Goal: Task Accomplishment & Management: Use online tool/utility

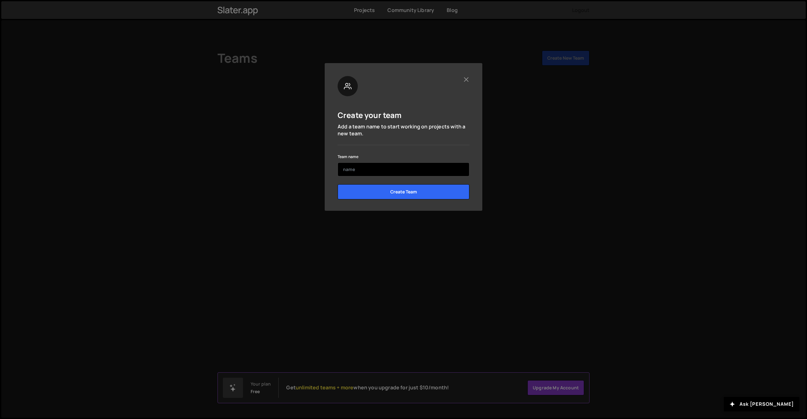
click at [419, 168] on input "text" at bounding box center [404, 169] width 132 height 14
type input "Portiqo"
click at [383, 190] on input "Create Team" at bounding box center [404, 191] width 132 height 15
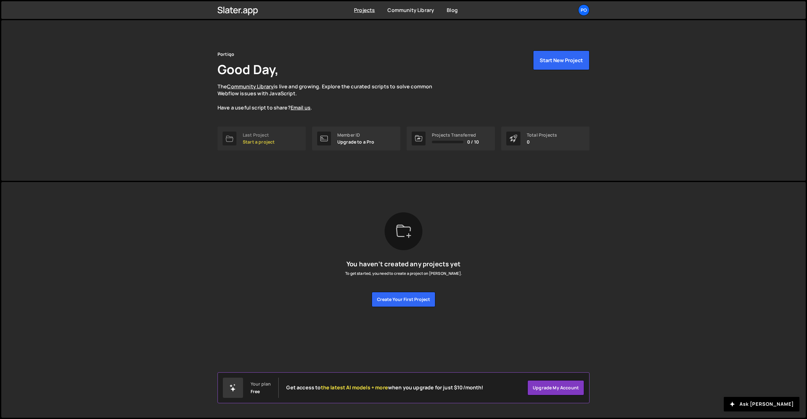
click at [263, 145] on link "Last Project Start a project" at bounding box center [262, 138] width 88 height 24
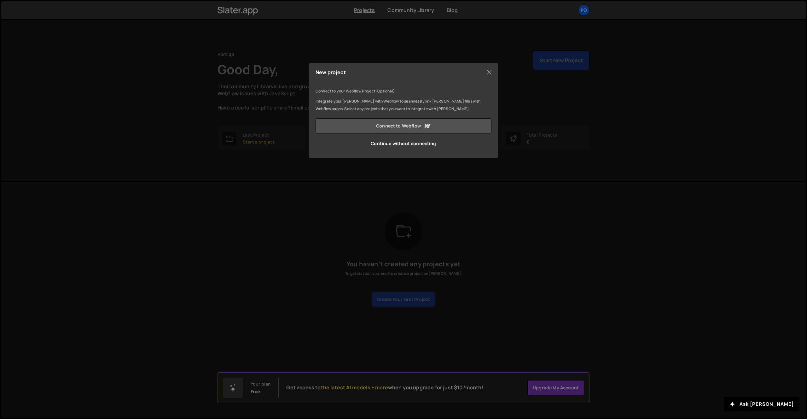
click at [413, 128] on link "Connect to Webflow" at bounding box center [404, 125] width 176 height 15
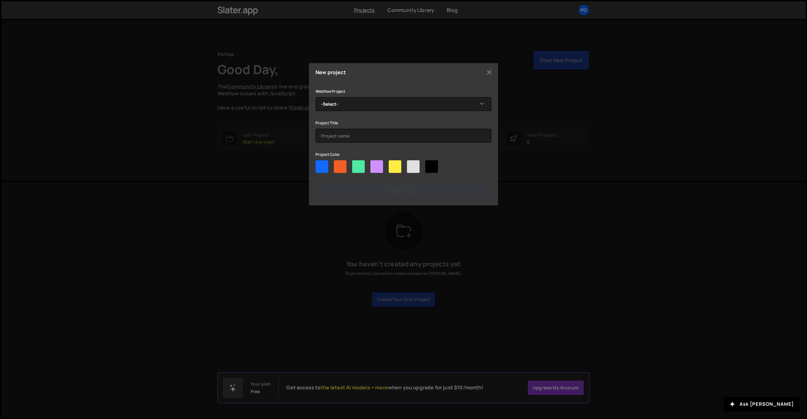
click at [322, 166] on div at bounding box center [322, 166] width 13 height 13
click at [320, 164] on input"] "radio" at bounding box center [318, 162] width 4 height 4
radio input"] "true"
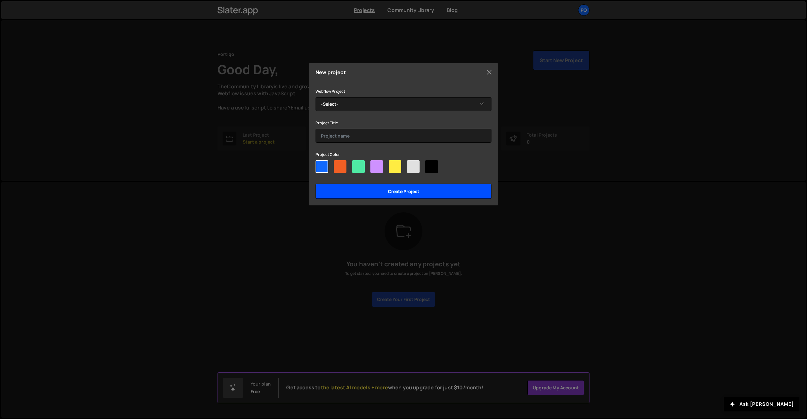
click at [355, 189] on input "Create project" at bounding box center [404, 191] width 176 height 15
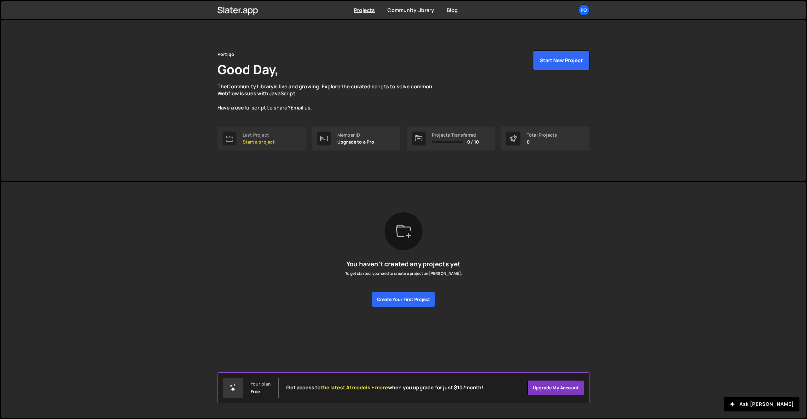
click at [258, 144] on p "Start a project" at bounding box center [259, 141] width 32 height 5
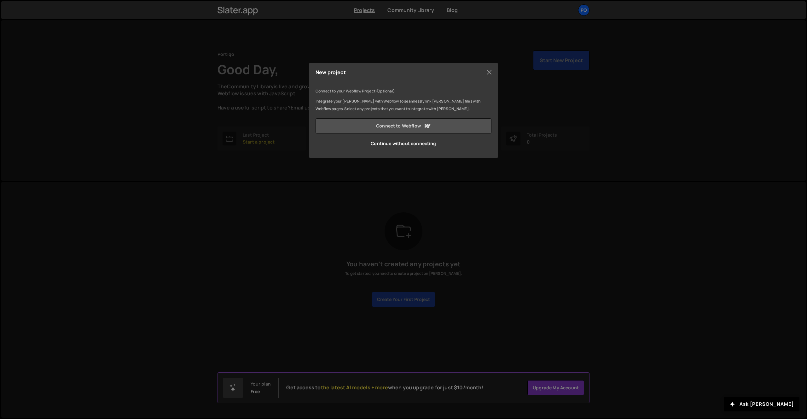
click at [410, 128] on link "Connect to Webflow" at bounding box center [404, 125] width 176 height 15
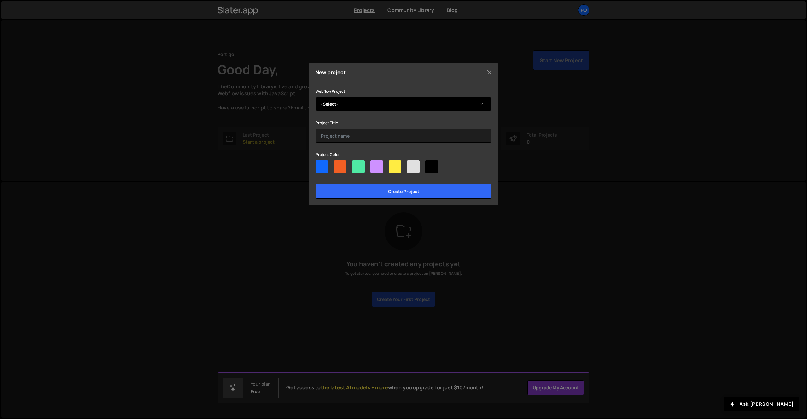
click at [341, 106] on select "-Select- Portiqo" at bounding box center [404, 104] width 176 height 14
select select "68b9f5d826b04876205f1153"
click at [316, 97] on select "-Select- Portiqo" at bounding box center [404, 104] width 176 height 14
click at [319, 172] on div at bounding box center [322, 166] width 13 height 13
click at [319, 164] on input"] "radio" at bounding box center [318, 162] width 4 height 4
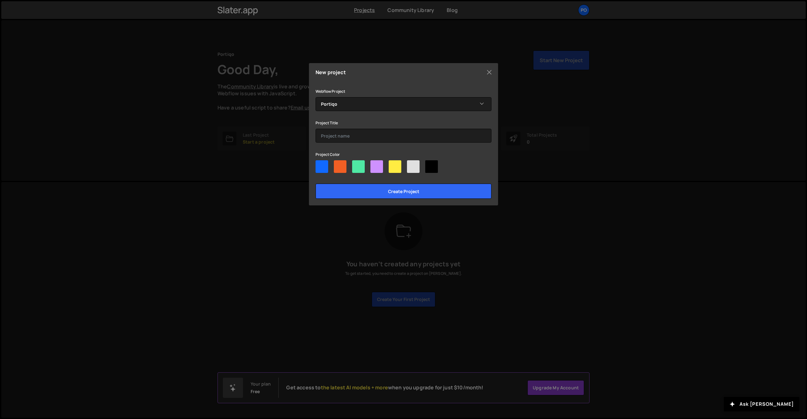
radio input"] "true"
click at [340, 166] on div at bounding box center [340, 166] width 13 height 13
click at [338, 164] on input"] "radio" at bounding box center [336, 162] width 4 height 4
radio input"] "true"
click at [352, 190] on input "Create project" at bounding box center [404, 191] width 176 height 15
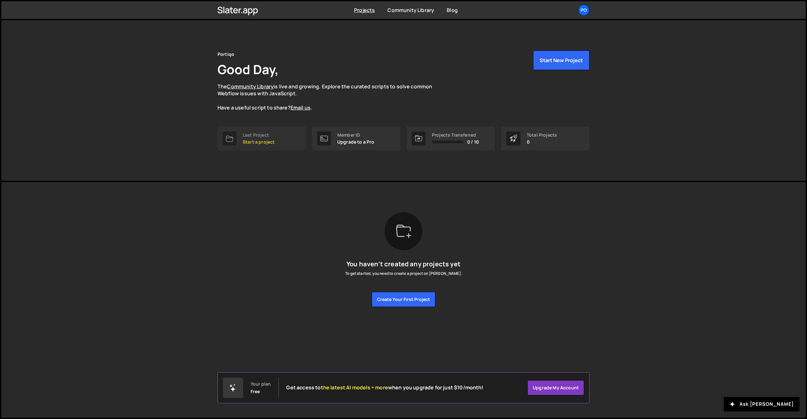
click at [268, 139] on p "Start a project" at bounding box center [259, 141] width 32 height 5
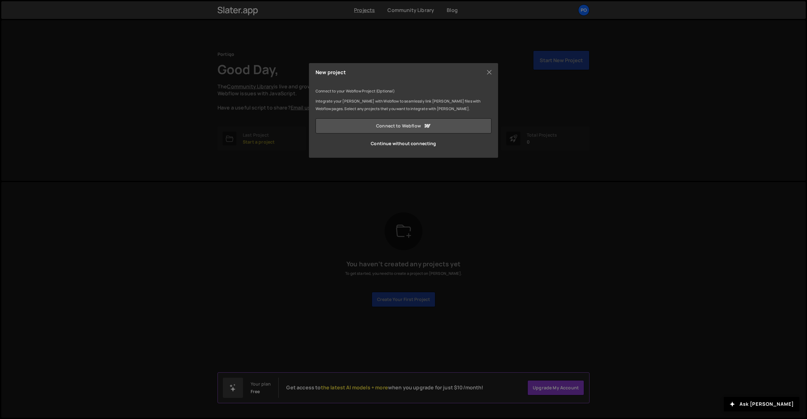
click at [407, 127] on link "Connect to Webflow" at bounding box center [404, 125] width 176 height 15
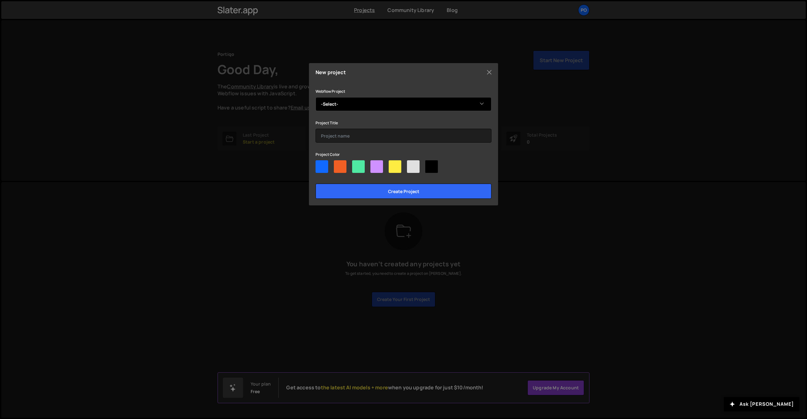
click at [372, 107] on select "-Select- Portiqo" at bounding box center [404, 104] width 176 height 14
select select "68b9f5d826b04876205f1153"
click at [316, 97] on select "-Select- Portiqo" at bounding box center [404, 104] width 176 height 14
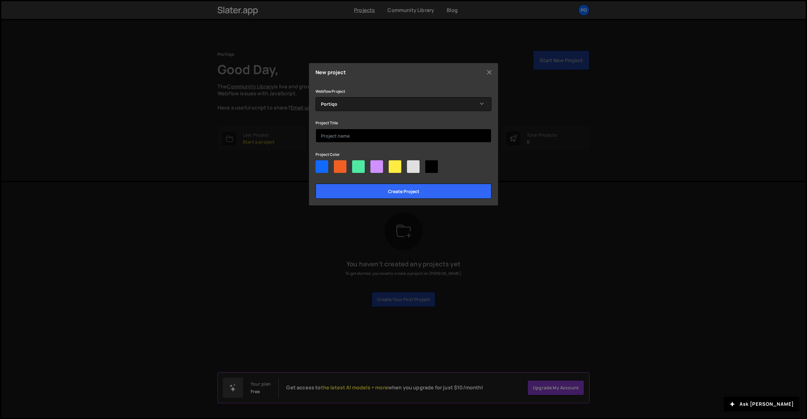
drag, startPoint x: 347, startPoint y: 136, endPoint x: 350, endPoint y: 135, distance: 3.2
click at [347, 136] on input "text" at bounding box center [404, 136] width 176 height 14
type input "Portiqo"
click at [325, 166] on div at bounding box center [322, 166] width 13 height 13
click at [320, 164] on input"] "radio" at bounding box center [318, 162] width 4 height 4
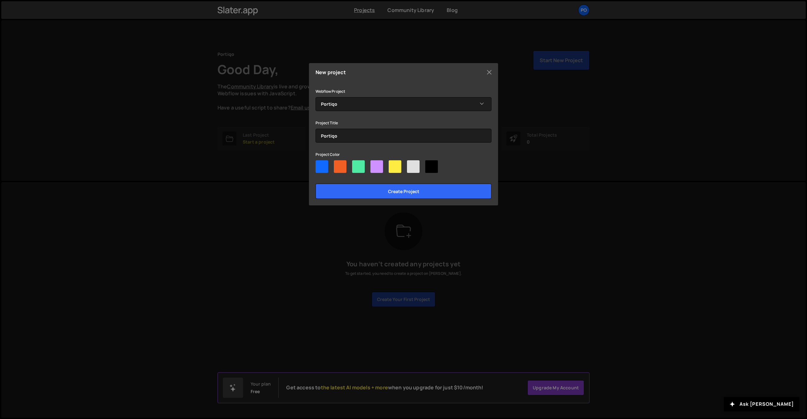
radio input"] "true"
click at [357, 187] on input "Create project" at bounding box center [404, 191] width 176 height 15
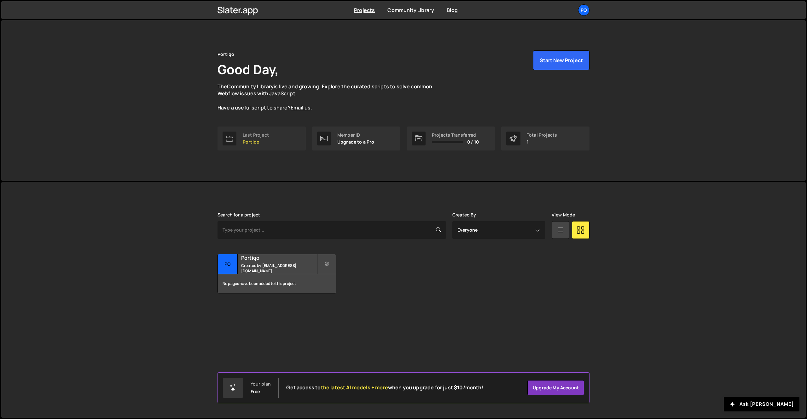
click at [254, 136] on div "Last Project" at bounding box center [256, 134] width 26 height 5
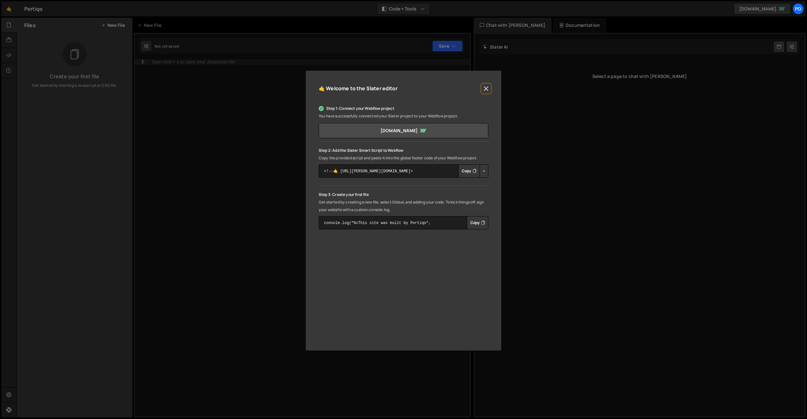
click at [484, 88] on button "Close" at bounding box center [486, 88] width 9 height 9
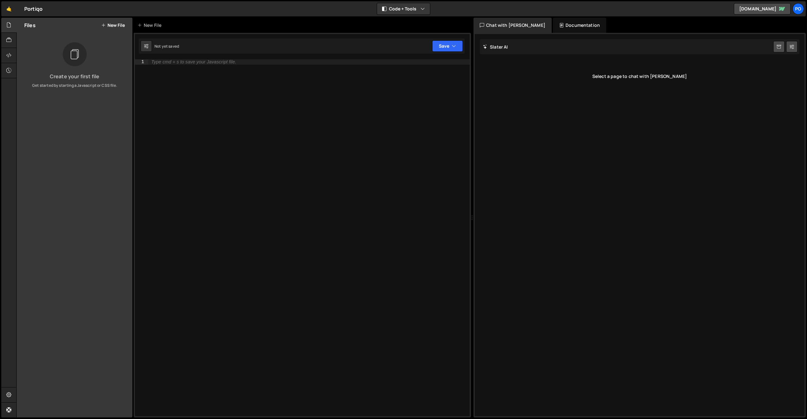
click at [236, 59] on div "Type cmd + s to save your Javascript file." at bounding box center [309, 242] width 322 height 367
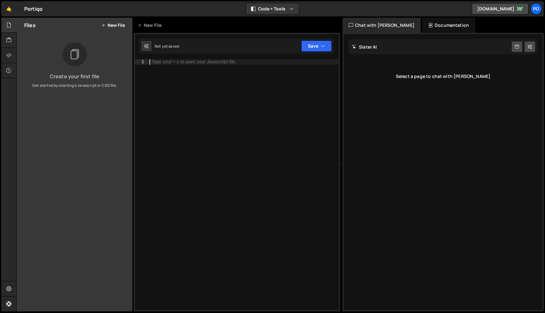
click at [395, 129] on div "Slater AI Start new chat Select a page to chat with Slater" at bounding box center [443, 172] width 199 height 276
click at [200, 79] on div "Type cmd + s to save your Javascript file." at bounding box center [243, 189] width 190 height 261
click at [117, 26] on button "New File" at bounding box center [113, 25] width 24 height 5
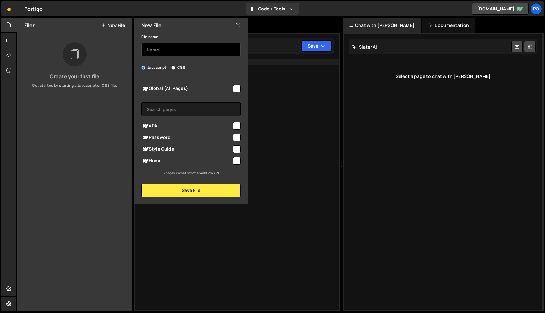
click at [179, 52] on input "text" at bounding box center [190, 50] width 99 height 14
click at [184, 50] on input "Global" at bounding box center [190, 50] width 99 height 14
type input "global"
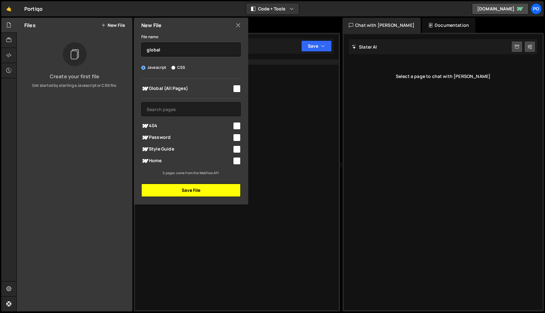
click at [194, 188] on button "Save File" at bounding box center [190, 190] width 99 height 13
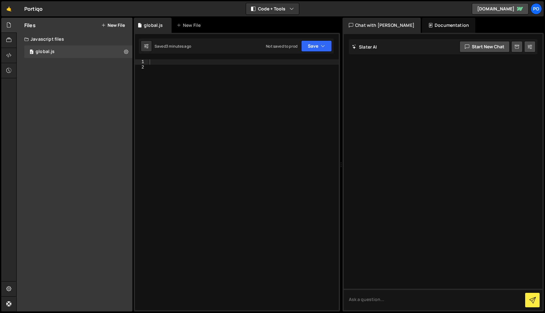
click at [196, 77] on div at bounding box center [243, 189] width 190 height 261
click at [202, 61] on div at bounding box center [243, 189] width 190 height 261
click at [116, 23] on button "New File" at bounding box center [113, 25] width 24 height 5
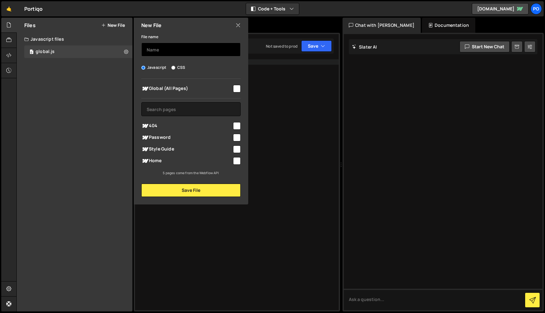
click at [173, 48] on input "text" at bounding box center [190, 50] width 99 height 14
type input "home"
click at [159, 159] on span "Home" at bounding box center [186, 161] width 91 height 8
checkbox input "true"
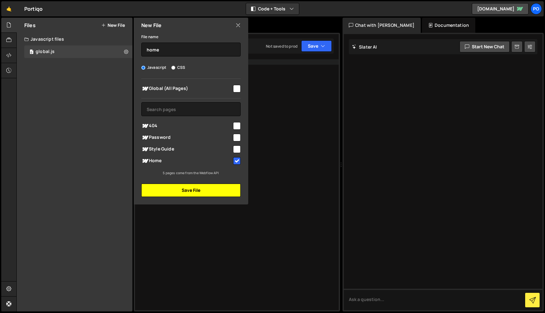
click at [207, 194] on button "Save File" at bounding box center [190, 190] width 99 height 13
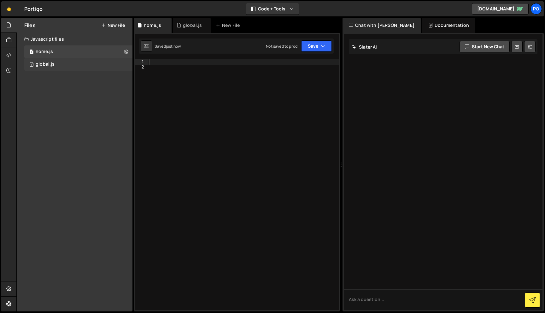
click at [64, 62] on div "1 global.js 0" at bounding box center [78, 64] width 108 height 13
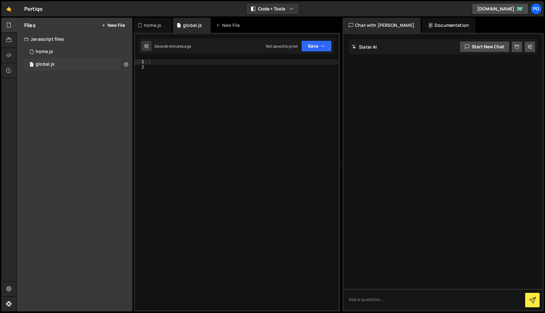
click at [126, 63] on icon at bounding box center [126, 64] width 4 height 6
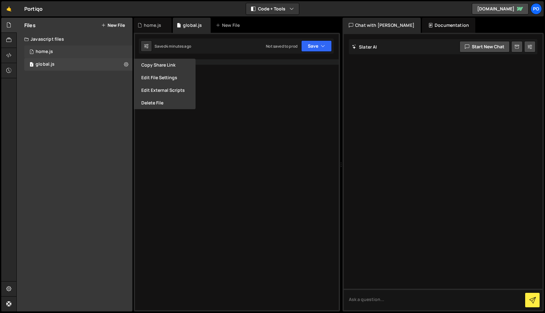
click at [76, 51] on div "1 home.js 0" at bounding box center [78, 51] width 108 height 13
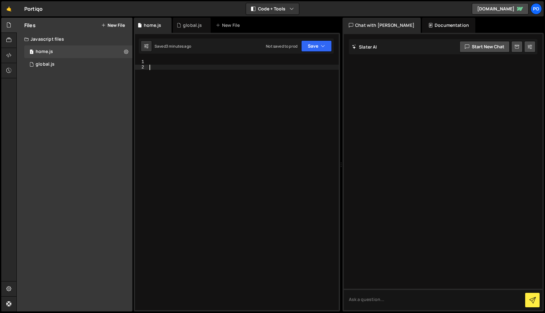
click at [185, 66] on div at bounding box center [243, 189] width 190 height 261
paste textarea "gsap.registerPlugin(ScrollTrigger)"
type textarea "gsap.registerPlugin(ScrollTrigger)"
click at [249, 136] on div "gsap . registerPlugin ( ScrollTrigger )" at bounding box center [243, 189] width 190 height 261
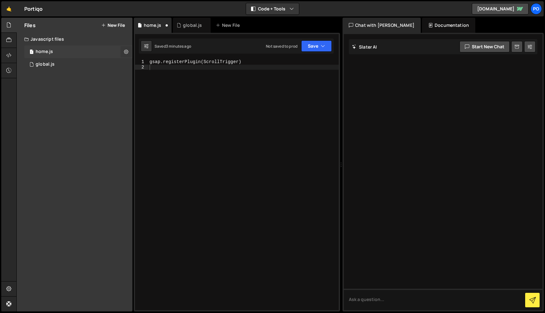
click at [125, 51] on icon at bounding box center [126, 52] width 4 height 6
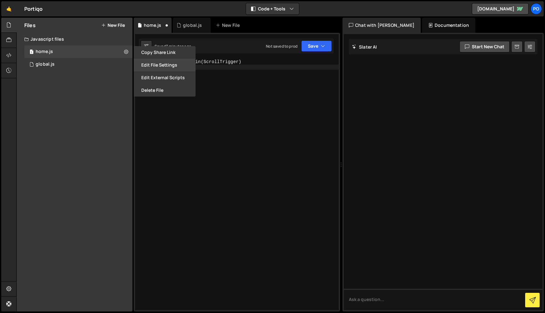
click at [177, 65] on button "Edit File Settings" at bounding box center [165, 65] width 62 height 13
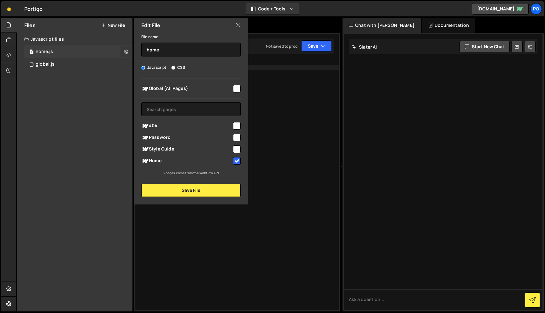
click at [126, 52] on icon at bounding box center [126, 52] width 4 height 6
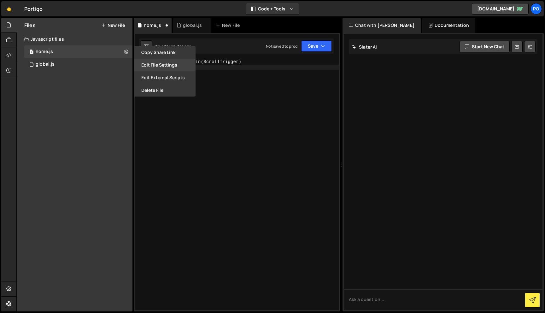
click at [153, 67] on button "Edit File Settings" at bounding box center [165, 65] width 62 height 13
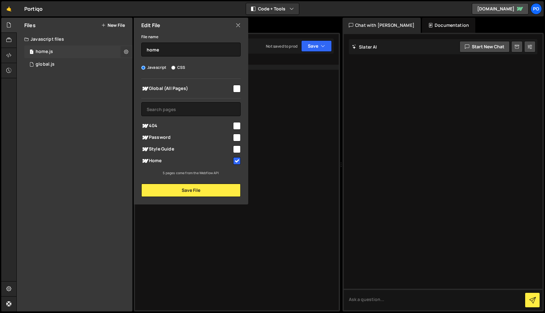
click at [128, 51] on button at bounding box center [125, 51] width 11 height 11
type input "home"
radio input "true"
checkbox input "true"
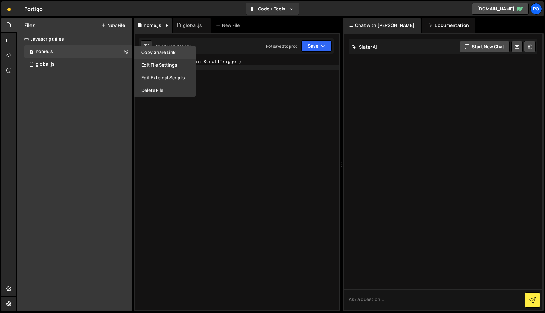
click at [156, 54] on button "Copy share link" at bounding box center [165, 52] width 62 height 13
click at [148, 65] on button "Edit File Settings" at bounding box center [165, 65] width 62 height 13
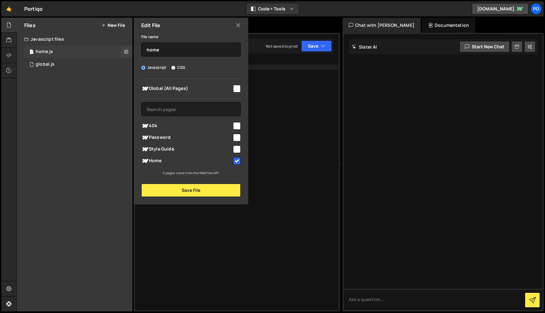
click at [68, 47] on div "1 home.js 0" at bounding box center [78, 51] width 108 height 13
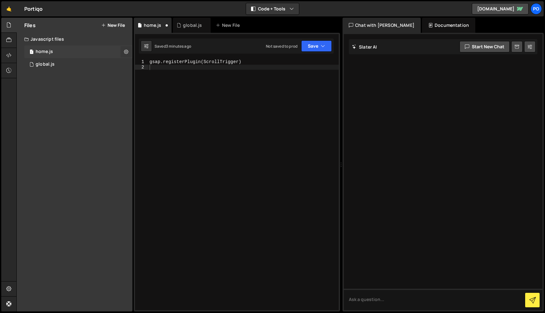
click at [126, 50] on icon at bounding box center [126, 52] width 4 height 6
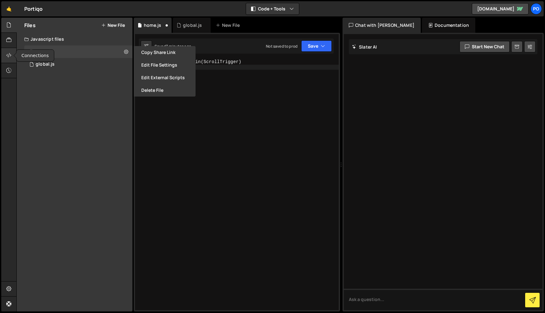
click at [12, 53] on div at bounding box center [8, 55] width 15 height 15
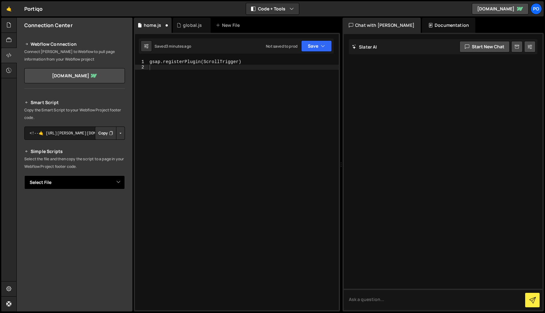
click at [67, 182] on select "Select File global.js home.js" at bounding box center [74, 182] width 101 height 14
select select "46811"
click at [24, 175] on select "Select File global.js home.js" at bounding box center [74, 182] width 101 height 14
click at [101, 207] on button "Copy" at bounding box center [105, 203] width 21 height 13
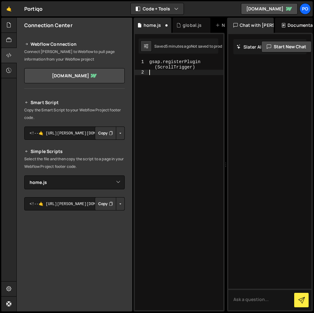
click at [166, 85] on div "gsap . registerPlugin ( ScrollTrigger )" at bounding box center [185, 192] width 75 height 266
paste textarea "}, "<.2");"
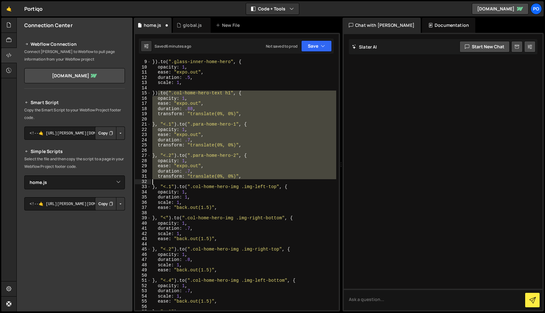
scroll to position [33, 0]
drag, startPoint x: 158, startPoint y: 136, endPoint x: 222, endPoint y: 175, distance: 74.6
click at [222, 175] on div "}) . to ( ".glass-inner-home-hero" , { opacity : 1 , ease : "expo.out" , durati…" at bounding box center [243, 189] width 185 height 261
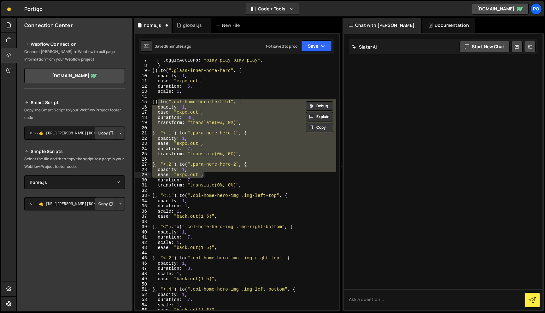
click at [222, 173] on div "toggleActions : "play play play play" , } }) . to ( ".glass-inner-home-hero" , …" at bounding box center [243, 184] width 185 height 251
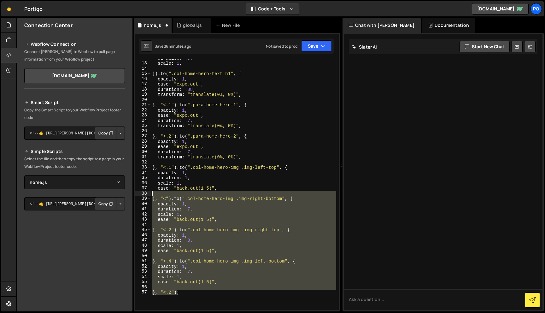
scroll to position [0, 0]
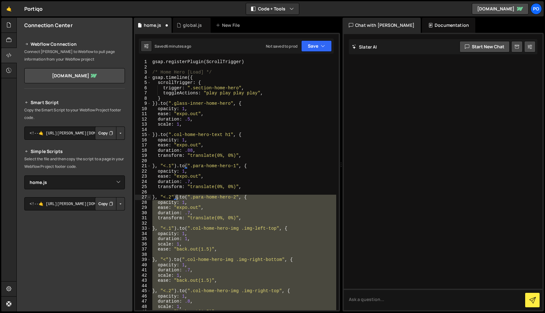
drag, startPoint x: 176, startPoint y: 214, endPoint x: 235, endPoint y: 215, distance: 59.0
click at [178, 196] on div "gsap . registerPlugin ( ScrollTrigger ) /* Home Hero [Load] */ gsap . timeline …" at bounding box center [243, 189] width 185 height 261
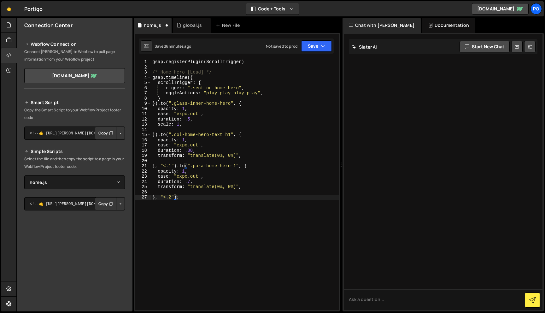
click at [211, 206] on div "gsap . registerPlugin ( ScrollTrigger ) /* Home Hero [Load] */ gsap . timeline …" at bounding box center [245, 189] width 188 height 261
click at [325, 42] on button "Save" at bounding box center [316, 45] width 31 height 11
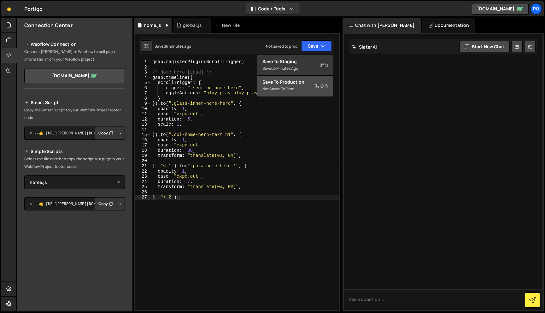
click at [323, 81] on div "Save to Production S" at bounding box center [295, 82] width 66 height 6
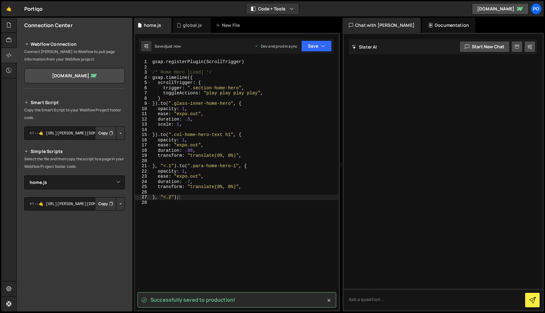
click at [162, 104] on div "gsap . registerPlugin ( ScrollTrigger ) /* Home Hero [Load] */ gsap . timeline …" at bounding box center [245, 189] width 188 height 261
click at [163, 104] on div "gsap . registerPlugin ( ScrollTrigger ) /* Home Hero [Load] */ gsap . timeline …" at bounding box center [245, 189] width 188 height 261
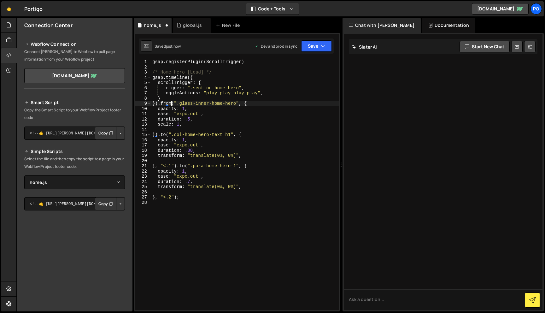
scroll to position [0, 1]
click at [165, 102] on div "gsap . registerPlugin ( ScrollTrigger ) /* Home Hero [Load] */ gsap . timeline …" at bounding box center [245, 189] width 188 height 261
click at [165, 134] on div "gsap . registerPlugin ( ScrollTrigger ) /* Home Hero [Load] */ gsap . timeline …" at bounding box center [245, 189] width 188 height 261
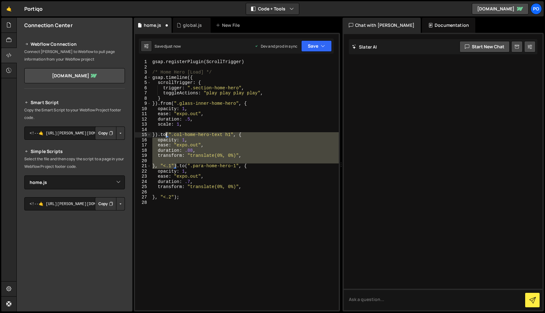
click at [165, 134] on div "gsap . registerPlugin ( ScrollTrigger ) /* Home Hero [Load] */ gsap . timeline …" at bounding box center [245, 189] width 188 height 261
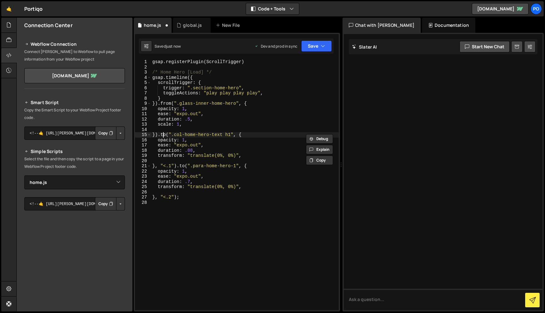
click at [163, 134] on div "gsap . registerPlugin ( ScrollTrigger ) /* Home Hero [Load] */ gsap . timeline …" at bounding box center [245, 189] width 188 height 261
paste textarea "from"
click at [182, 166] on div "gsap . registerPlugin ( ScrollTrigger ) /* Home Hero [Load] */ gsap . timeline …" at bounding box center [245, 189] width 188 height 261
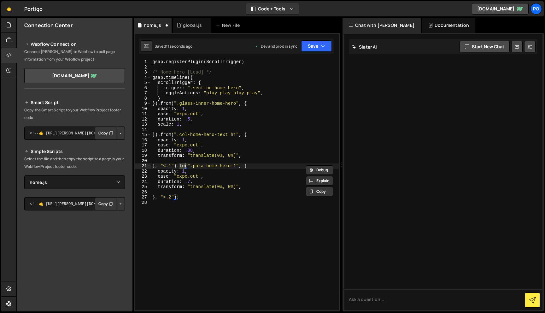
paste textarea "from"
type textarea "}, "<.1").from(".para-home-hero-1", {"
click at [226, 207] on div "gsap . registerPlugin ( ScrollTrigger ) /* Home Hero [Load] */ gsap . timeline …" at bounding box center [245, 189] width 188 height 261
click at [233, 110] on div "gsap . registerPlugin ( ScrollTrigger ) /* Home Hero [Load] */ gsap . timeline …" at bounding box center [245, 189] width 188 height 261
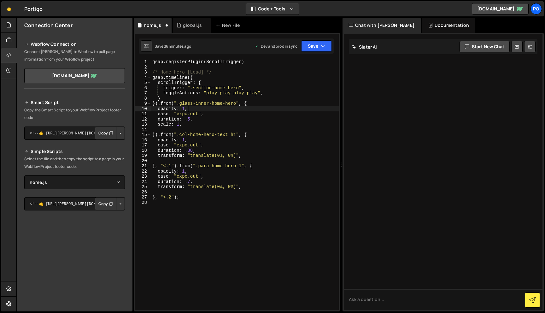
click at [233, 110] on div "gsap . registerPlugin ( ScrollTrigger ) /* Home Hero [Load] */ gsap . timeline …" at bounding box center [245, 189] width 188 height 261
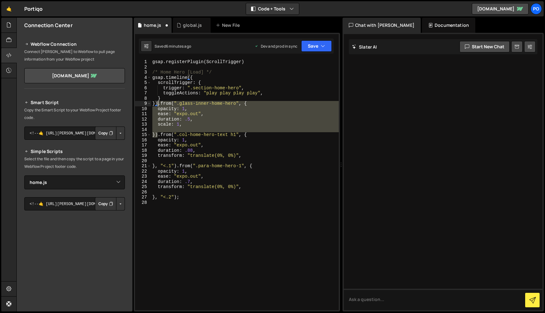
drag, startPoint x: 158, startPoint y: 134, endPoint x: 158, endPoint y: 105, distance: 29.0
click at [158, 105] on div "gsap . registerPlugin ( ScrollTrigger ) /* Home Hero [Load] */ gsap . timeline …" at bounding box center [245, 189] width 188 height 261
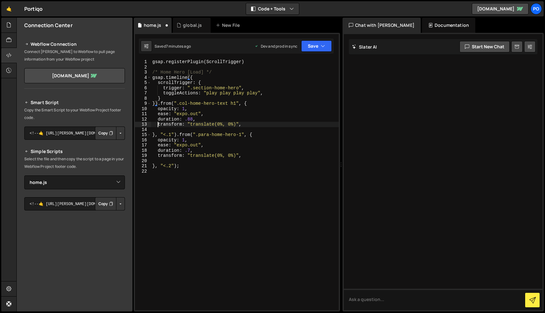
click at [158, 124] on div "gsap . registerPlugin ( ScrollTrigger ) /* Home Hero [Load] */ gsap . timeline …" at bounding box center [245, 189] width 188 height 261
type textarea "//transform: "translate(0%, 0%)","
click at [263, 123] on div "gsap . registerPlugin ( ScrollTrigger ) /* Home Hero [Load] */ gsap . timeline …" at bounding box center [245, 189] width 188 height 261
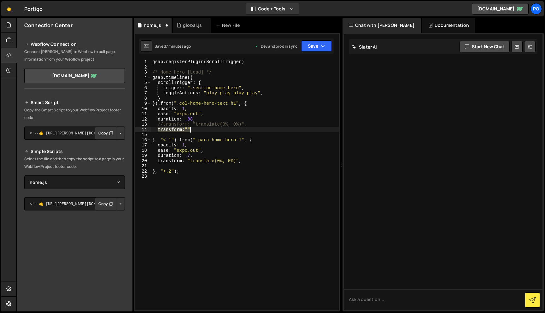
drag, startPoint x: 158, startPoint y: 130, endPoint x: 228, endPoint y: 129, distance: 69.7
click at [228, 129] on div "gsap . registerPlugin ( ScrollTrigger ) /* Home Hero [Load] */ gsap . timeline …" at bounding box center [245, 189] width 188 height 261
drag, startPoint x: 175, startPoint y: 130, endPoint x: 194, endPoint y: 139, distance: 20.9
click at [160, 130] on div "gsap . registerPlugin ( ScrollTrigger ) /* Home Hero [Load] */ gsap . timeline …" at bounding box center [245, 189] width 188 height 261
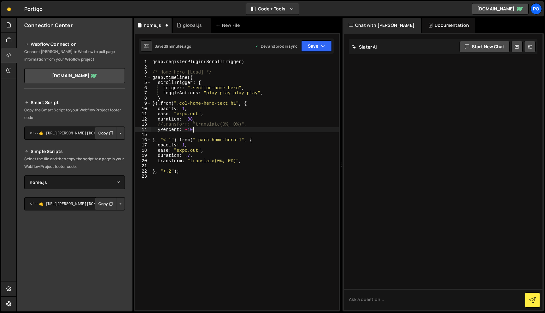
scroll to position [0, 3]
drag, startPoint x: 184, startPoint y: 108, endPoint x: 245, endPoint y: 106, distance: 60.6
click at [183, 109] on div "gsap . registerPlugin ( ScrollTrigger ) /* Home Hero [Load] */ gsap . timeline …" at bounding box center [245, 189] width 188 height 261
click at [157, 109] on div "gsap . registerPlugin ( ScrollTrigger ) /* Home Hero [Load] */ gsap . timeline …" at bounding box center [245, 189] width 188 height 261
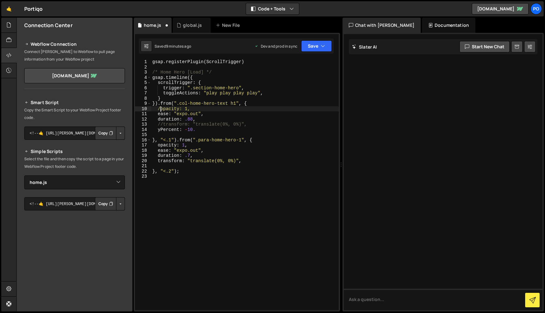
scroll to position [0, 1]
type textarea "//opacity: 1,"
drag, startPoint x: 164, startPoint y: 108, endPoint x: 218, endPoint y: 107, distance: 53.6
click at [218, 107] on div "gsap . registerPlugin ( ScrollTrigger ) /* Home Hero [Load] */ gsap . timeline …" at bounding box center [245, 189] width 188 height 261
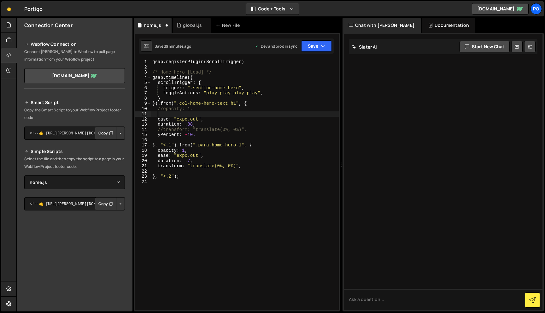
scroll to position [0, 0]
paste textarea "opacity: 1,"
click at [320, 49] on button "Save" at bounding box center [316, 45] width 31 height 11
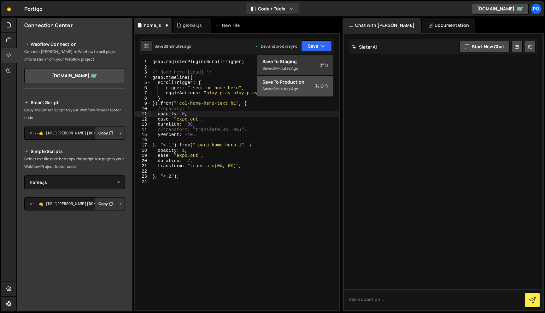
click at [310, 84] on div "Save to Production S" at bounding box center [295, 82] width 66 height 6
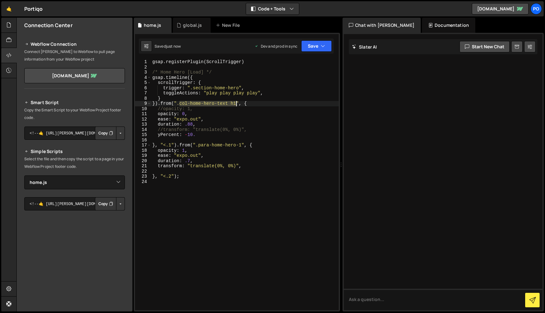
drag, startPoint x: 179, startPoint y: 104, endPoint x: 236, endPoint y: 102, distance: 56.5
click at [236, 102] on div "gsap . registerPlugin ( ScrollTrigger ) /* Home Hero [Load] */ gsap . timeline …" at bounding box center [245, 189] width 188 height 261
paste textarea "heading-home-hero"
click at [328, 53] on div "Saved just now Dev and prod in sync Upgrade to Edit Save Save to Staging S Save…" at bounding box center [236, 45] width 195 height 15
click at [324, 48] on icon "button" at bounding box center [323, 46] width 4 height 6
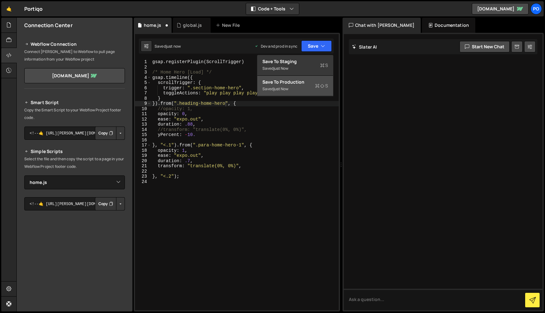
click at [312, 87] on div "Saved just now" at bounding box center [295, 89] width 66 height 8
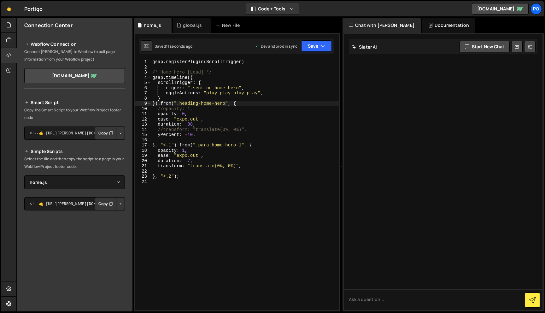
click at [186, 134] on div "gsap . registerPlugin ( ScrollTrigger ) /* Home Hero [Load] */ gsap . timeline …" at bounding box center [245, 189] width 188 height 261
click at [318, 48] on button "Save" at bounding box center [316, 45] width 31 height 11
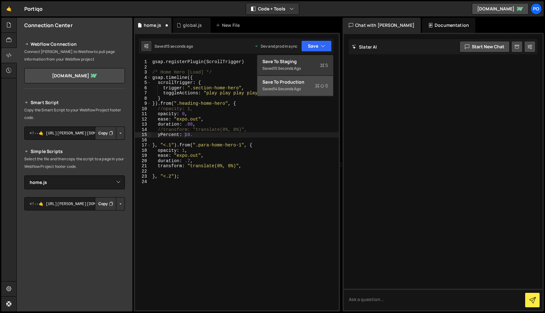
click at [321, 88] on icon at bounding box center [322, 86] width 4 height 6
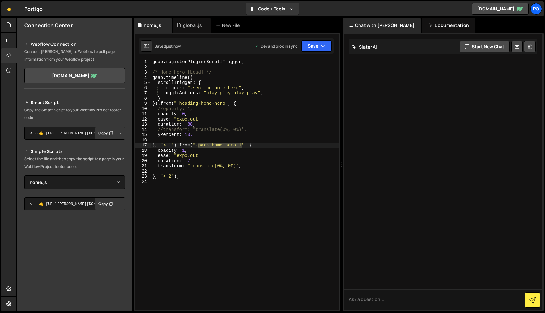
drag, startPoint x: 198, startPoint y: 146, endPoint x: 241, endPoint y: 146, distance: 42.9
click at [241, 146] on div "gsap . registerPlugin ( ScrollTrigger ) /* Home Hero [Load] */ gsap . timeline …" at bounding box center [245, 189] width 188 height 261
paste textarea
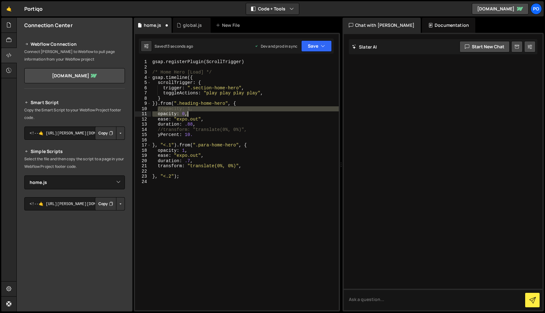
drag, startPoint x: 159, startPoint y: 109, endPoint x: 228, endPoint y: 113, distance: 69.2
click at [228, 113] on div "gsap . registerPlugin ( ScrollTrigger ) /* Home Hero [Load] */ gsap . timeline …" at bounding box center [245, 189] width 188 height 261
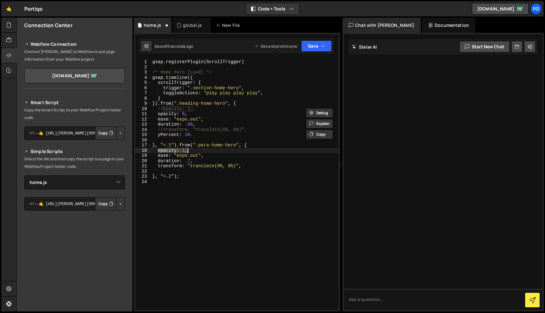
drag, startPoint x: 158, startPoint y: 151, endPoint x: 214, endPoint y: 150, distance: 56.8
click at [214, 150] on div "gsap . registerPlugin ( ScrollTrigger ) /* Home Hero [Load] */ gsap . timeline …" at bounding box center [245, 189] width 188 height 261
paste textarea "0"
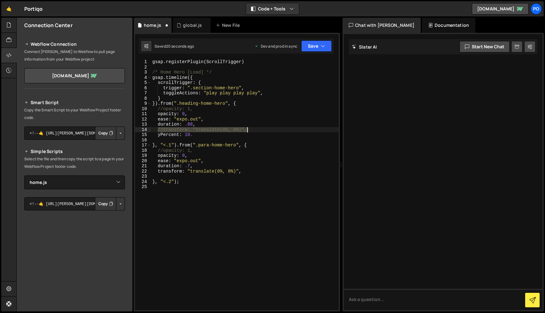
drag, startPoint x: 158, startPoint y: 130, endPoint x: 286, endPoint y: 131, distance: 128.4
click at [286, 131] on div "gsap . registerPlugin ( ScrollTrigger ) /* Home Hero [Load] */ gsap . timeline …" at bounding box center [245, 189] width 188 height 261
click at [286, 131] on div "gsap . registerPlugin ( ScrollTrigger ) /* Home Hero [Load] */ gsap . timeline …" at bounding box center [245, 184] width 188 height 251
click at [286, 131] on div "gsap . registerPlugin ( ScrollTrigger ) /* Home Hero [Load] */ gsap . timeline …" at bounding box center [245, 189] width 188 height 261
click at [157, 172] on div "gsap . registerPlugin ( ScrollTrigger ) /* Home Hero [Load] */ gsap . timeline …" at bounding box center [245, 189] width 188 height 261
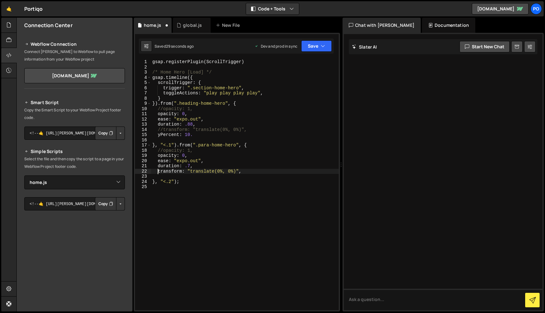
scroll to position [0, 1]
drag, startPoint x: 158, startPoint y: 135, endPoint x: 214, endPoint y: 160, distance: 61.5
click at [231, 134] on div "gsap . registerPlugin ( ScrollTrigger ) /* Home Hero [Load] */ gsap . timeline …" at bounding box center [245, 189] width 188 height 261
type textarea "yPercent: 10."
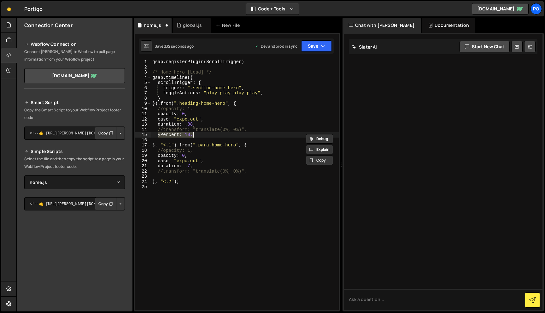
click at [211, 177] on div "gsap . registerPlugin ( ScrollTrigger ) /* Home Hero [Load] */ gsap . timeline …" at bounding box center [245, 189] width 188 height 261
click at [272, 171] on div "gsap . registerPlugin ( ScrollTrigger ) /* Home Hero [Load] */ gsap . timeline …" at bounding box center [245, 189] width 188 height 261
type textarea "//transform: "translate(0%, 0%)","
paste textarea "yPercent: 10."
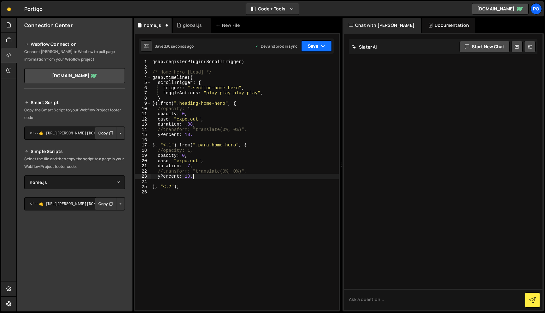
drag, startPoint x: 320, startPoint y: 48, endPoint x: 322, endPoint y: 56, distance: 8.4
click at [320, 48] on button "Save" at bounding box center [316, 45] width 31 height 11
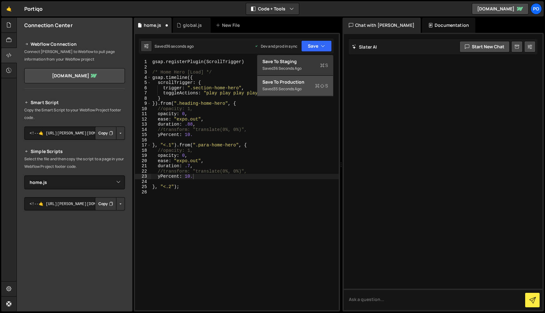
click at [317, 79] on div "Save to Production S" at bounding box center [295, 82] width 66 height 6
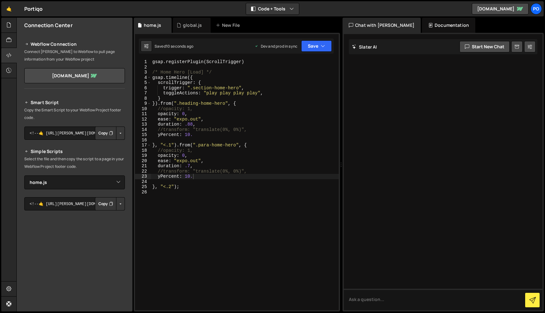
click at [190, 165] on div "gsap . registerPlugin ( ScrollTrigger ) /* Home Hero [Load] */ gsap . timeline …" at bounding box center [245, 189] width 188 height 261
click at [203, 152] on div "gsap . registerPlugin ( ScrollTrigger ) /* Home Hero [Load] */ gsap . timeline …" at bounding box center [245, 189] width 188 height 261
click at [186, 176] on div "gsap . registerPlugin ( ScrollTrigger ) /* Home Hero [Load] */ gsap . timeline …" at bounding box center [245, 189] width 188 height 261
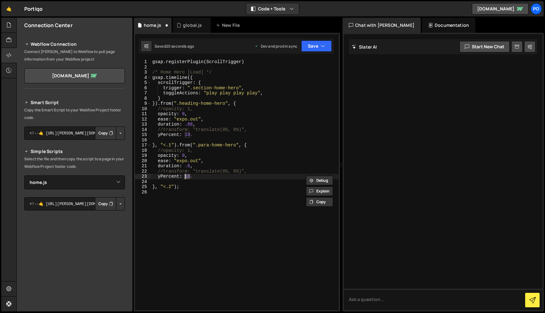
click at [170, 143] on div "gsap . registerPlugin ( ScrollTrigger ) /* Home Hero [Load] */ gsap . timeline …" at bounding box center [245, 189] width 188 height 261
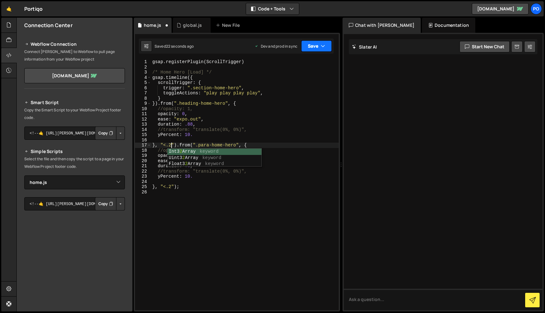
click at [321, 50] on button "Save" at bounding box center [316, 45] width 31 height 11
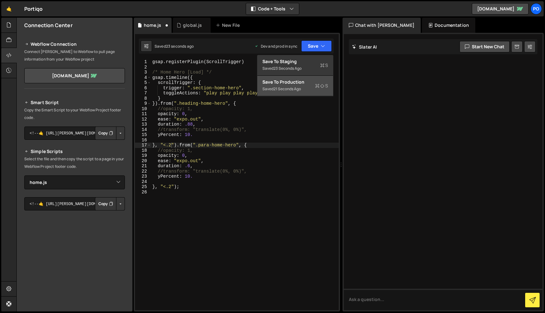
click at [317, 86] on icon at bounding box center [317, 86] width 4 height 6
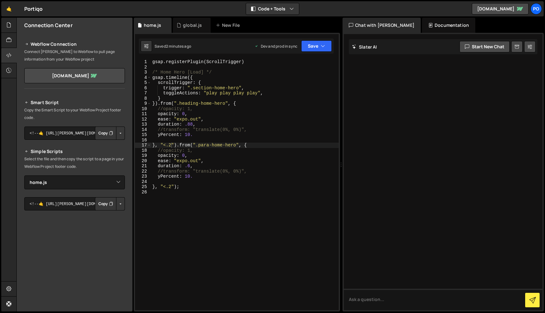
click at [253, 146] on div "gsap . registerPlugin ( ScrollTrigger ) /* Home Hero [Load] */ gsap . timeline …" at bounding box center [245, 189] width 188 height 261
click at [178, 185] on div "gsap . registerPlugin ( ScrollTrigger ) /* Home Hero [Load] */ gsap . timeline …" at bounding box center [245, 189] width 188 height 261
click at [207, 189] on div "gsap . registerPlugin ( ScrollTrigger ) /* Home Hero [Load] */ gsap . timeline …" at bounding box center [245, 189] width 188 height 261
click at [252, 151] on div "gsap . registerPlugin ( ScrollTrigger ) /* Home Hero [Load] */ gsap . timeline …" at bounding box center [245, 189] width 188 height 261
click at [263, 145] on div "gsap . registerPlugin ( ScrollTrigger ) /* Home Hero [Load] */ gsap . timeline …" at bounding box center [245, 189] width 188 height 261
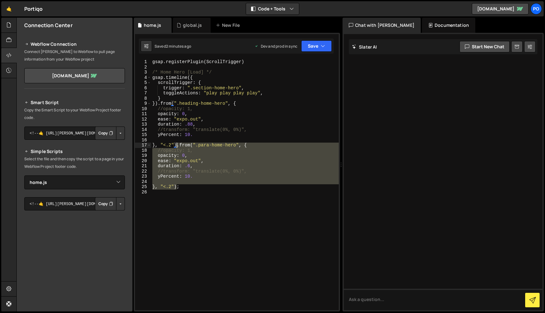
drag, startPoint x: 177, startPoint y: 186, endPoint x: 176, endPoint y: 146, distance: 40.4
click at [176, 146] on div "gsap . registerPlugin ( ScrollTrigger ) /* Home Hero [Load] */ gsap . timeline …" at bounding box center [245, 189] width 188 height 261
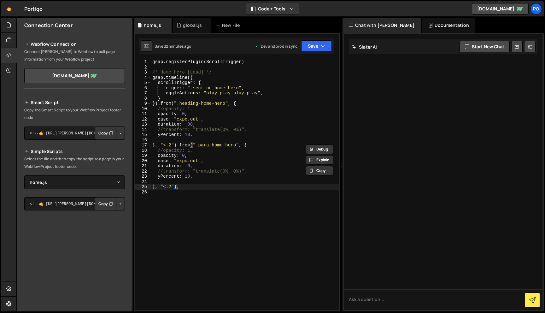
paste textarea ".from(".para-home-hero", {"
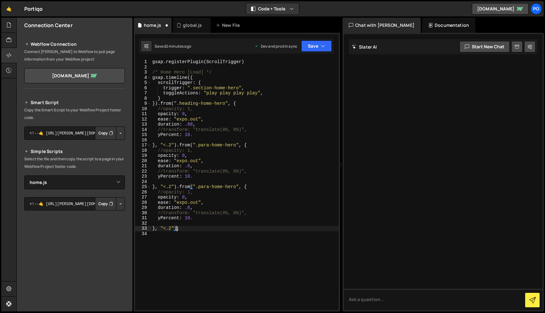
click at [170, 145] on div "gsap . registerPlugin ( ScrollTrigger ) /* Home Hero [Load] */ gsap . timeline …" at bounding box center [245, 189] width 188 height 261
click at [331, 47] on div "Saved 2 minutes ago Dev and prod in sync Upgrade to Edit Save Save to Staging S…" at bounding box center [236, 45] width 195 height 15
click at [328, 48] on button "Save" at bounding box center [316, 45] width 31 height 11
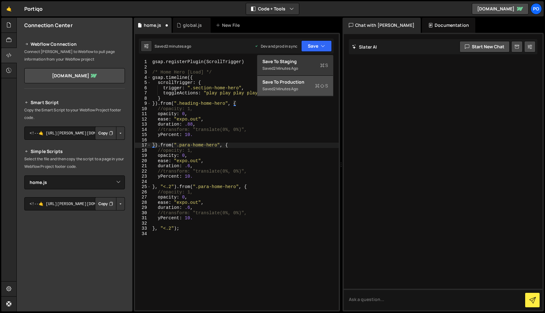
click at [315, 84] on div "Save to Production S" at bounding box center [295, 82] width 66 height 6
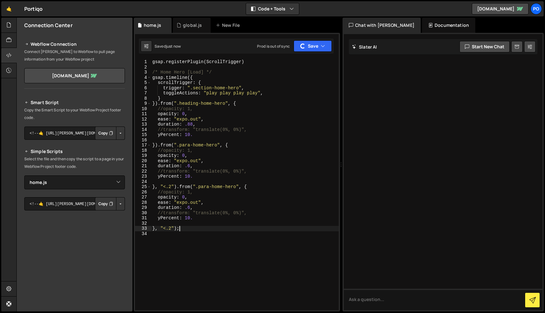
click at [234, 227] on div "gsap . registerPlugin ( ScrollTrigger ) /* Home Hero [Load] */ gsap . timeline …" at bounding box center [245, 189] width 188 height 261
click at [234, 228] on div "gsap . registerPlugin ( ScrollTrigger ) /* Home Hero [Load] */ gsap . timeline …" at bounding box center [245, 189] width 188 height 261
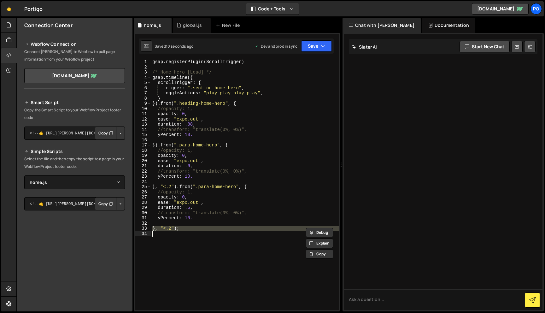
click at [234, 228] on div "gsap . registerPlugin ( ScrollTrigger ) /* Home Hero [Load] */ gsap . timeline …" at bounding box center [245, 184] width 188 height 251
type textarea "}, "<.2");"
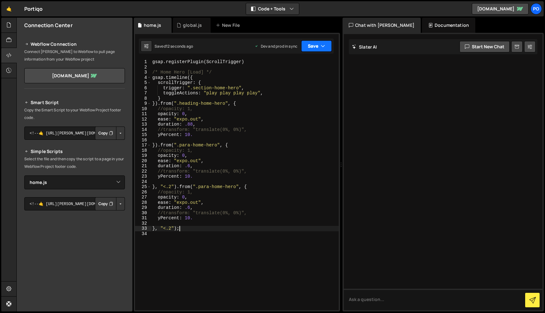
click at [322, 47] on icon "button" at bounding box center [323, 46] width 4 height 6
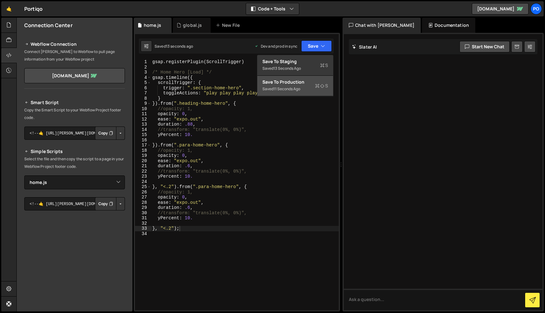
click at [317, 87] on icon at bounding box center [317, 86] width 4 height 6
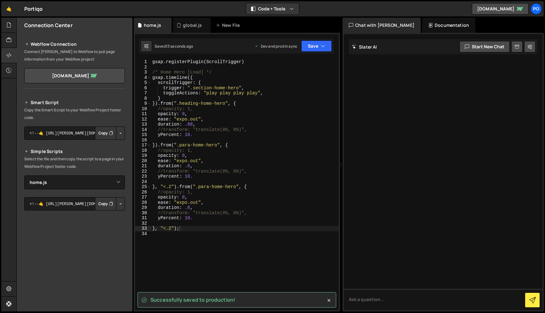
scroll to position [0, 0]
click at [227, 243] on div "gsap . registerPlugin ( ScrollTrigger ) /* Home Hero [Load] */ gsap . timeline …" at bounding box center [245, 189] width 188 height 261
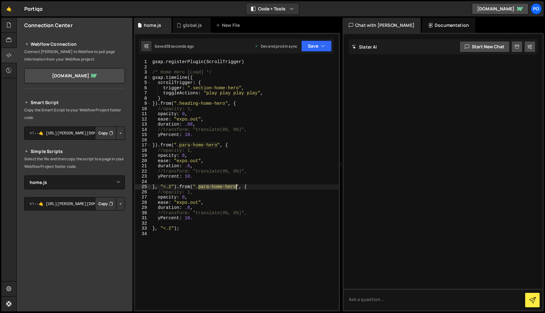
drag, startPoint x: 199, startPoint y: 188, endPoint x: 235, endPoint y: 187, distance: 36.0
click at [235, 187] on div "gsap . registerPlugin ( ScrollTrigger ) /* Home Hero [Load] */ gsap . timeline …" at bounding box center [245, 189] width 188 height 261
paste textarea "row-home-hero-btn"
click at [319, 44] on button "Save" at bounding box center [316, 45] width 31 height 11
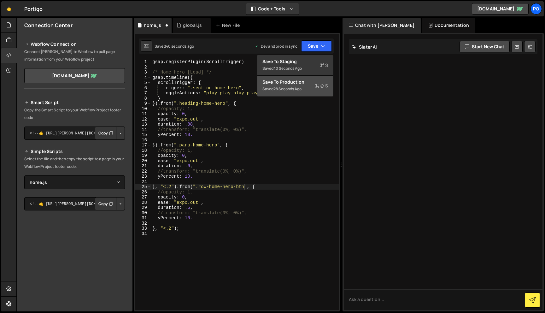
click at [314, 85] on div "Save to Production S" at bounding box center [295, 82] width 66 height 6
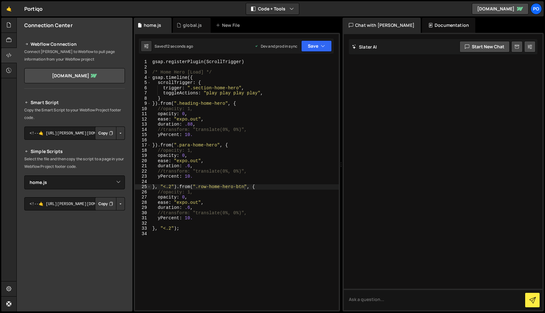
click at [171, 228] on div "gsap . registerPlugin ( ScrollTrigger ) /* Home Hero [Load] */ gsap . timeline …" at bounding box center [245, 189] width 188 height 261
click at [326, 43] on button "Save" at bounding box center [316, 45] width 31 height 11
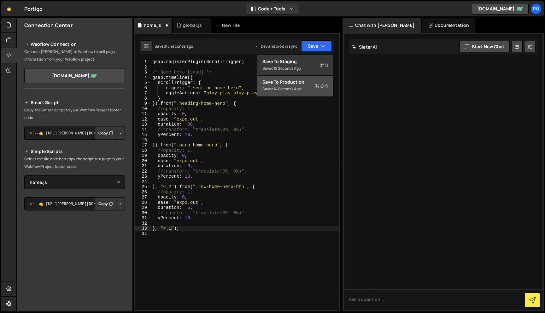
click at [319, 84] on icon at bounding box center [317, 86] width 4 height 6
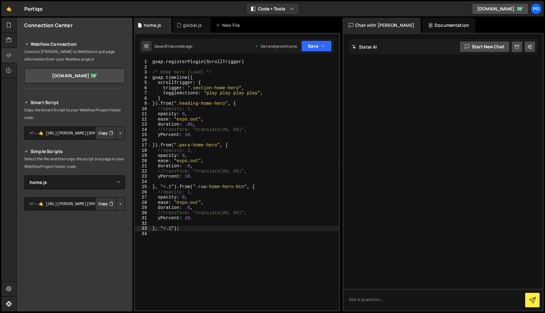
click at [187, 218] on div "gsap . registerPlugin ( ScrollTrigger ) /* Home Hero [Load] */ gsap . timeline …" at bounding box center [245, 189] width 188 height 261
click at [189, 176] on div "gsap . registerPlugin ( ScrollTrigger ) /* Home Hero [Load] */ gsap . timeline …" at bounding box center [245, 189] width 188 height 261
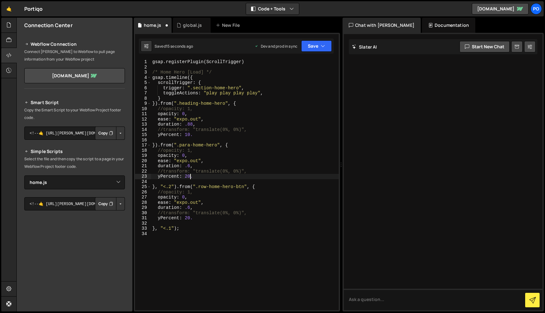
click at [187, 136] on div "gsap . registerPlugin ( ScrollTrigger ) /* Home Hero [Load] */ gsap . timeline …" at bounding box center [245, 189] width 188 height 261
type textarea "yPercent: 20."
click at [314, 47] on button "Save" at bounding box center [316, 45] width 31 height 11
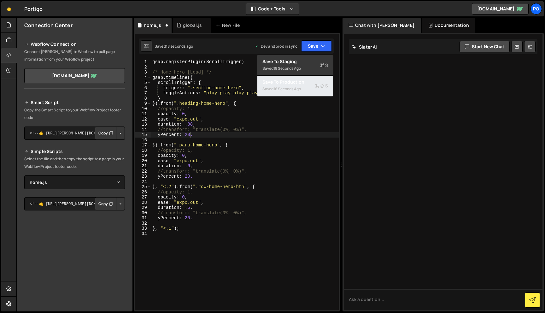
click at [325, 88] on icon at bounding box center [322, 86] width 4 height 6
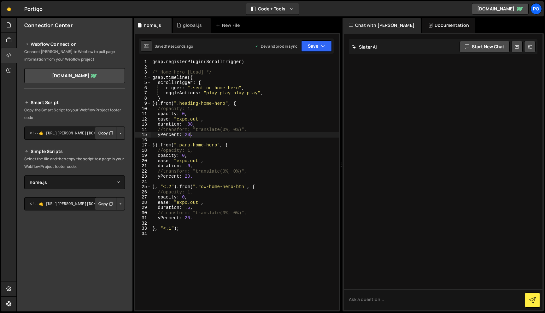
scroll to position [0, 0]
click at [248, 234] on div "gsap . registerPlugin ( ScrollTrigger ) /* Home Hero [Load] */ gsap . timeline …" at bounding box center [245, 189] width 188 height 261
click at [251, 230] on div "gsap . registerPlugin ( ScrollTrigger ) /* Home Hero [Load] */ gsap . timeline …" at bounding box center [245, 189] width 188 height 261
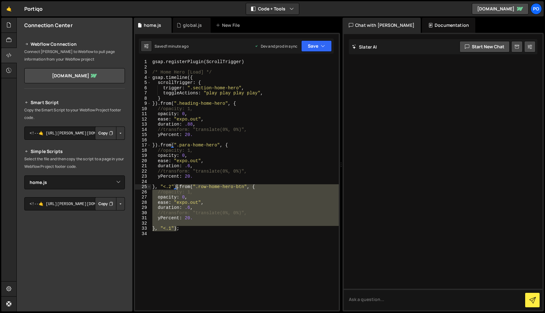
drag, startPoint x: 176, startPoint y: 227, endPoint x: 176, endPoint y: 187, distance: 39.4
click at [176, 187] on div "gsap . registerPlugin ( ScrollTrigger ) /* Home Hero [Load] */ gsap . timeline …" at bounding box center [245, 189] width 188 height 261
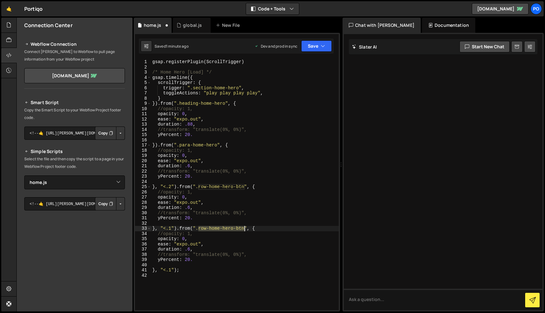
drag, startPoint x: 198, startPoint y: 230, endPoint x: 243, endPoint y: 229, distance: 44.8
click at [243, 229] on div "gsap . registerPlugin ( ScrollTrigger ) /* Home Hero [Load] */ gsap . timeline …" at bounding box center [245, 189] width 188 height 261
paste textarea "col-home-hero-img"
click at [159, 259] on div "gsap . registerPlugin ( ScrollTrigger ) /* Home Hero [Load] */ gsap . timeline …" at bounding box center [245, 189] width 188 height 261
type textarea "xPercent: 20."
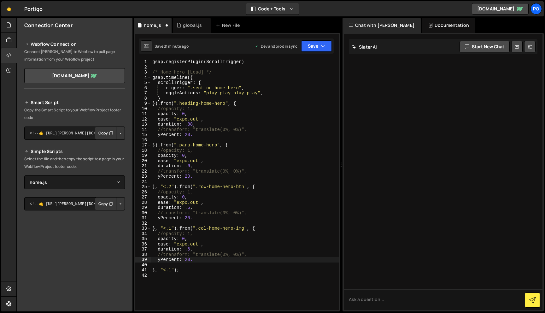
scroll to position [0, 0]
click at [253, 276] on div "gsap . registerPlugin ( ScrollTrigger ) /* Home Hero [Load] */ gsap . timeline …" at bounding box center [245, 189] width 188 height 261
click at [186, 259] on div "gsap . registerPlugin ( ScrollTrigger ) /* Home Hero [Load] */ gsap . timeline …" at bounding box center [245, 189] width 188 height 261
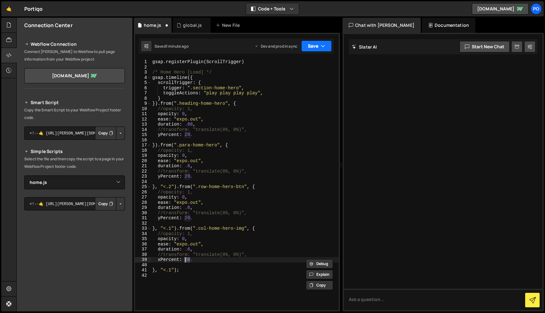
click at [322, 46] on icon "button" at bounding box center [323, 46] width 4 height 6
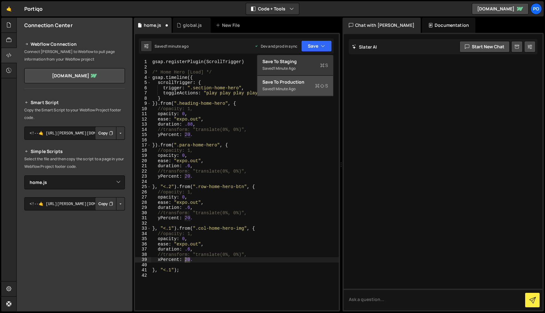
click at [313, 88] on div "Saved 1 minute ago" at bounding box center [295, 89] width 66 height 8
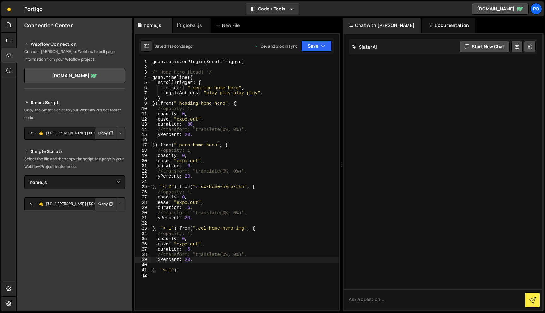
click at [244, 229] on div "gsap . registerPlugin ( ScrollTrigger ) /* Home Hero [Load] */ gsap . timeline …" at bounding box center [245, 189] width 188 height 261
click at [319, 46] on button "Save" at bounding box center [316, 45] width 31 height 11
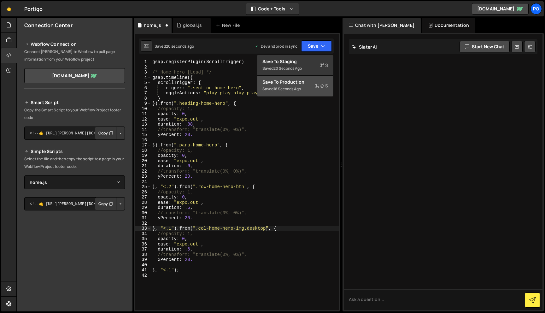
click at [317, 94] on button "Save to Production S Saved 18 seconds ago" at bounding box center [295, 86] width 76 height 20
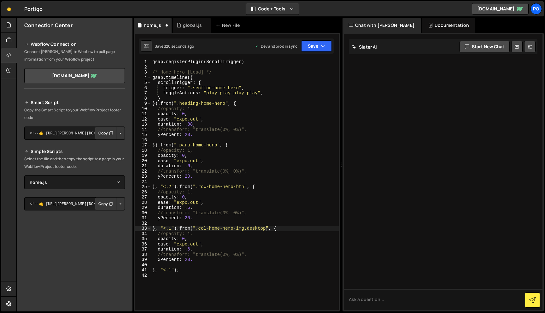
click at [317, 94] on div "Debug Explain Copy home.js global.js New File Saved 20 seconds ago Dev and prod…" at bounding box center [237, 165] width 206 height 294
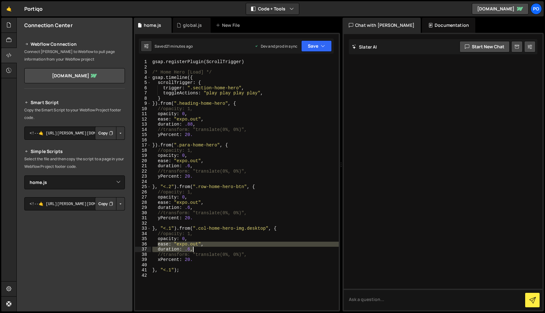
drag, startPoint x: 157, startPoint y: 244, endPoint x: 235, endPoint y: 248, distance: 77.7
click at [235, 248] on div "gsap . registerPlugin ( ScrollTrigger ) /* Home Hero [Load] */ gsap . timeline …" at bounding box center [245, 189] width 188 height 261
click at [235, 248] on div "gsap . registerPlugin ( ScrollTrigger ) /* Home Hero [Load] */ gsap . timeline …" at bounding box center [245, 184] width 188 height 251
drag, startPoint x: 158, startPoint y: 245, endPoint x: 227, endPoint y: 246, distance: 69.1
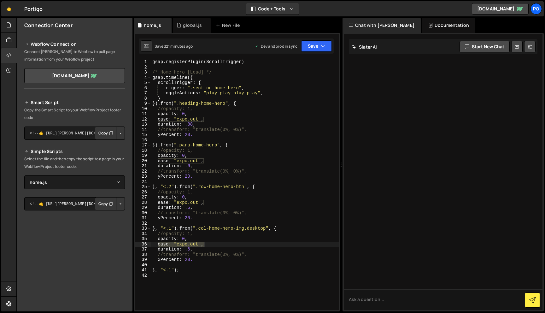
click at [227, 246] on div "gsap . registerPlugin ( ScrollTrigger ) /* Home Hero [Load] */ gsap . timeline …" at bounding box center [245, 189] width 188 height 261
paste textarea "back.out(1.5)"
click at [187, 260] on div "gsap . registerPlugin ( ScrollTrigger ) /* Home Hero [Load] */ gsap . timeline …" at bounding box center [245, 189] width 188 height 261
click at [322, 49] on icon "button" at bounding box center [323, 46] width 4 height 6
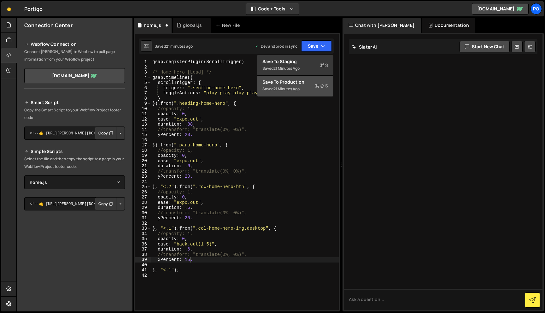
click at [313, 82] on div "Save to Production S" at bounding box center [295, 82] width 66 height 6
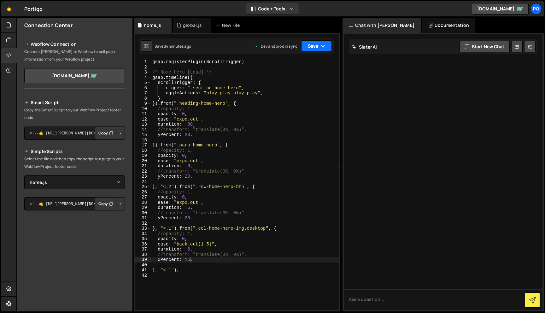
click at [311, 41] on button "Save" at bounding box center [316, 45] width 31 height 11
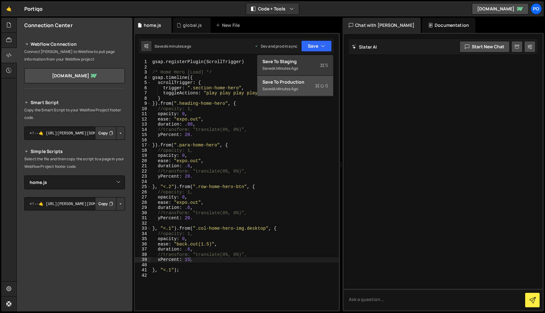
click at [305, 82] on div "Save to Production S" at bounding box center [295, 82] width 66 height 6
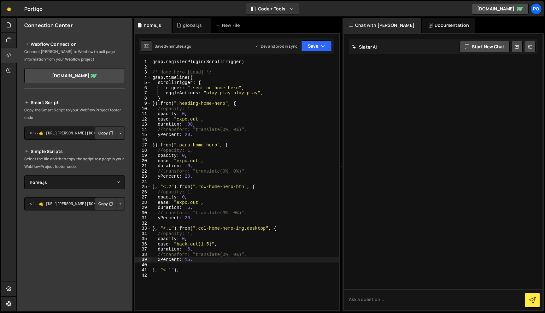
click at [188, 257] on div "gsap . registerPlugin ( ScrollTrigger ) /* Home Hero [Load] */ gsap . timeline …" at bounding box center [245, 189] width 188 height 261
click at [188, 259] on div "gsap . registerPlugin ( ScrollTrigger ) /* Home Hero [Load] */ gsap . timeline …" at bounding box center [245, 189] width 188 height 261
drag, startPoint x: 188, startPoint y: 259, endPoint x: 262, endPoint y: 256, distance: 74.2
click at [188, 259] on div "gsap . registerPlugin ( ScrollTrigger ) /* Home Hero [Load] */ gsap . timeline …" at bounding box center [245, 189] width 188 height 261
click at [188, 249] on div "gsap . registerPlugin ( ScrollTrigger ) /* Home Hero [Load] */ gsap . timeline …" at bounding box center [245, 189] width 188 height 261
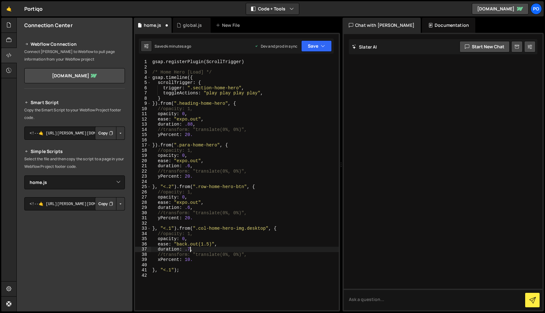
click at [168, 269] on div "gsap . registerPlugin ( ScrollTrigger ) /* Home Hero [Load] */ gsap . timeline …" at bounding box center [245, 189] width 188 height 261
click at [319, 45] on button "Save" at bounding box center [316, 45] width 31 height 11
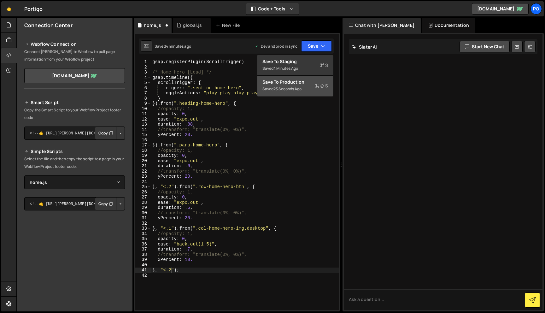
click at [315, 87] on button "Save to Production S Saved 23 seconds ago" at bounding box center [295, 86] width 76 height 20
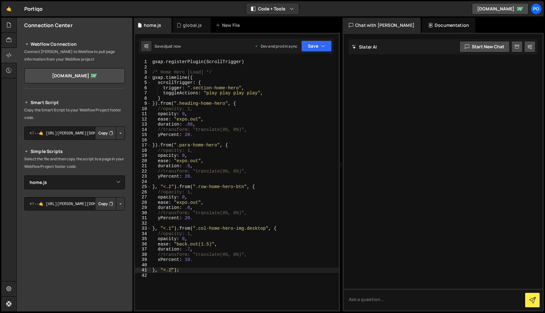
click at [172, 271] on div "gsap . registerPlugin ( ScrollTrigger ) /* Home Hero [Load] */ gsap . timeline …" at bounding box center [245, 189] width 188 height 261
click at [164, 270] on div "gsap . registerPlugin ( ScrollTrigger ) /* Home Hero [Load] */ gsap . timeline …" at bounding box center [245, 189] width 188 height 261
click at [321, 44] on icon "button" at bounding box center [323, 46] width 4 height 6
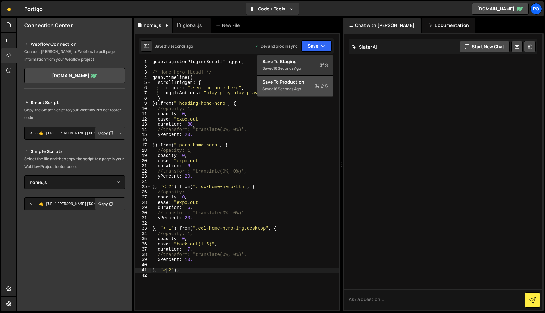
click at [309, 89] on div "Saved 16 seconds ago" at bounding box center [295, 89] width 66 height 8
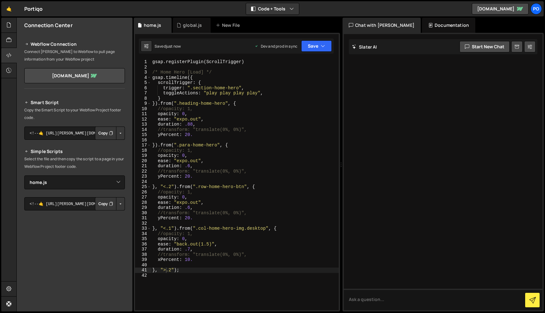
click at [256, 249] on div "gsap . registerPlugin ( ScrollTrigger ) /* Home Hero [Load] */ gsap . timeline …" at bounding box center [245, 189] width 188 height 261
type textarea "}, "<.2");"
click at [198, 273] on div "gsap . registerPlugin ( ScrollTrigger ) /* Home Hero [Load] */ gsap . timeline …" at bounding box center [245, 189] width 188 height 261
click at [170, 269] on div "gsap . registerPlugin ( ScrollTrigger ) /* Home Hero [Load] */ gsap . timeline …" at bounding box center [245, 189] width 188 height 261
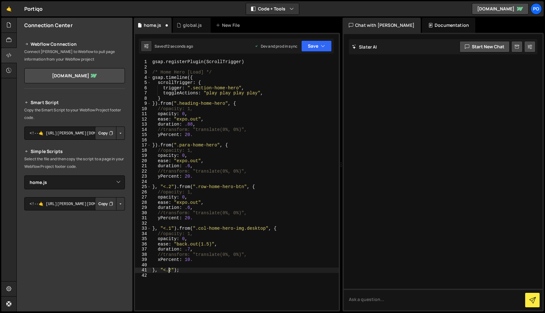
scroll to position [0, 1]
click at [320, 50] on button "Save" at bounding box center [316, 45] width 31 height 11
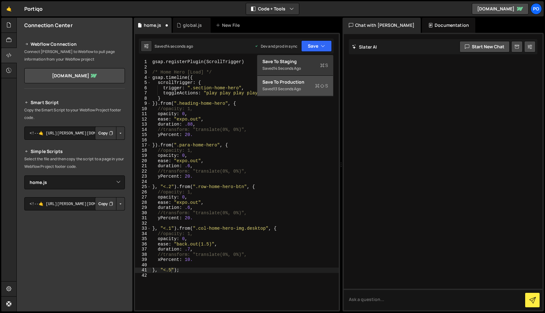
click at [312, 83] on div "Save to Production S" at bounding box center [295, 82] width 66 height 6
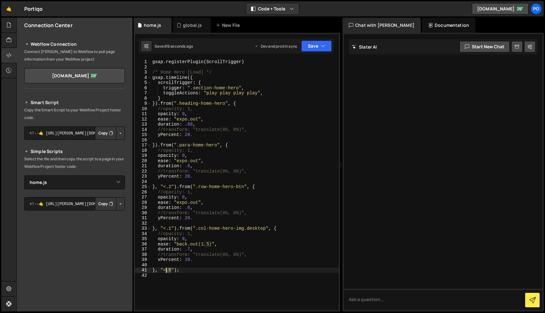
drag, startPoint x: 172, startPoint y: 270, endPoint x: 164, endPoint y: 271, distance: 8.5
click at [164, 271] on div "gsap . registerPlugin ( ScrollTrigger ) /* Home Hero [Load] */ gsap . timeline …" at bounding box center [245, 189] width 188 height 261
click at [319, 45] on button "Save" at bounding box center [316, 45] width 31 height 11
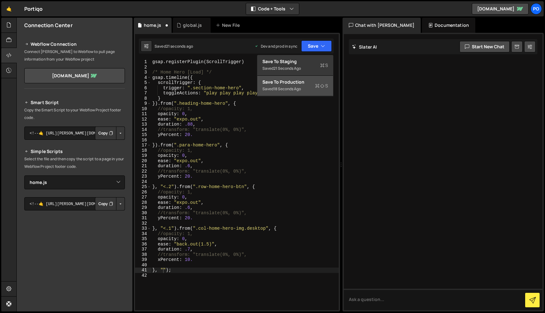
click at [316, 84] on icon at bounding box center [317, 86] width 4 height 6
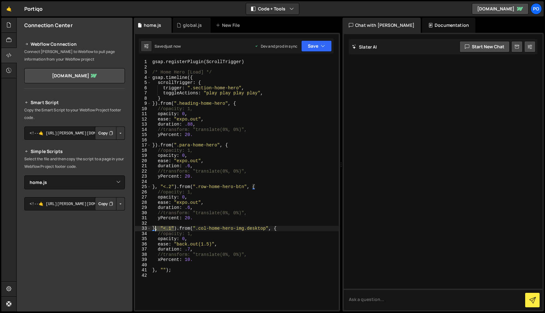
drag, startPoint x: 174, startPoint y: 227, endPoint x: 154, endPoint y: 227, distance: 19.9
click at [154, 227] on div "gsap . registerPlugin ( ScrollTrigger ) /* Home Hero [Load] */ gsap . timeline …" at bounding box center [245, 189] width 188 height 261
drag, startPoint x: 166, startPoint y: 269, endPoint x: 155, endPoint y: 271, distance: 10.5
click at [155, 271] on div "gsap . registerPlugin ( ScrollTrigger ) /* Home Hero [Load] */ gsap . timeline …" at bounding box center [245, 189] width 188 height 261
paste textarea "<.1"
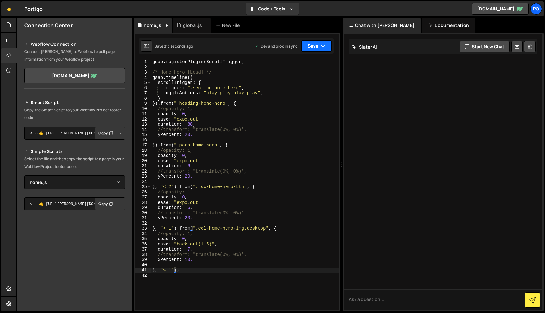
drag, startPoint x: 312, startPoint y: 44, endPoint x: 318, endPoint y: 57, distance: 15.0
click at [312, 43] on button "Save" at bounding box center [316, 45] width 31 height 11
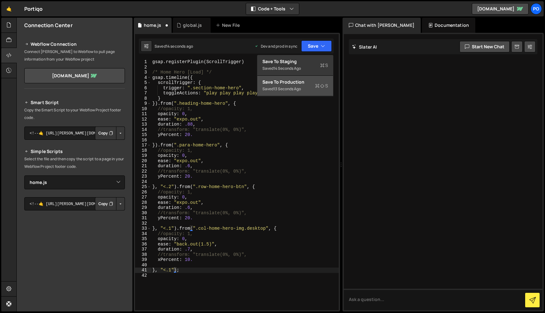
click at [313, 83] on div "Save to Production S" at bounding box center [295, 82] width 66 height 6
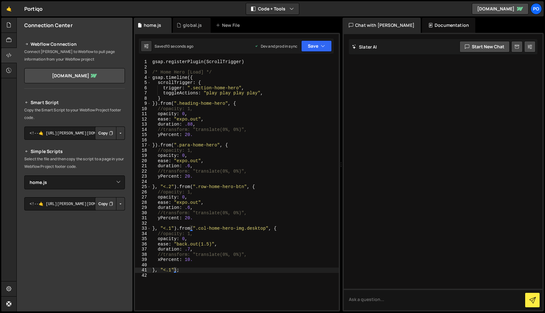
click at [209, 245] on div "gsap . registerPlugin ( ScrollTrigger ) /* Home Hero [Load] */ gsap . timeline …" at bounding box center [245, 189] width 188 height 261
click at [325, 45] on icon "button" at bounding box center [323, 46] width 4 height 6
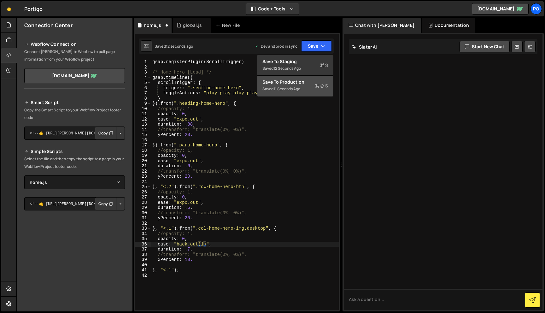
click at [314, 83] on div "Save to Production S" at bounding box center [295, 82] width 66 height 6
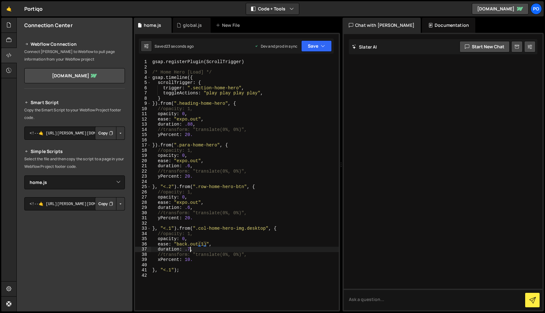
click at [190, 250] on div "gsap . registerPlugin ( ScrollTrigger ) /* Home Hero [Load] */ gsap . timeline …" at bounding box center [245, 189] width 188 height 261
click at [319, 50] on button "Save" at bounding box center [316, 45] width 31 height 11
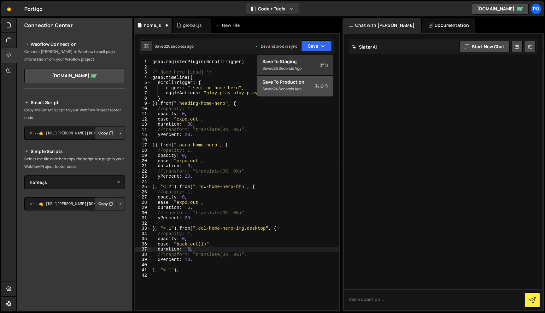
click at [313, 89] on div "Saved 24 seconds ago" at bounding box center [295, 89] width 66 height 8
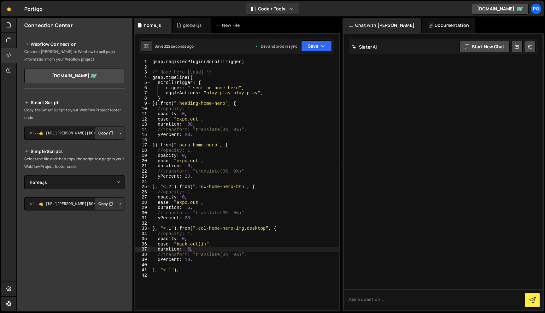
click at [159, 260] on div "gsap . registerPlugin ( ScrollTrigger ) /* Home Hero [Load] */ gsap . timeline …" at bounding box center [245, 189] width 188 height 261
click at [313, 46] on button "Save" at bounding box center [316, 45] width 31 height 11
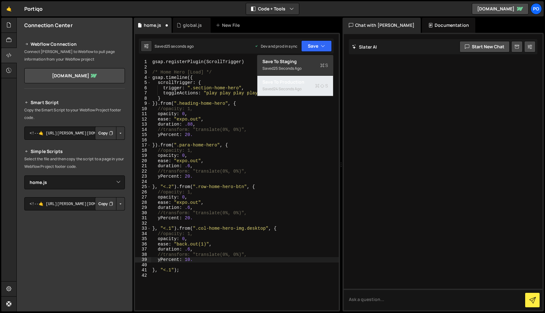
click at [309, 88] on div "Saved 24 seconds ago" at bounding box center [295, 89] width 66 height 8
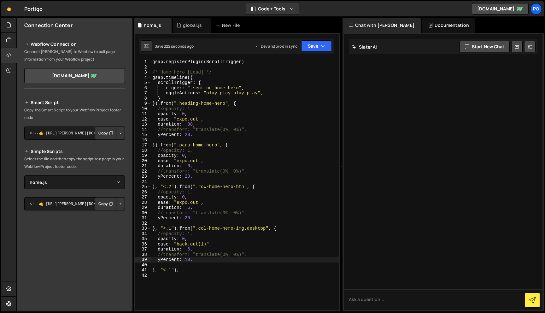
click at [288, 226] on div "gsap . registerPlugin ( ScrollTrigger ) /* Home Hero [Load] */ gsap . timeline …" at bounding box center [245, 189] width 188 height 261
click at [188, 261] on div "gsap . registerPlugin ( ScrollTrigger ) /* Home Hero [Load] */ gsap . timeline …" at bounding box center [245, 189] width 188 height 261
click at [315, 47] on button "Save" at bounding box center [316, 45] width 31 height 11
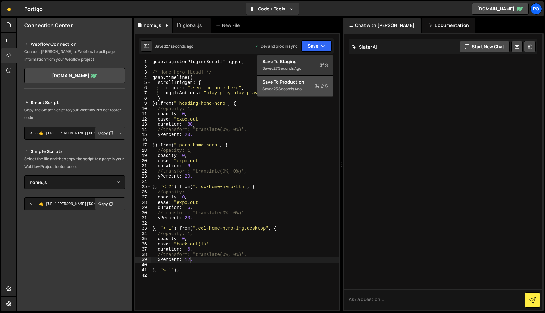
click at [307, 91] on div "Saved 25 seconds ago" at bounding box center [295, 89] width 66 height 8
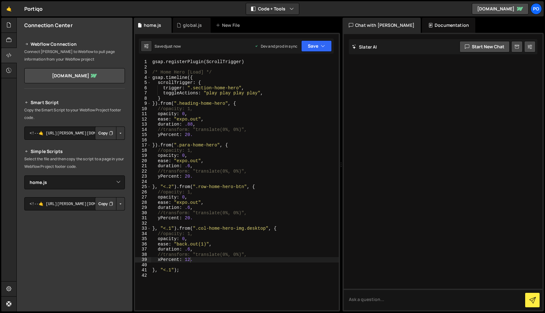
click at [202, 245] on div "gsap . registerPlugin ( ScrollTrigger ) /* Home Hero [Load] */ gsap . timeline …" at bounding box center [245, 189] width 188 height 261
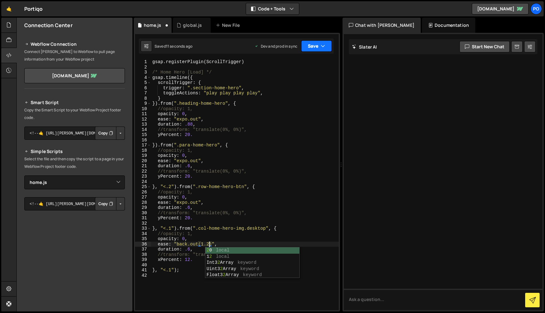
drag, startPoint x: 314, startPoint y: 50, endPoint x: 315, endPoint y: 59, distance: 9.2
click at [314, 49] on button "Save" at bounding box center [316, 45] width 31 height 11
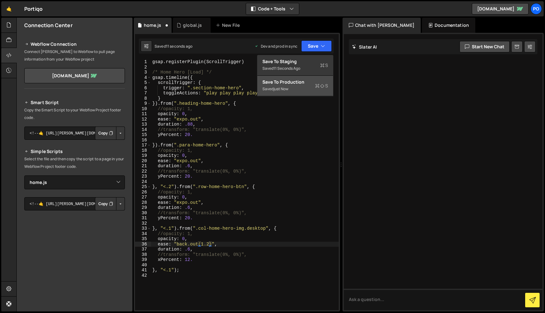
click at [315, 90] on div "Saved just now" at bounding box center [295, 89] width 66 height 8
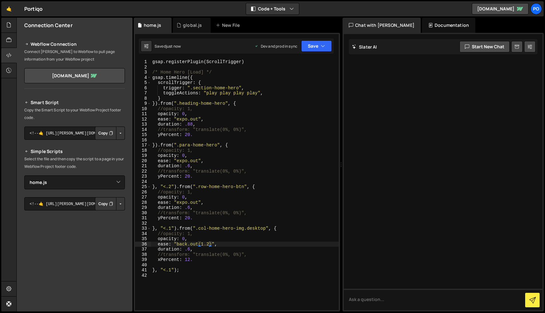
click at [210, 245] on div "gsap . registerPlugin ( ScrollTrigger ) /* Home Hero [Load] */ gsap . timeline …" at bounding box center [245, 189] width 188 height 261
click at [322, 49] on icon "button" at bounding box center [323, 46] width 4 height 6
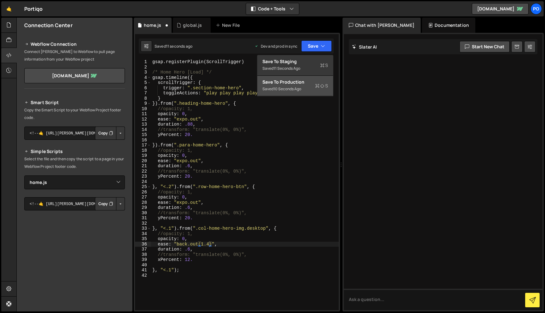
click at [322, 85] on icon at bounding box center [322, 86] width 4 height 6
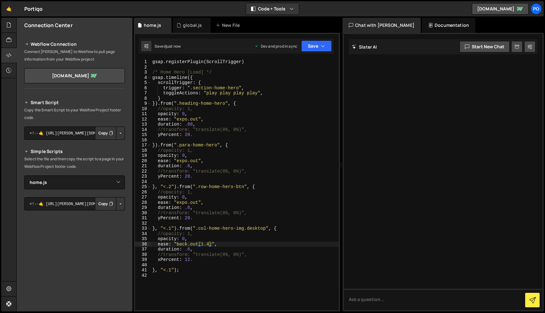
click at [209, 244] on div "gsap . registerPlugin ( ScrollTrigger ) /* Home Hero [Load] */ gsap . timeline …" at bounding box center [245, 189] width 188 height 261
type textarea "ease: "back.out(1.3)","
click at [306, 47] on button "Save" at bounding box center [316, 45] width 31 height 11
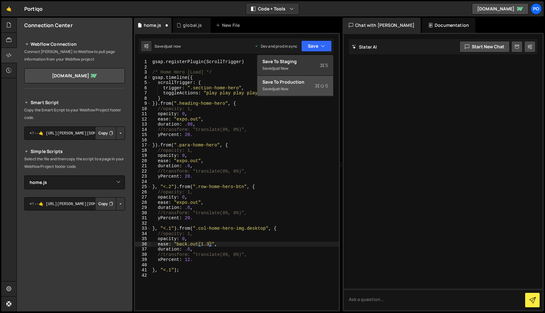
click at [318, 83] on icon at bounding box center [317, 86] width 4 height 6
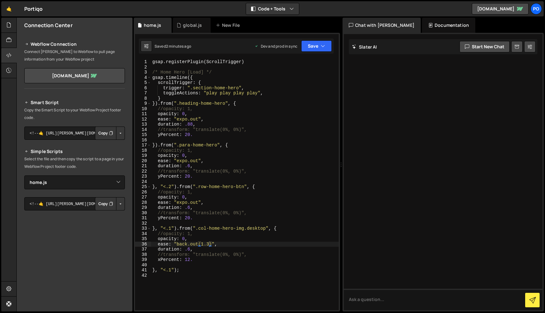
click at [232, 292] on div "gsap . registerPlugin ( ScrollTrigger ) /* Home Hero [Load] */ gsap . timeline …" at bounding box center [245, 189] width 188 height 261
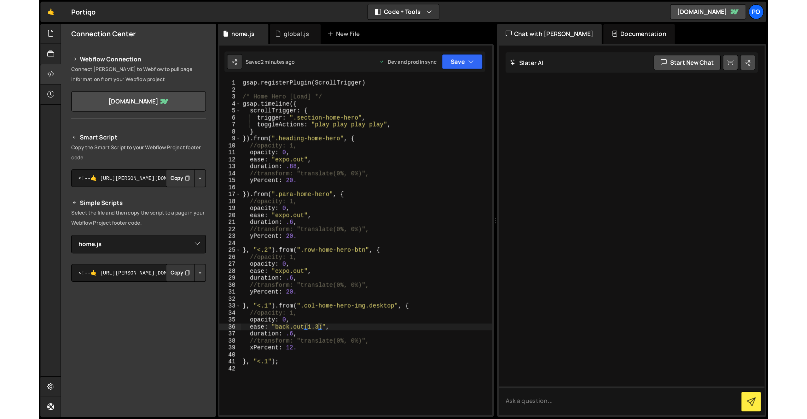
scroll to position [0, 0]
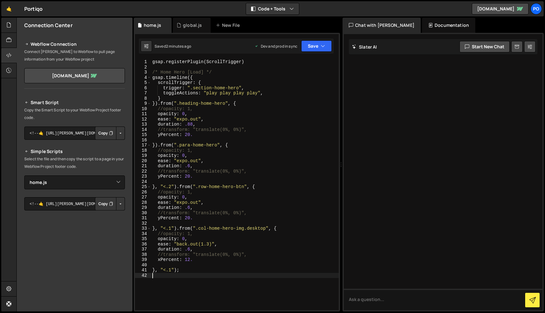
click at [227, 270] on div "gsap . registerPlugin ( ScrollTrigger ) /* Home Hero [Load] */ gsap . timeline …" at bounding box center [245, 189] width 188 height 261
type textarea "}, "<.1");"
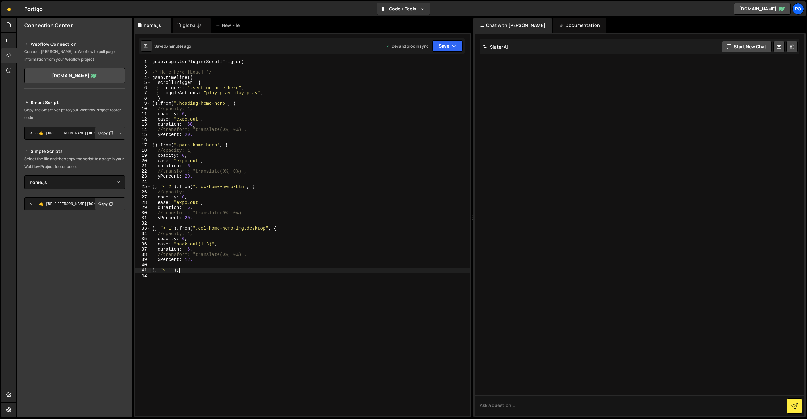
click at [195, 317] on div "gsap . registerPlugin ( ScrollTrigger ) /* Home Hero [Load] */ gsap . timeline …" at bounding box center [310, 242] width 319 height 367
paste textarea "}"
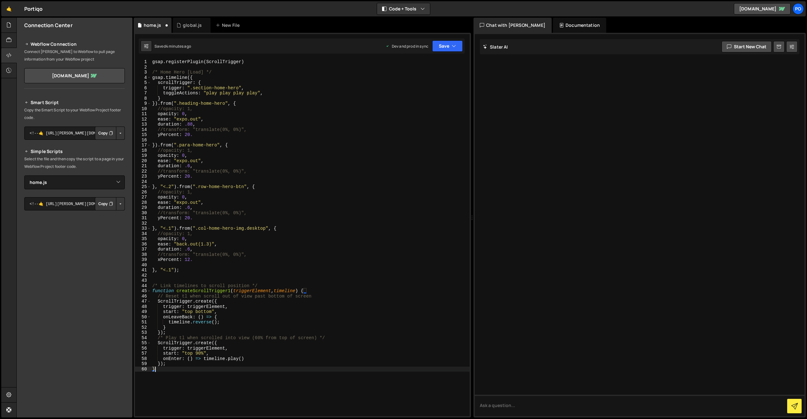
type textarea "}"
paste textarea "});"
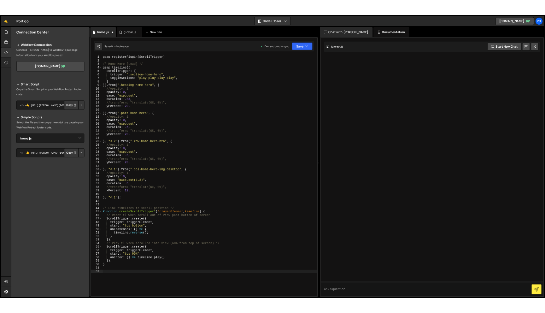
scroll to position [75, 0]
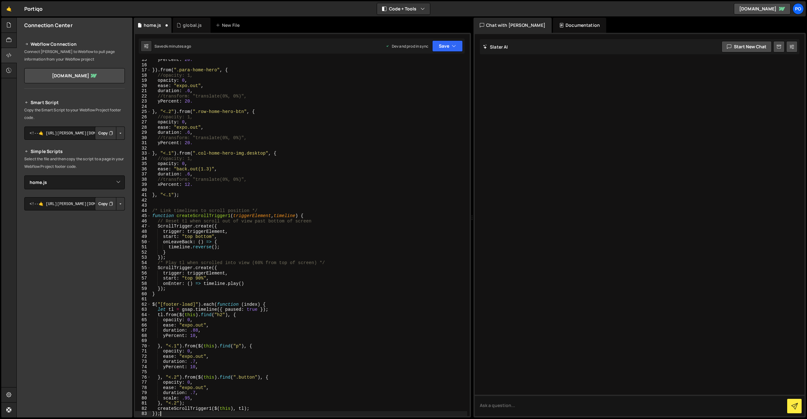
click at [234, 248] on div "yPercent : 20. }) . from ( ".para-home-hero" , { //opacity: 1, opacity : 0 , ea…" at bounding box center [309, 240] width 316 height 367
click at [447, 47] on button "Save" at bounding box center [447, 45] width 31 height 11
click at [423, 91] on div "4 minutes ago" at bounding box center [417, 88] width 25 height 5
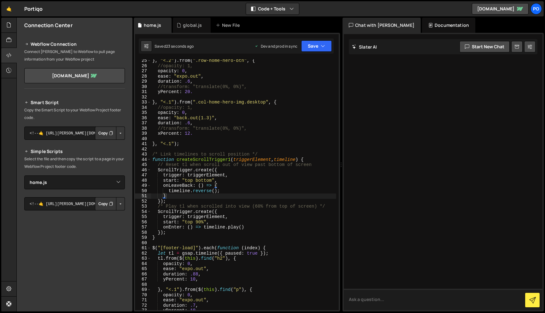
scroll to position [143, 0]
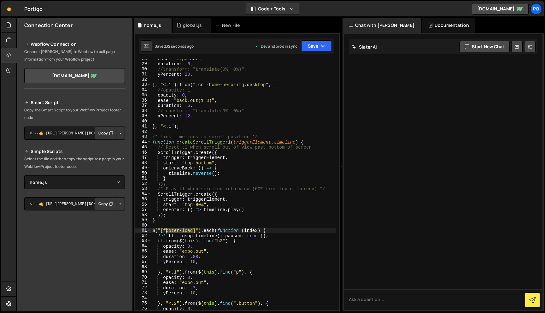
drag, startPoint x: 193, startPoint y: 230, endPoint x: 165, endPoint y: 230, distance: 28.4
click at [165, 230] on div "ease : "expo.out" , duration : .6 , //transform: "translate(0%, 0%)", yPercent …" at bounding box center [243, 186] width 185 height 261
paste textarea "section-top-load"
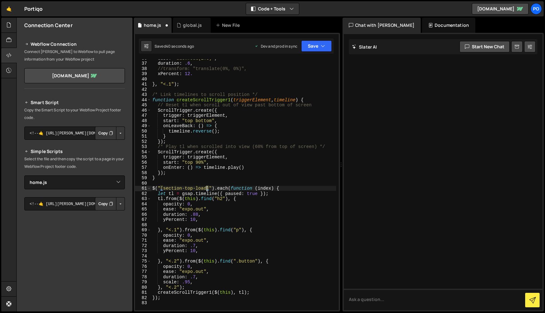
scroll to position [186, 0]
click at [260, 198] on div "ease : "back.out(1.3)" , duration : .6 , //transform: "translate(0%, 0%)", xPer…" at bounding box center [243, 186] width 185 height 261
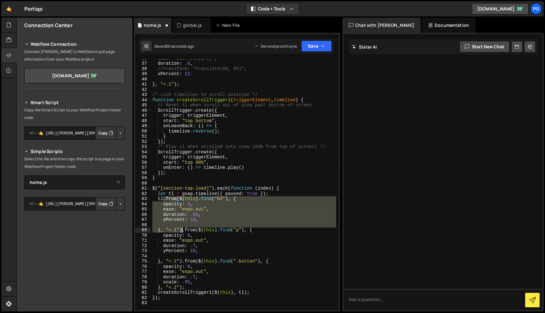
drag, startPoint x: 163, startPoint y: 200, endPoint x: 181, endPoint y: 229, distance: 34.2
click at [181, 229] on div "ease : "back.out(1.3)" , duration : .6 , //transform: "translate(0%, 0%)", xPer…" at bounding box center [243, 186] width 185 height 261
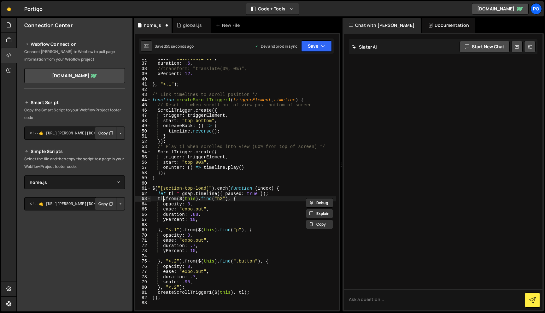
paste textarea "}, "<.1")"
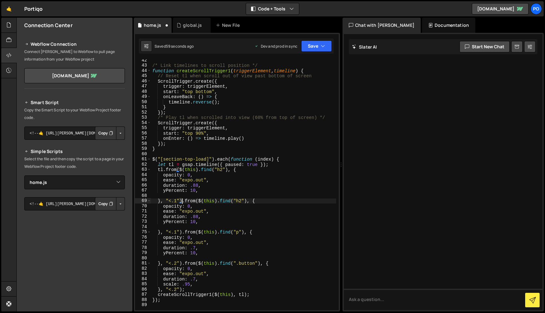
scroll to position [275, 0]
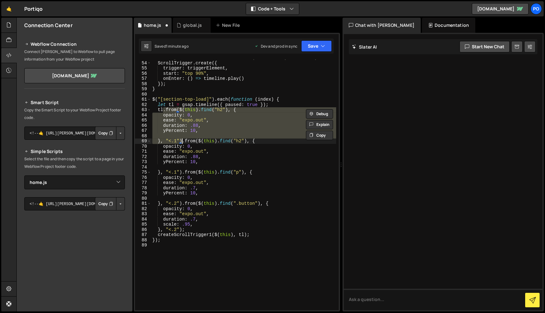
click at [220, 110] on div "/* Play tl when scrolled into view (60% from top of screen) */ ScrollTrigger . …" at bounding box center [243, 184] width 185 height 251
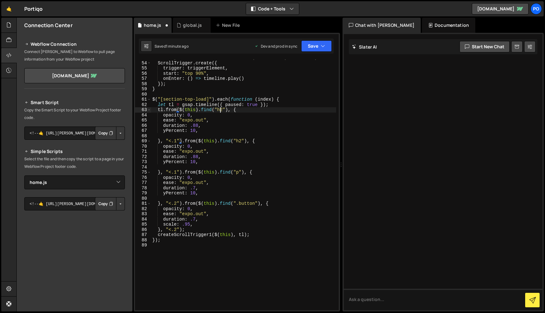
click at [220, 110] on div "/* Play tl when scrolled into view (60% from top of screen) */ ScrollTrigger . …" at bounding box center [243, 185] width 185 height 261
click at [279, 203] on div "/* Play tl when scrolled into view (60% from top of screen) */ ScrollTrigger . …" at bounding box center [243, 185] width 185 height 261
click at [317, 44] on button "Save" at bounding box center [316, 45] width 31 height 11
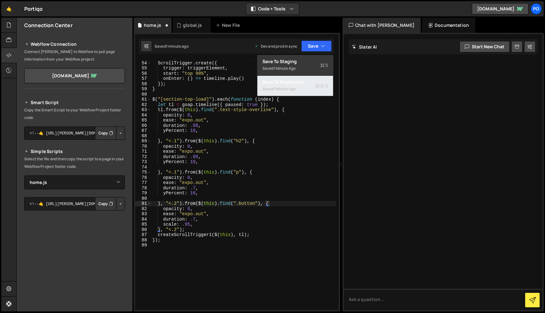
click at [316, 87] on icon at bounding box center [317, 86] width 4 height 6
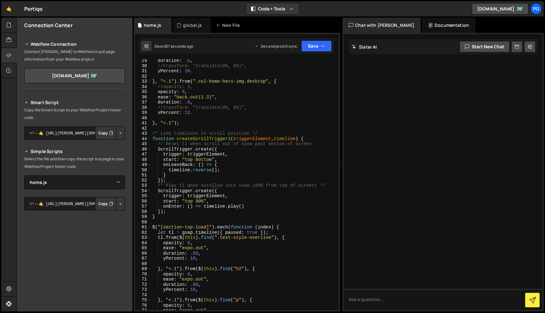
scroll to position [166, 0]
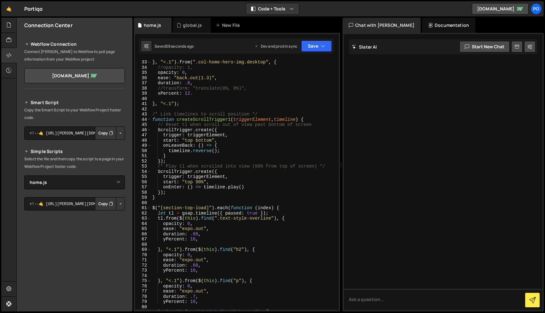
click at [194, 270] on div "} , "<.1" ) . from ( ".col-home-hero-img.desktop" , { //opacity: 1, opacity : 0…" at bounding box center [243, 184] width 185 height 261
click at [196, 264] on div "} , "<.1" ) . from ( ".col-home-hero-img.desktop" , { //opacity: 1, opacity : 0…" at bounding box center [243, 184] width 185 height 261
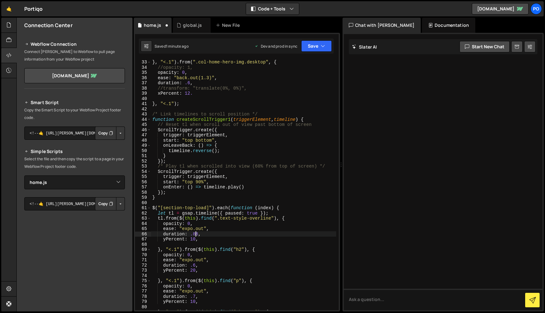
click at [196, 234] on div "} , "<.1" ) . from ( ".col-home-hero-img.desktop" , { //opacity: 1, opacity : 0…" at bounding box center [243, 184] width 185 height 261
click at [190, 226] on div "} , "<.1" ) . from ( ".col-home-hero-img.desktop" , { //opacity: 1, opacity : 0…" at bounding box center [243, 184] width 185 height 261
click at [193, 301] on div "} , "<.1" ) . from ( ".col-home-hero-img.desktop" , { //opacity: 1, opacity : 0…" at bounding box center [243, 184] width 185 height 261
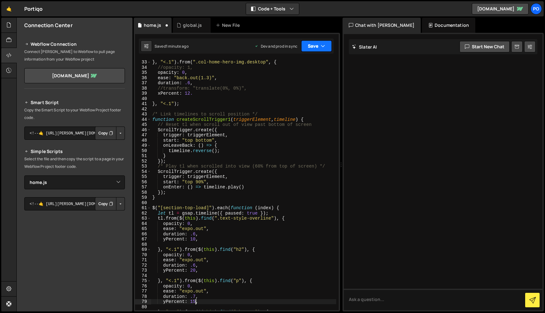
click at [324, 46] on icon "button" at bounding box center [323, 46] width 4 height 6
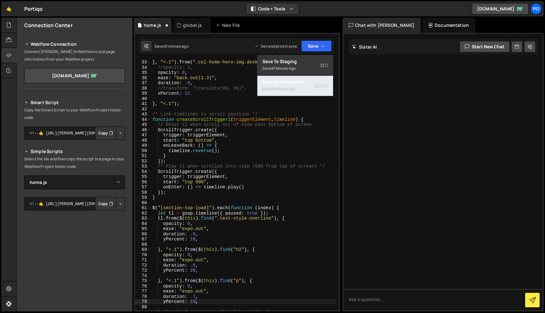
click at [313, 87] on div "Saved 1 minute ago" at bounding box center [295, 89] width 66 height 8
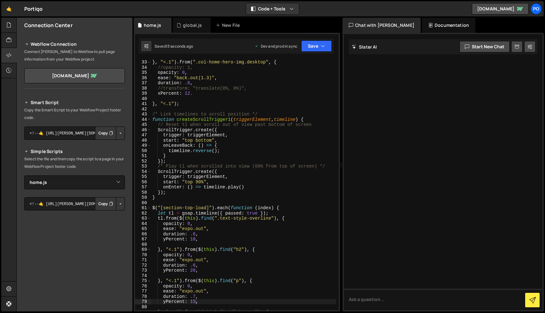
click at [191, 239] on div "} , "<.1" ) . from ( ".col-home-hero-img.desktop" , { //opacity: 1, opacity : 0…" at bounding box center [243, 184] width 185 height 261
click at [316, 44] on button "Save" at bounding box center [316, 45] width 31 height 11
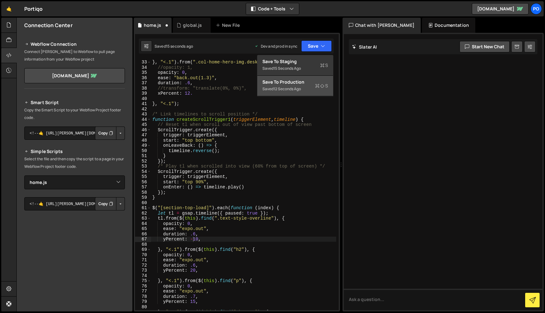
click at [315, 85] on icon at bounding box center [317, 86] width 4 height 6
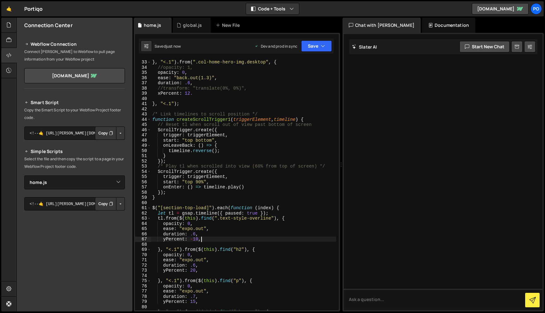
click at [210, 239] on div "} , "<.1" ) . from ( ".col-home-hero-img.desktop" , { //opacity: 1, opacity : 0…" at bounding box center [243, 184] width 185 height 261
click at [192, 240] on div "} , "<.1" ) . from ( ".col-home-hero-img.desktop" , { //opacity: 1, opacity : 0…" at bounding box center [243, 184] width 185 height 261
click at [319, 44] on button "Save" at bounding box center [316, 45] width 31 height 11
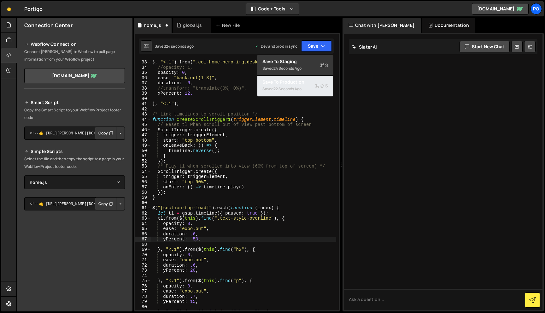
click at [314, 80] on div "Save to Production S" at bounding box center [295, 82] width 66 height 6
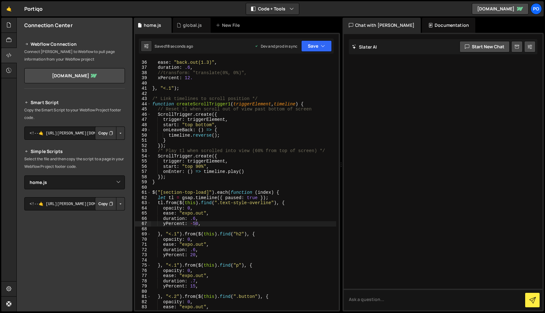
scroll to position [182, 0]
click at [228, 105] on div "opacity : 0 , ease : "back.out(1.3)" , duration : .6 , //transform: "translate(…" at bounding box center [243, 185] width 185 height 261
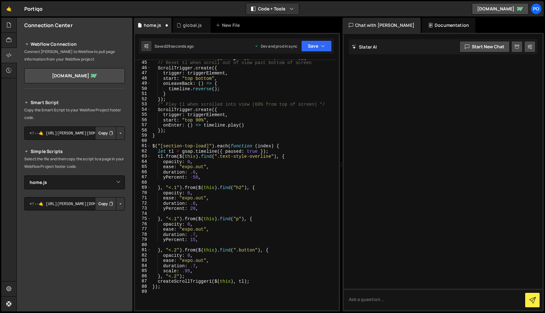
drag, startPoint x: 211, startPoint y: 282, endPoint x: 237, endPoint y: 283, distance: 26.2
click at [211, 282] on div "function createScrollTrigger90 ( triggerElement , timeline ) { // Reset tl when…" at bounding box center [243, 185] width 185 height 261
click at [312, 46] on button "Save" at bounding box center [316, 45] width 31 height 11
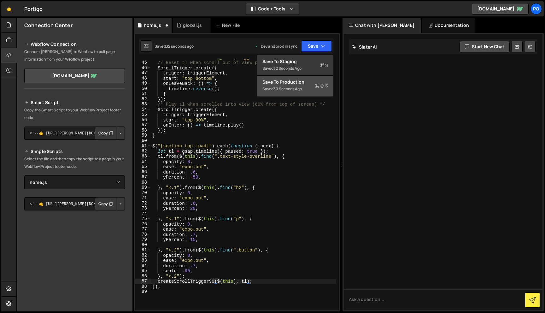
click at [309, 88] on div "Saved 30 seconds ago" at bounding box center [295, 89] width 66 height 8
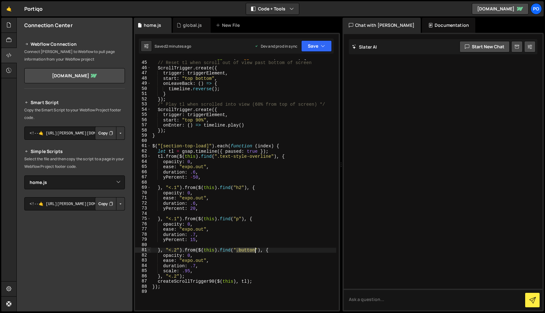
drag, startPoint x: 237, startPoint y: 252, endPoint x: 256, endPoint y: 251, distance: 19.3
click at [256, 251] on div "function createScrollTrigger90 ( triggerElement , timeline ) { // Reset tl when…" at bounding box center [243, 185] width 185 height 261
drag, startPoint x: 282, startPoint y: 250, endPoint x: 238, endPoint y: 252, distance: 43.5
click at [238, 252] on div "function createScrollTrigger90 ( triggerElement , timeline ) { // Reset tl when…" at bounding box center [243, 185] width 185 height 261
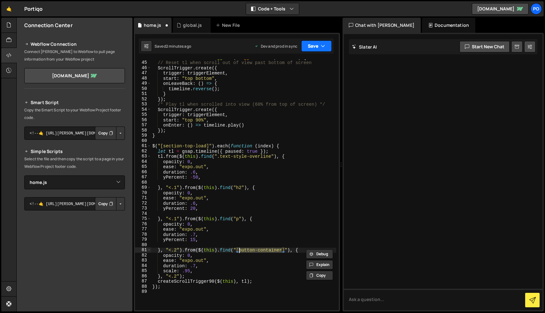
click at [324, 45] on icon "button" at bounding box center [323, 46] width 4 height 6
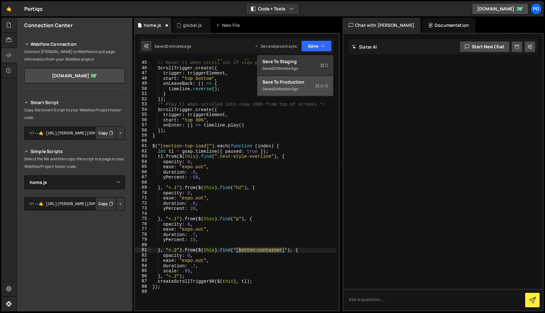
click at [319, 85] on icon at bounding box center [317, 86] width 4 height 6
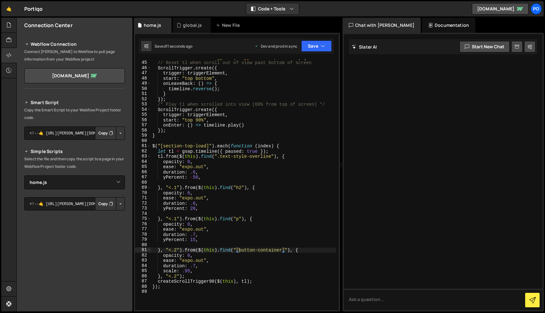
scroll to position [0, 7]
click at [267, 187] on div "function createScrollTrigger90 ( triggerElement , timeline ) { // Reset tl when…" at bounding box center [243, 185] width 185 height 261
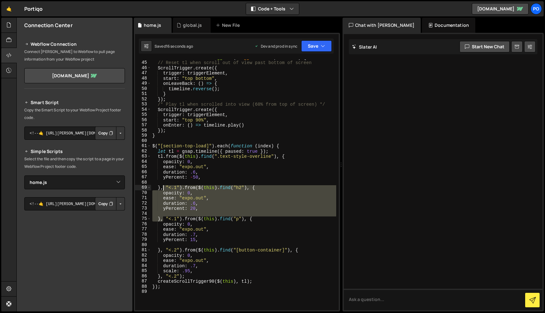
drag, startPoint x: 164, startPoint y: 219, endPoint x: 164, endPoint y: 189, distance: 30.0
click at [164, 189] on div "function createScrollTrigger90 ( triggerElement , timeline ) { // Reset tl when…" at bounding box center [243, 185] width 185 height 261
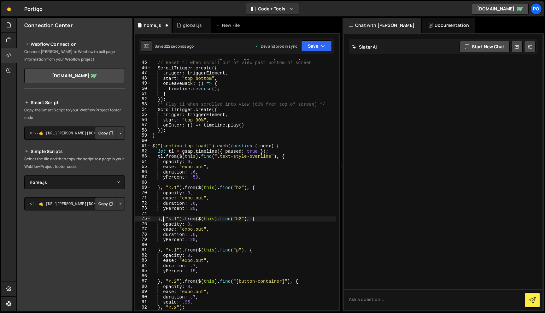
click at [239, 220] on div "function createScrollTrigger90 ( triggerElement , timeline ) { // Reset tl when…" at bounding box center [243, 185] width 185 height 261
type textarea "}, "<.1").from($(this).find("h3"), {"
click at [320, 47] on button "Save" at bounding box center [316, 45] width 31 height 11
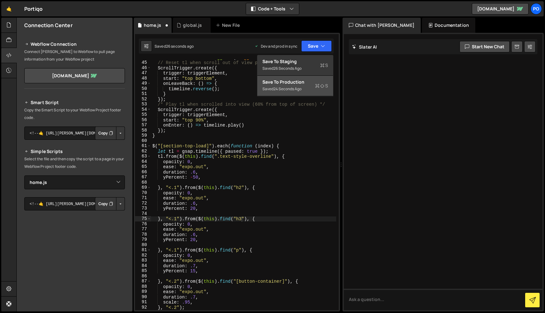
click at [304, 83] on div "Save to Production S" at bounding box center [295, 82] width 66 height 6
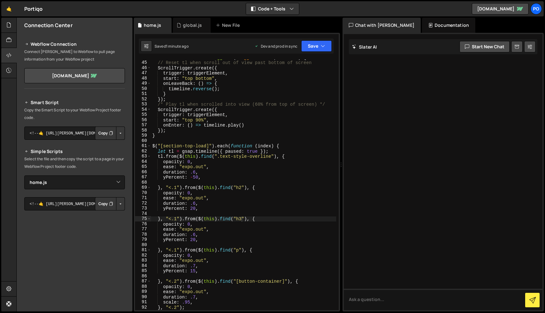
scroll to position [0, 0]
click at [249, 213] on div "function createScrollTrigger90 ( triggerElement , timeline ) { // Reset tl when…" at bounding box center [243, 185] width 185 height 261
click at [177, 216] on div "function createScrollTrigger90 ( triggerElement , timeline ) { // Reset tl when…" at bounding box center [243, 185] width 185 height 261
click at [176, 187] on div "function createScrollTrigger90 ( triggerElement , timeline ) { // Reset tl when…" at bounding box center [243, 185] width 185 height 261
click at [316, 47] on button "Save" at bounding box center [316, 45] width 31 height 11
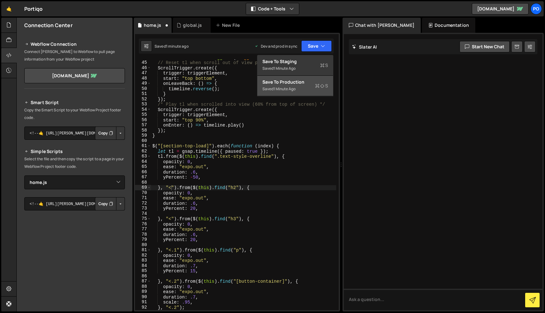
click at [315, 84] on div "Save to Production S" at bounding box center [295, 82] width 66 height 6
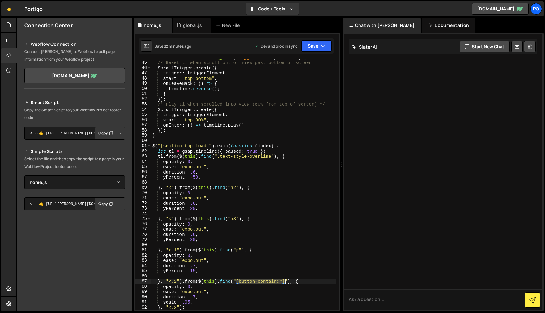
drag, startPoint x: 237, startPoint y: 282, endPoint x: 285, endPoint y: 281, distance: 47.9
click at [285, 281] on div "function createScrollTrigger90 ( triggerElement , timeline ) { // Reset tl when…" at bounding box center [243, 185] width 185 height 261
click at [311, 47] on button "Save" at bounding box center [316, 45] width 31 height 11
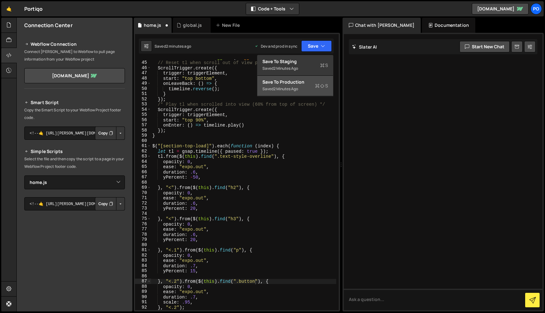
click at [313, 86] on div "Saved 2 minutes ago" at bounding box center [295, 89] width 66 height 8
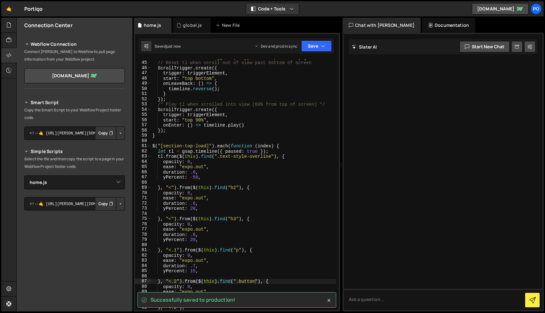
scroll to position [255, 0]
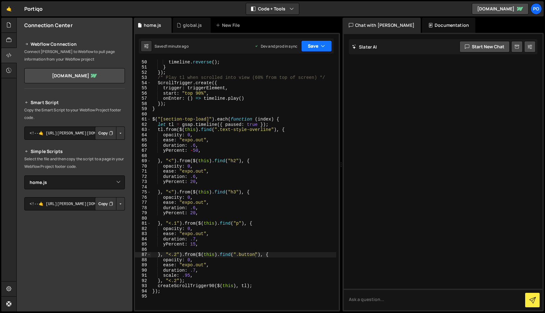
click at [326, 46] on button "Save" at bounding box center [316, 45] width 31 height 11
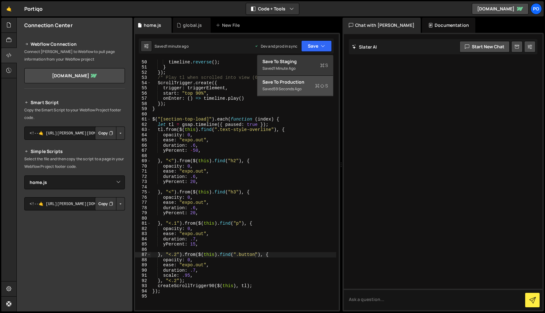
click at [317, 87] on icon at bounding box center [317, 86] width 4 height 6
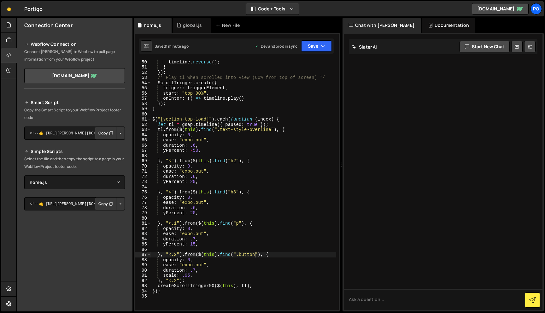
scroll to position [0, 2]
click at [176, 282] on div "onLeaveBack : ( ) => { timeline . reverse ( ) ; } }) ; /* Play tl when scrolled…" at bounding box center [243, 184] width 185 height 261
click at [163, 245] on div "onLeaveBack : ( ) => { timeline . reverse ( ) ; } }) ; /* Play tl when scrolled…" at bounding box center [243, 184] width 185 height 261
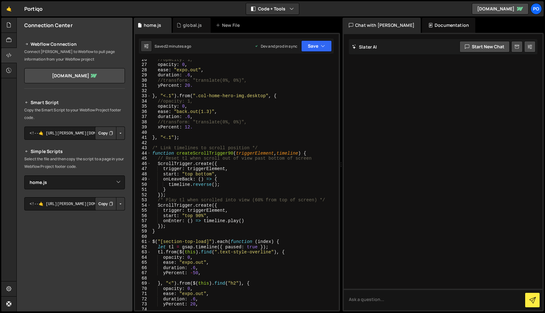
scroll to position [73, 0]
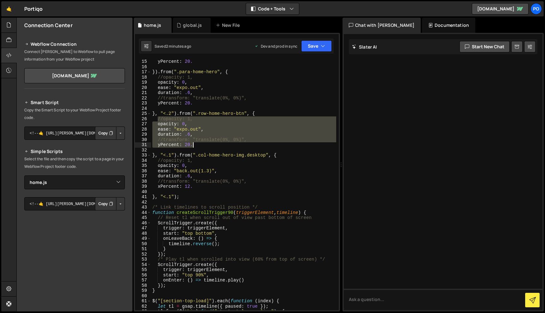
drag, startPoint x: 157, startPoint y: 119, endPoint x: 208, endPoint y: 144, distance: 57.0
click at [208, 144] on div "yPercent : 20. }) . from ( ".para-home-hero" , { //opacity: 1, opacity : 0 , ea…" at bounding box center [243, 189] width 185 height 261
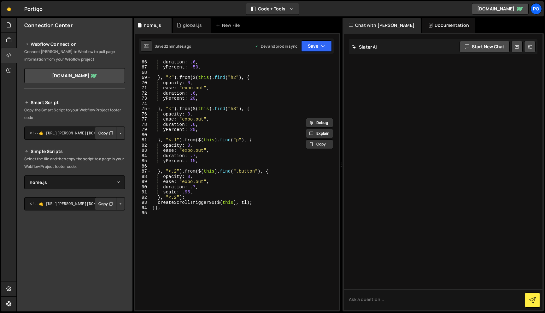
scroll to position [338, 0]
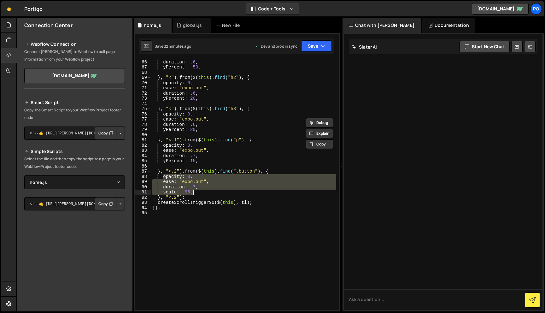
drag, startPoint x: 162, startPoint y: 178, endPoint x: 215, endPoint y: 190, distance: 53.9
click at [215, 190] on div "ease : "expo.out" , duration : .6 , yPercent : - 50 , } , "<" ) . from ( $ ( th…" at bounding box center [243, 184] width 185 height 261
paste textarea "yPercent: 20."
click at [178, 181] on div "ease : "expo.out" , duration : .6 , yPercent : - 50 , } , "<" ) . from ( $ ( th…" at bounding box center [243, 184] width 185 height 251
drag, startPoint x: 163, startPoint y: 178, endPoint x: 204, endPoint y: 192, distance: 42.9
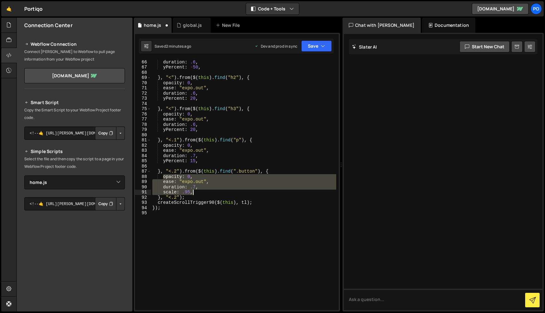
click at [204, 192] on div "ease : "expo.out" , duration : .6 , yPercent : - 50 , } , "<" ) . from ( $ ( th…" at bounding box center [243, 184] width 185 height 261
paste textarea "yPercent: 20."
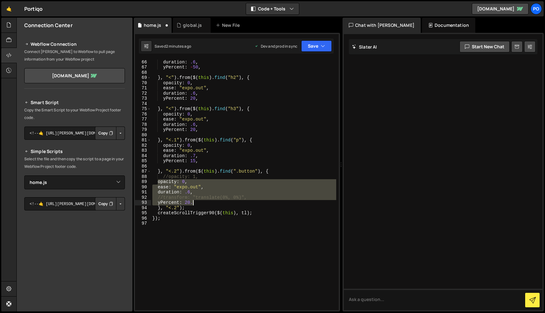
drag, startPoint x: 158, startPoint y: 184, endPoint x: 203, endPoint y: 201, distance: 48.1
click at [203, 202] on div "ease : "expo.out" , duration : .6 , yPercent : - 50 , } , "<" ) . from ( $ ( th…" at bounding box center [243, 184] width 185 height 261
click at [208, 196] on div "ease : "expo.out" , duration : .6 , yPercent : - 50 , } , "<" ) . from ( $ ( th…" at bounding box center [243, 184] width 185 height 251
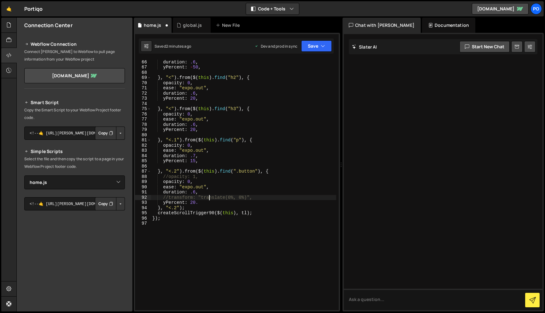
click at [191, 207] on div "ease : "expo.out" , duration : .6 , yPercent : - 50 , } , "<" ) . from ( $ ( th…" at bounding box center [243, 184] width 185 height 261
click at [329, 50] on button "Save" at bounding box center [316, 45] width 31 height 11
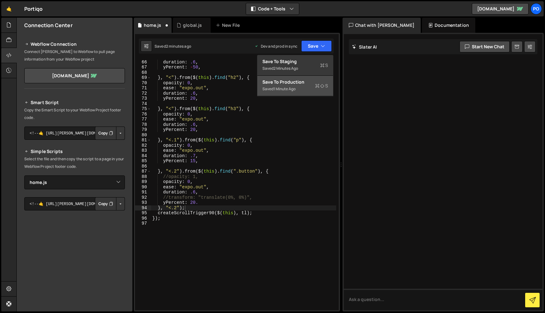
click at [315, 82] on div "Save to Production S" at bounding box center [295, 82] width 66 height 6
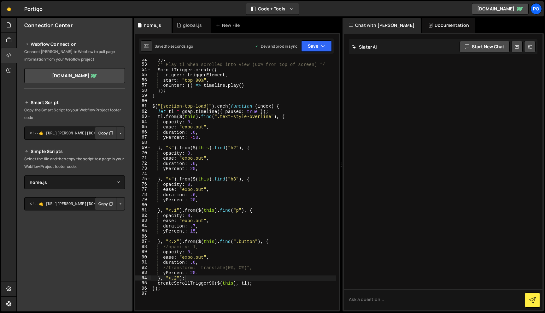
scroll to position [268, 0]
click at [176, 277] on div "}) ; /* Play tl when scrolled into view (60% from top of screen) */ ScrollTrigg…" at bounding box center [243, 187] width 185 height 261
drag, startPoint x: 172, startPoint y: 278, endPoint x: 161, endPoint y: 278, distance: 10.7
click at [161, 278] on div "}) ; /* Play tl when scrolled into view (60% from top of screen) */ ScrollTrigg…" at bounding box center [243, 187] width 185 height 261
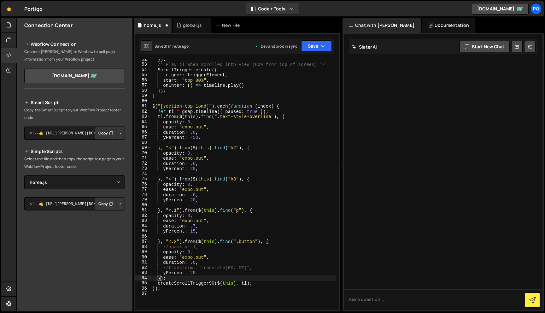
scroll to position [0, 1]
click at [201, 269] on div "}) ; /* Play tl when scrolled into view (60% from top of screen) */ ScrollTrigg…" at bounding box center [243, 187] width 185 height 261
click at [202, 273] on div "}) ; /* Play tl when scrolled into view (60% from top of screen) */ ScrollTrigg…" at bounding box center [243, 187] width 185 height 261
click at [319, 41] on button "Save" at bounding box center [316, 45] width 31 height 11
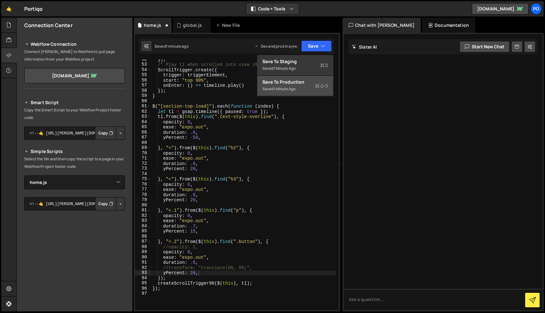
click at [316, 82] on div "Save to Production S" at bounding box center [295, 82] width 66 height 6
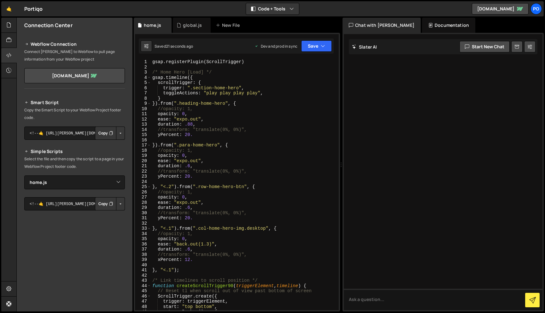
scroll to position [0, 0]
click at [231, 233] on div "gsap . registerPlugin ( ScrollTrigger ) /* Home Hero [Load] */ gsap . timeline …" at bounding box center [243, 189] width 185 height 261
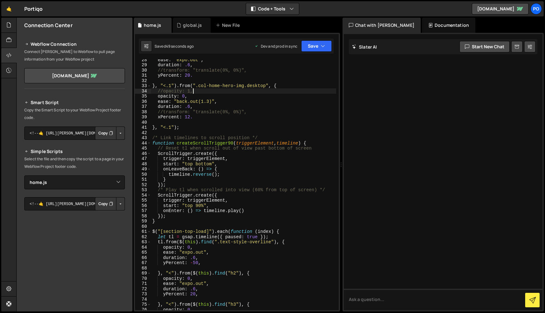
scroll to position [308, 0]
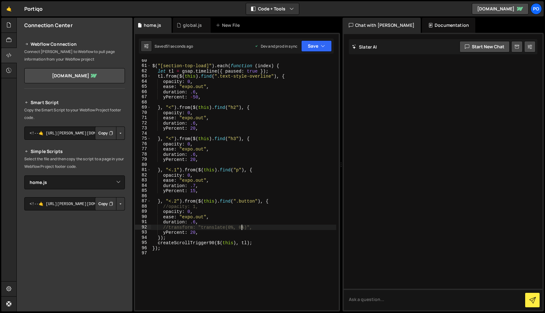
click at [243, 227] on div "$ ( "[section-top-load]" ) . each ( function ( index ) { let tl = gsap . timeli…" at bounding box center [243, 188] width 185 height 261
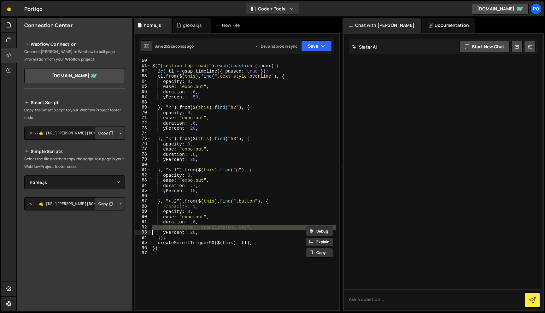
click at [243, 227] on div "$ ( "[section-top-load]" ) . each ( function ( index ) { let tl = gsap . timeli…" at bounding box center [243, 188] width 185 height 261
click at [265, 231] on div "$ ( "[section-top-load]" ) . each ( function ( index ) { let tl = gsap . timeli…" at bounding box center [243, 188] width 185 height 261
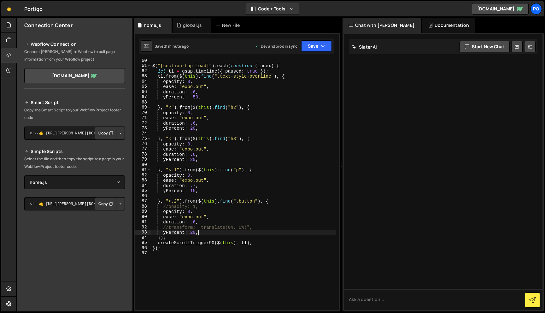
click at [247, 201] on div "$ ( "[section-top-load]" ) . each ( function ( index ) { let tl = gsap . timeli…" at bounding box center [243, 188] width 185 height 261
click at [322, 46] on icon "button" at bounding box center [323, 46] width 4 height 6
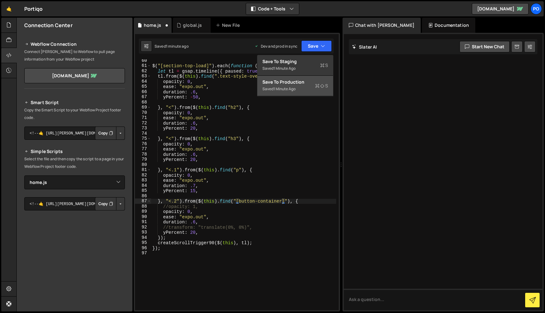
click at [319, 87] on span "S" at bounding box center [321, 86] width 13 height 6
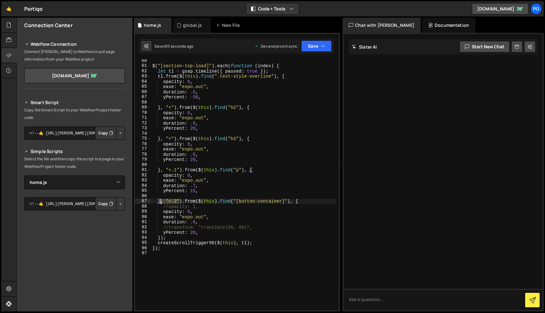
drag, startPoint x: 179, startPoint y: 201, endPoint x: 161, endPoint y: 202, distance: 18.3
click at [161, 202] on div "$ ( "[section-top-load]" ) . each ( function ( index ) { let tl = gsap . timeli…" at bounding box center [243, 188] width 185 height 261
click at [161, 238] on div "$ ( "[section-top-load]" ) . each ( function ( index ) { let tl = gsap . timeli…" at bounding box center [243, 188] width 185 height 261
paste textarea ", "<.2""
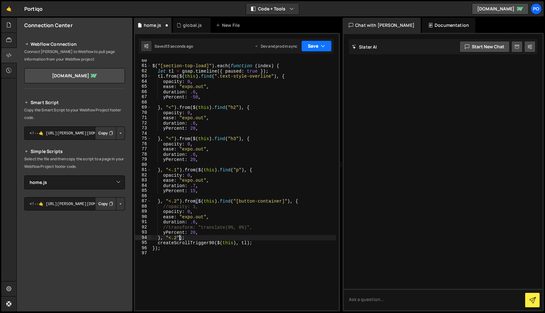
click at [324, 48] on icon "button" at bounding box center [323, 46] width 4 height 6
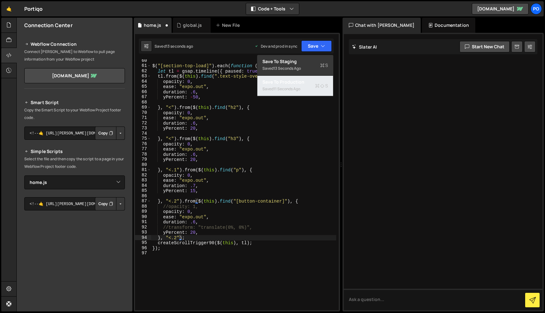
click at [318, 82] on div "Save to Production S" at bounding box center [295, 82] width 66 height 6
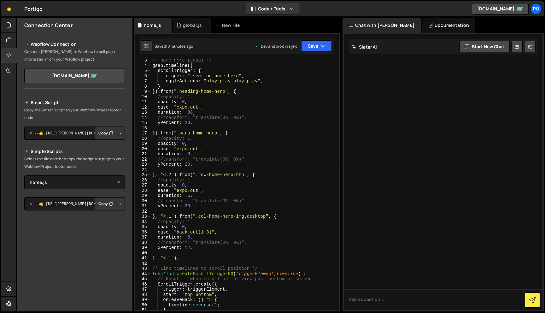
scroll to position [0, 0]
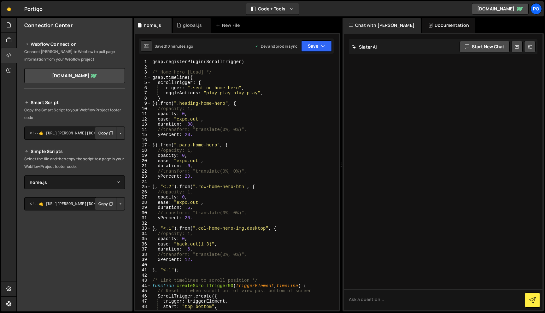
click at [237, 76] on div "gsap . registerPlugin ( ScrollTrigger ) /* Home Hero [Load] */ gsap . timeline …" at bounding box center [243, 189] width 185 height 261
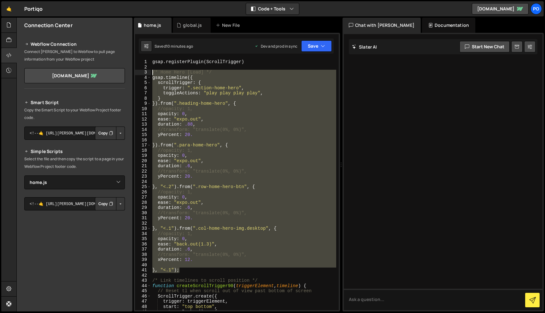
drag, startPoint x: 185, startPoint y: 269, endPoint x: 135, endPoint y: 72, distance: 204.1
click at [135, 72] on div "gsap.timeline({ 1 2 3 4 5 6 7 8 9 10 11 12 13 14 15 16 17 18 19 20 21 22 23 24 …" at bounding box center [237, 184] width 204 height 251
type textarea "/* Home Hero [Load] */ gsap.timeline({"
click at [212, 273] on div "gsap . registerPlugin ( ScrollTrigger ) /* Home Hero [Load] */ gsap . timeline …" at bounding box center [243, 189] width 185 height 261
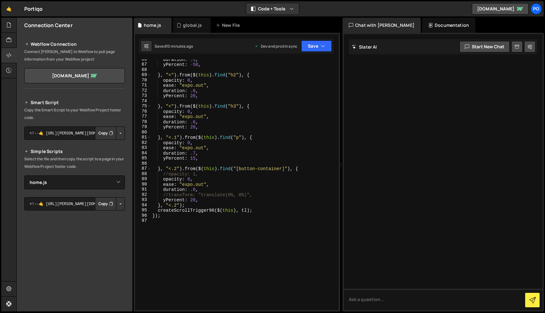
scroll to position [377, 0]
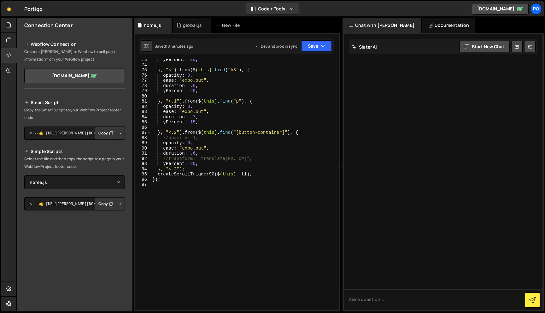
click at [221, 236] on div "yPercent : 20 , } , "<" ) . from ( $ ( this ) . find ( "h3" ) , { opacity : 0 ,…" at bounding box center [243, 187] width 185 height 261
paste textarea "}, "<.1");"
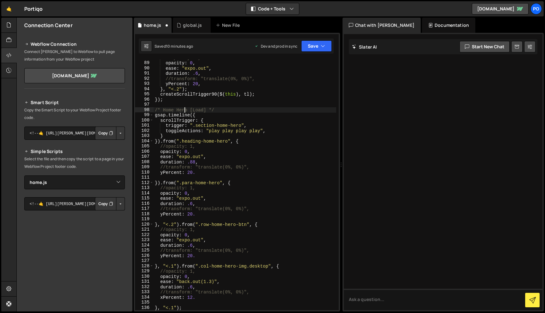
click at [184, 110] on div "//opacity: 1, opacity : 0 , ease : "expo.out" , duration : .6 , //transform: "t…" at bounding box center [245, 185] width 183 height 261
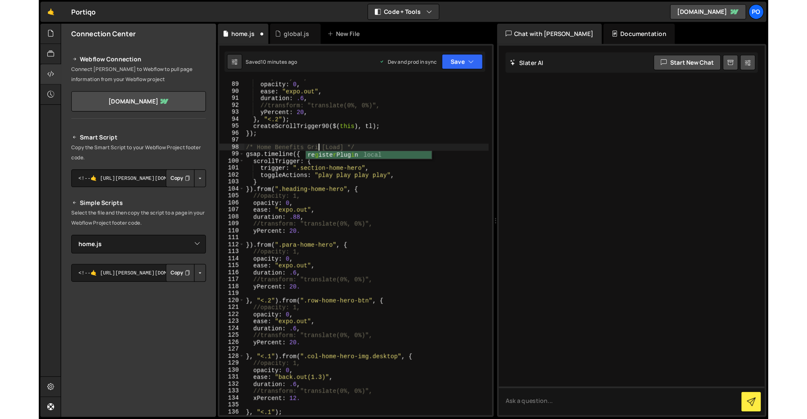
scroll to position [0, 4]
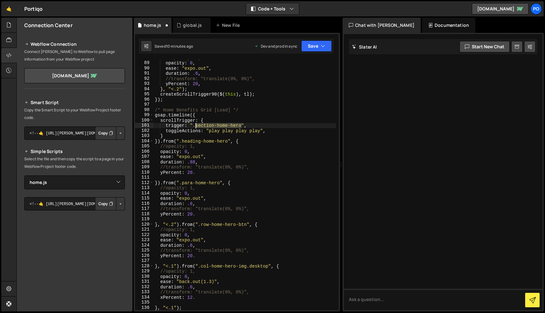
drag, startPoint x: 241, startPoint y: 126, endPoint x: 196, endPoint y: 126, distance: 45.4
click at [196, 126] on div "//opacity: 1, opacity : 0 , ease : "expo.out" , duration : .6 , //transform: "t…" at bounding box center [245, 185] width 183 height 261
paste textarea "grid-home-bene"
drag, startPoint x: 228, startPoint y: 141, endPoint x: 181, endPoint y: 141, distance: 46.4
click at [181, 141] on div "//opacity: 1, opacity : 0 , ease : "expo.out" , duration : .6 , //transform: "t…" at bounding box center [245, 185] width 183 height 261
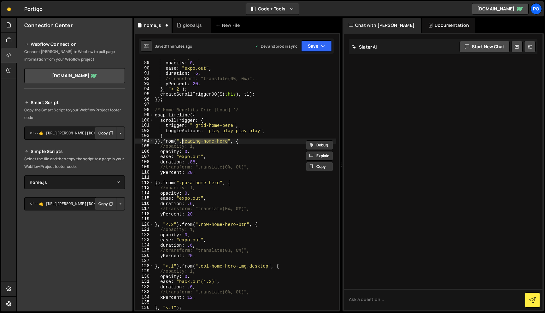
paste textarea "card-home-bene"
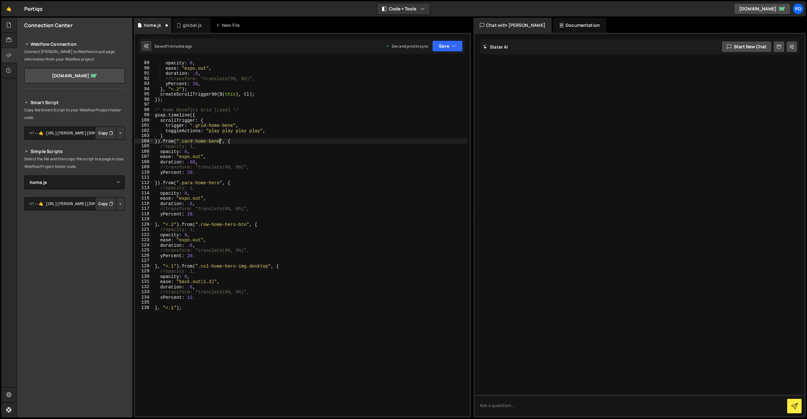
click at [253, 171] on div "//opacity: 1, opacity : 0 , ease : "expo.out" , duration : .6 , //transform: "t…" at bounding box center [311, 238] width 314 height 367
type textarea "yPercent: 20,"
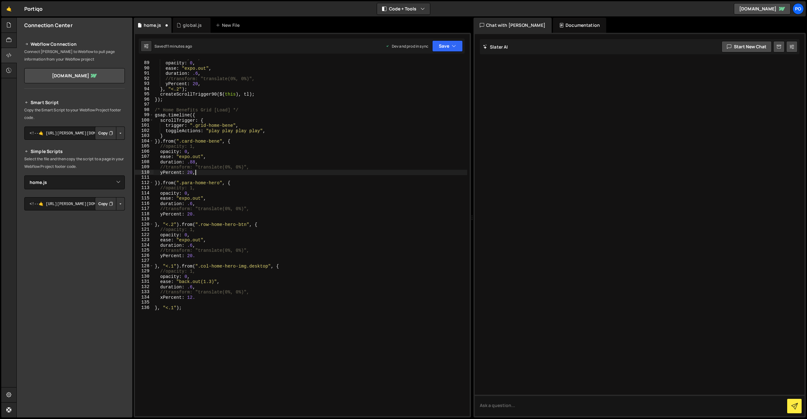
scroll to position [0, 0]
paste textarea "stagger: { amount: 0.5 }"
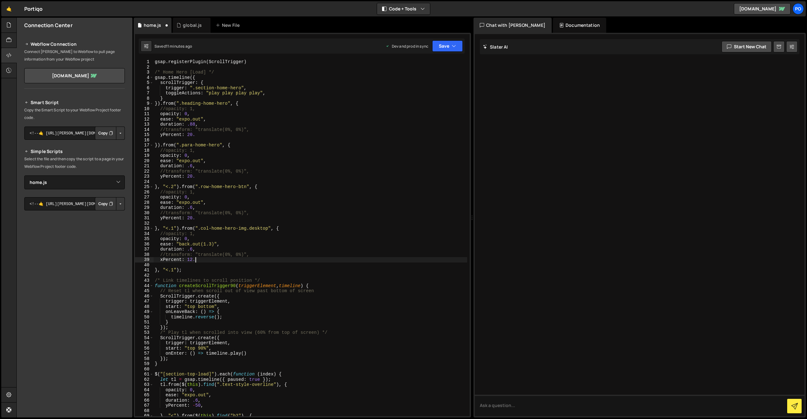
click at [208, 261] on div "gsap . registerPlugin ( ScrollTrigger ) /* Home Hero [Load] */ gsap . timeline …" at bounding box center [311, 242] width 314 height 367
click at [222, 219] on div "gsap . registerPlugin ( ScrollTrigger ) /* Home Hero [Load] */ gsap . timeline …" at bounding box center [311, 242] width 314 height 367
click at [209, 178] on div "gsap . registerPlugin ( ScrollTrigger ) /* Home Hero [Load] */ gsap . timeline …" at bounding box center [311, 242] width 314 height 367
click at [226, 134] on div "gsap . registerPlugin ( ScrollTrigger ) /* Home Hero [Load] */ gsap . timeline …" at bounding box center [311, 242] width 314 height 367
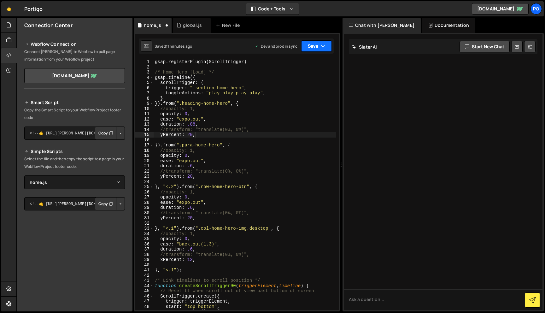
click at [309, 48] on button "Save" at bounding box center [316, 45] width 31 height 11
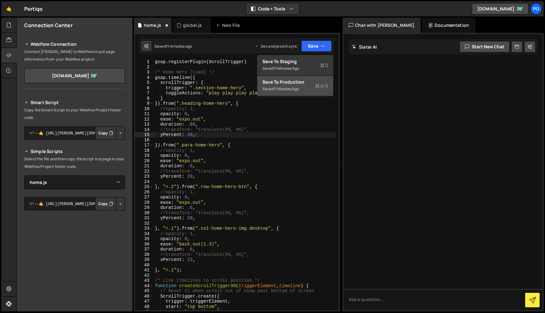
click at [312, 85] on div "Save to Production S" at bounding box center [295, 82] width 66 height 6
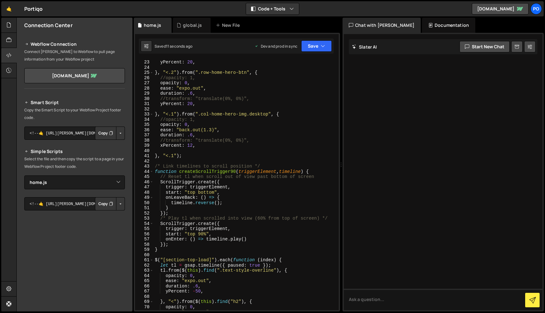
scroll to position [493, 0]
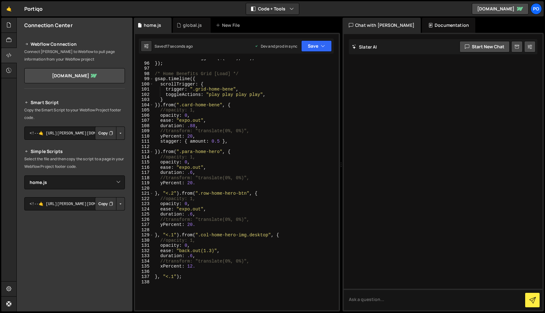
click at [250, 104] on div "createScrollTrigger90 ( $ ( this ) , tl ) ; }) ; /* Home Benefits Grid [Load] *…" at bounding box center [245, 186] width 183 height 261
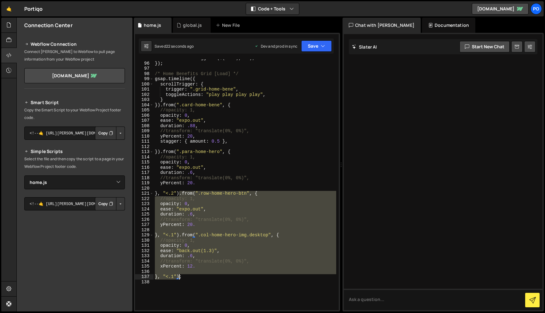
drag, startPoint x: 180, startPoint y: 195, endPoint x: 180, endPoint y: 278, distance: 83.9
click at [180, 278] on div "createScrollTrigger90 ( $ ( this ) , tl ) ; }) ; /* Home Benefits Grid [Load] *…" at bounding box center [245, 186] width 183 height 261
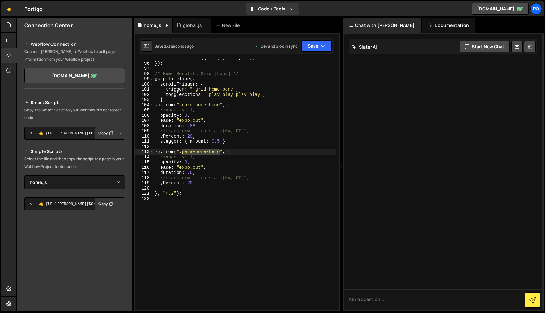
drag, startPoint x: 181, startPoint y: 152, endPoint x: 219, endPoint y: 153, distance: 37.5
click at [219, 153] on div "createScrollTrigger90 ( $ ( this ) , tl ) ; }) ; /* Home Benefits Grid [Load] *…" at bounding box center [245, 186] width 183 height 261
click at [181, 151] on div "createScrollTrigger90 ( $ ( this ) , tl ) ; }) ; /* Home Benefits Grid [Load] *…" at bounding box center [245, 186] width 183 height 261
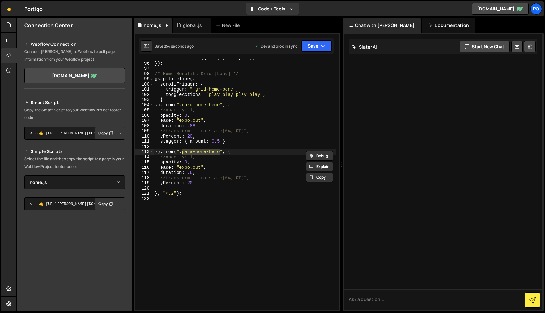
paste textarea "icon-home-bene"
click at [305, 50] on button "Save" at bounding box center [316, 45] width 31 height 11
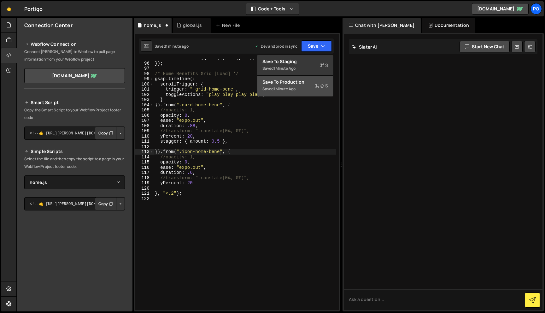
click at [301, 86] on div "Saved 1 minute ago" at bounding box center [295, 89] width 66 height 8
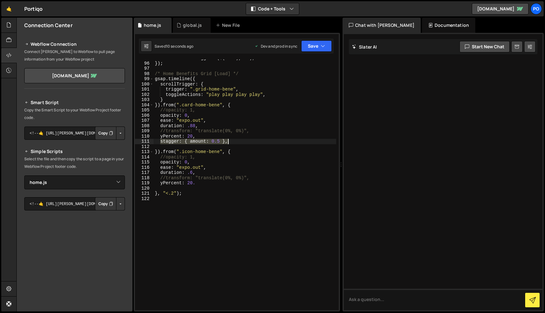
drag, startPoint x: 193, startPoint y: 141, endPoint x: 259, endPoint y: 140, distance: 65.9
click at [259, 140] on div "createScrollTrigger90 ( $ ( this ) , tl ) ; }) ; /* Home Benefits Grid [Load] *…" at bounding box center [245, 186] width 183 height 261
click at [210, 182] on div "createScrollTrigger90 ( $ ( this ) , tl ) ; }) ; /* Home Benefits Grid [Load] *…" at bounding box center [245, 186] width 183 height 261
type textarea "yPercent: 20,"
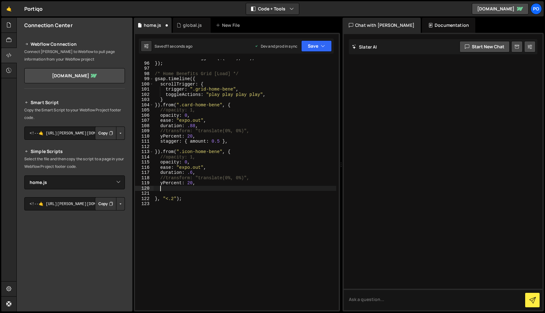
paste textarea "stagger: { amount: 0.5 },"
click at [312, 42] on button "Save" at bounding box center [316, 45] width 31 height 11
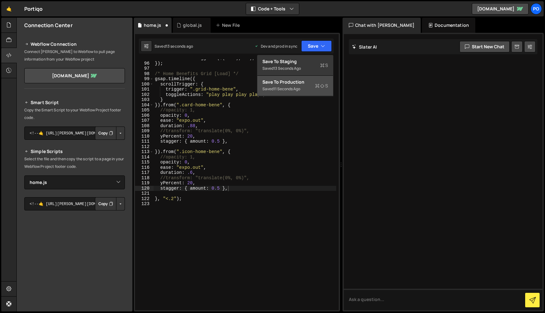
click at [304, 84] on div "Save to Production S" at bounding box center [295, 82] width 66 height 6
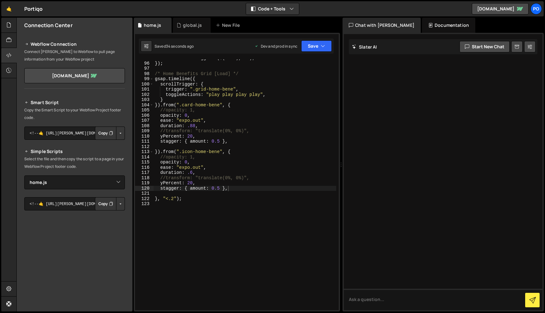
type textarea "yPercent: 20,"
click at [208, 184] on div "createScrollTrigger90 ( $ ( this ) , tl ) ; }) ; /* Home Benefits Grid [Load] *…" at bounding box center [245, 186] width 183 height 261
paste textarea "scale: 1,"
click at [325, 44] on button "Save" at bounding box center [316, 45] width 31 height 11
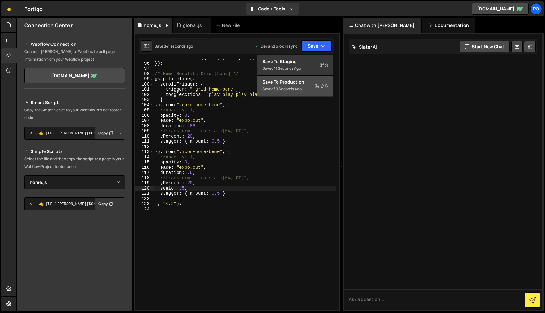
click at [307, 89] on div "Saved 39 seconds ago" at bounding box center [295, 89] width 66 height 8
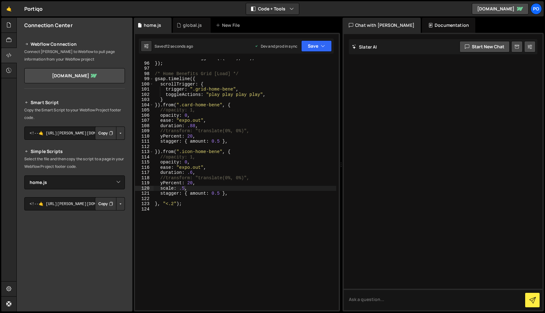
click at [189, 134] on div "createScrollTrigger90 ( $ ( this ) , tl ) ; }) ; /* Home Benefits Grid [Load] *…" at bounding box center [245, 186] width 183 height 261
click at [219, 139] on div "createScrollTrigger90 ( $ ( this ) , tl ) ; }) ; /* Home Benefits Grid [Load] *…" at bounding box center [245, 186] width 183 height 261
click at [220, 193] on div "createScrollTrigger90 ( $ ( this ) , tl ) ; }) ; /* Home Benefits Grid [Load] *…" at bounding box center [245, 186] width 183 height 261
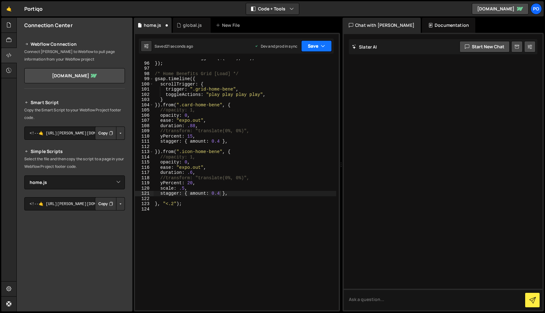
click at [325, 44] on button "Save" at bounding box center [316, 45] width 31 height 11
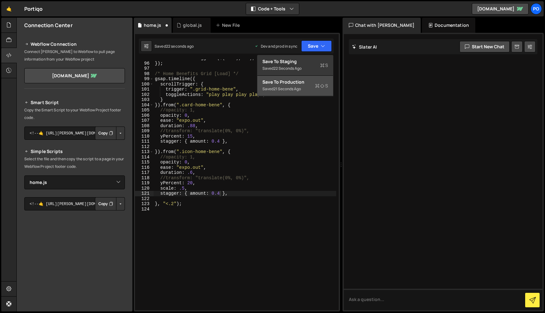
click at [313, 87] on div "Saved 21 seconds ago" at bounding box center [295, 89] width 66 height 8
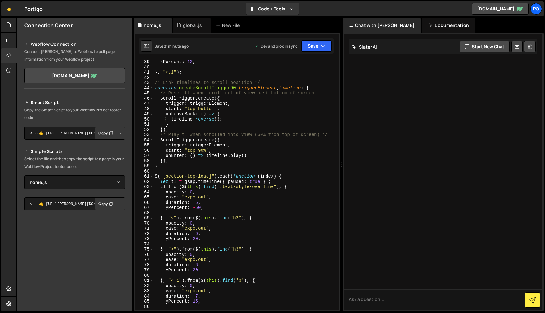
scroll to position [198, 0]
click at [233, 86] on div "xPercent : 12 , } , "<.1" ) ; /* Link timelines to scroll position */ function …" at bounding box center [245, 189] width 183 height 261
click at [233, 89] on div "xPercent : 12 , } , "<.1" ) ; /* Link timelines to scroll position */ function …" at bounding box center [245, 184] width 183 height 251
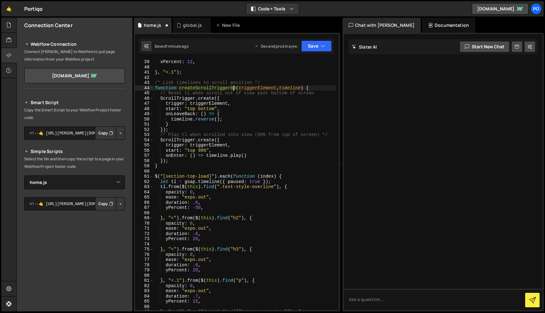
click at [198, 148] on div "xPercent : 12 , } , "<.1" ) ; /* Link timelines to scroll position */ function …" at bounding box center [245, 189] width 183 height 261
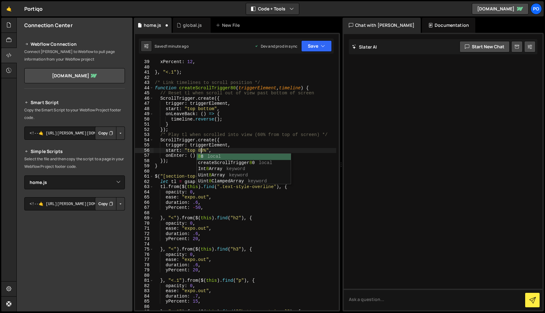
click at [242, 141] on div "xPercent : 12 , } , "<.1" ) ; /* Link timelines to scroll position */ function …" at bounding box center [245, 189] width 183 height 261
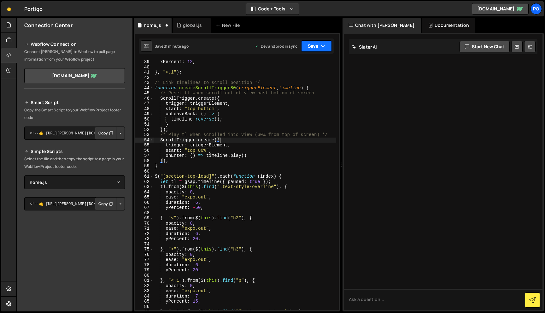
click at [318, 43] on button "Save" at bounding box center [316, 45] width 31 height 11
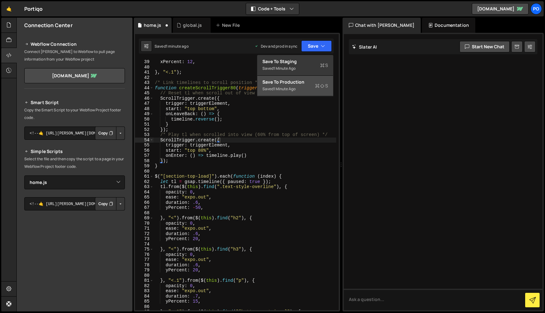
click at [313, 91] on div "Saved 1 minute ago" at bounding box center [295, 89] width 66 height 8
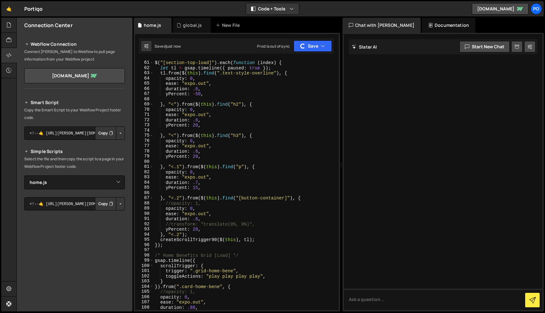
scroll to position [409, 0]
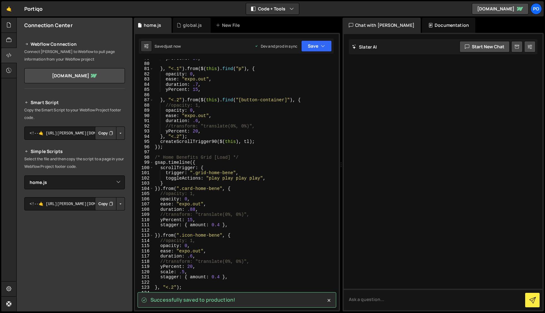
click at [214, 141] on div "yPercent : 20 , } , "<.1" ) . from ( $ ( this ) . find ( "p" ) , { opacity : 0 …" at bounding box center [245, 186] width 183 height 261
click at [321, 47] on icon "button" at bounding box center [323, 46] width 4 height 6
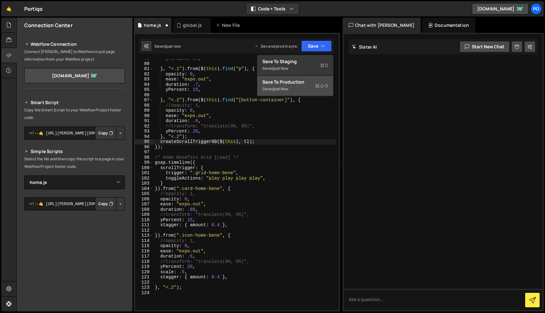
click at [316, 86] on icon at bounding box center [317, 86] width 4 height 6
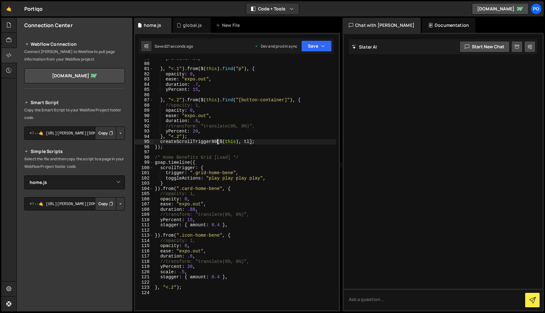
click at [215, 142] on div "yPercent : 20 , } , "<.1" ) . from ( $ ( this ) . find ( "p" ) , { opacity : 0 …" at bounding box center [245, 186] width 183 height 261
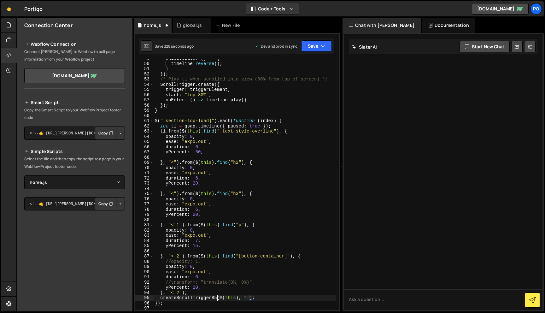
scroll to position [179, 0]
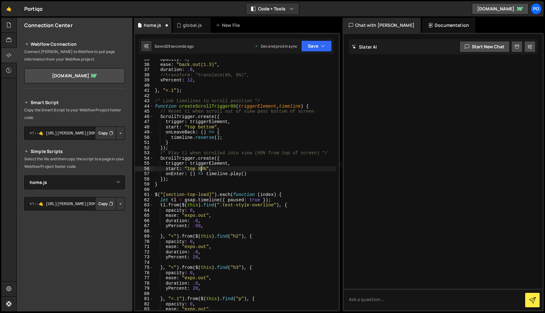
click at [201, 167] on div "opacity : 0 , ease : "back.out(1.3)" , duration : .6 , //transform: "translate(…" at bounding box center [245, 187] width 183 height 261
click at [234, 107] on div "opacity : 0 , ease : "back.out(1.3)" , duration : .6 , //transform: "translate(…" at bounding box center [245, 187] width 183 height 261
click at [324, 49] on button "Save" at bounding box center [316, 45] width 31 height 11
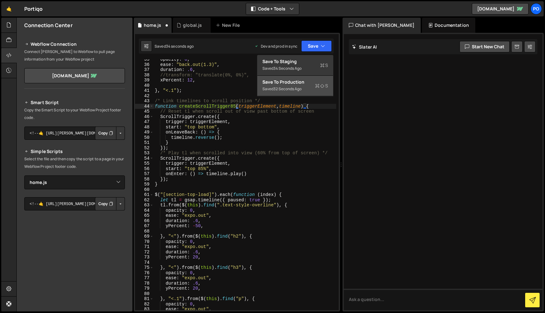
click at [313, 87] on div "Saved 32 seconds ago" at bounding box center [295, 89] width 66 height 8
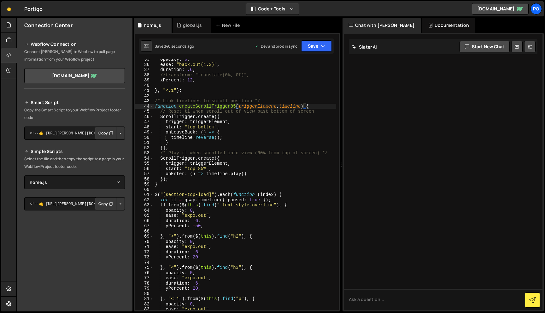
scroll to position [227, 0]
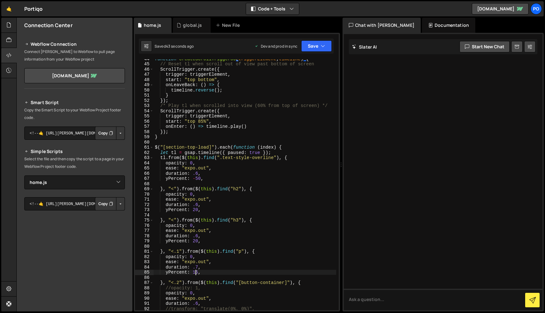
click at [196, 272] on div "function createScrollTrigger85 ( triggerElement , timeline ) { // Reset tl when…" at bounding box center [245, 186] width 183 height 261
click at [194, 179] on div "function createScrollTrigger85 ( triggerElement , timeline ) { // Reset tl when…" at bounding box center [245, 186] width 183 height 261
click at [318, 49] on button "Save" at bounding box center [316, 45] width 31 height 11
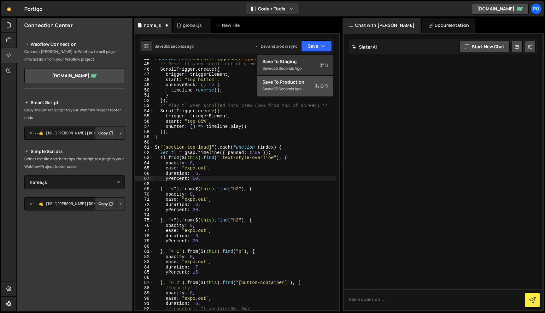
click at [316, 81] on div "Save to Production S" at bounding box center [295, 82] width 66 height 6
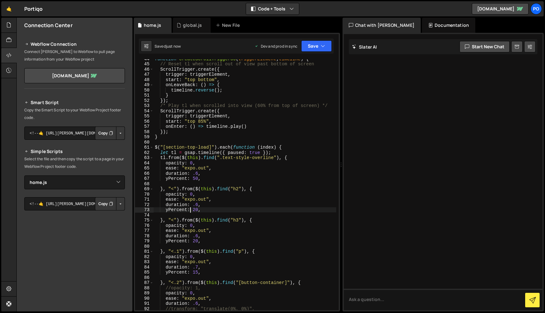
click at [190, 210] on div "function createScrollTrigger85 ( triggerElement , timeline ) { // Reset tl when…" at bounding box center [245, 186] width 183 height 261
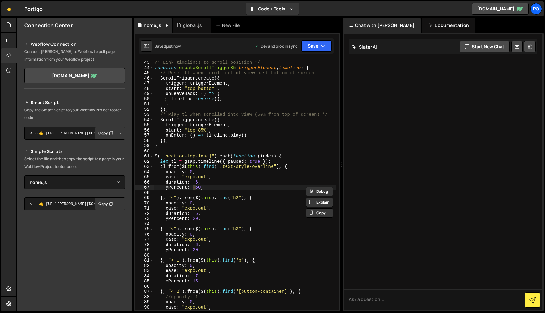
scroll to position [218, 0]
click at [197, 188] on div "/* Link timelines to scroll position */ function createScrollTrigger85 ( trigge…" at bounding box center [245, 184] width 183 height 251
click at [315, 46] on button "Save" at bounding box center [316, 45] width 31 height 11
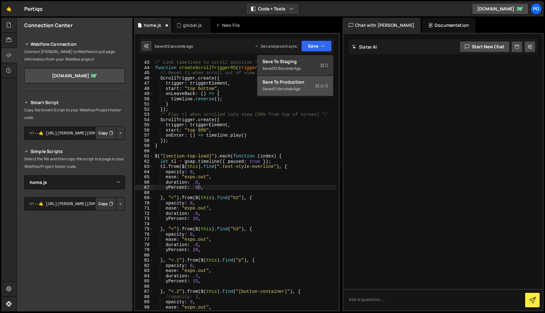
click at [314, 82] on div "Save to Production S" at bounding box center [295, 82] width 66 height 6
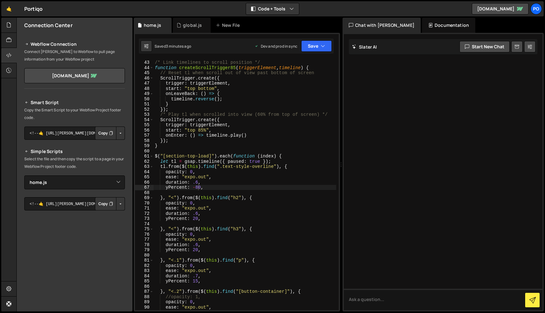
click at [273, 144] on div "/* Link timelines to scroll position */ function createScrollTrigger85 ( trigge…" at bounding box center [245, 185] width 183 height 261
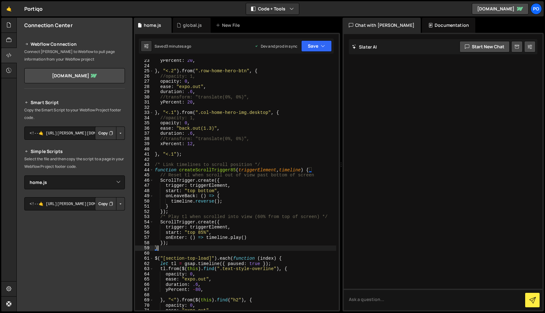
scroll to position [39, 0]
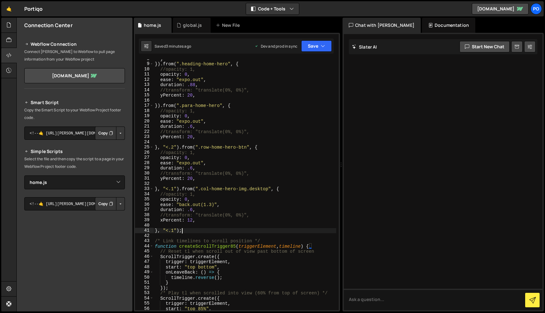
click at [241, 230] on div "} }) . from ( ".heading-home-hero" , { //opacity: 1, opacity : 0 , ease : "expo…" at bounding box center [245, 186] width 183 height 261
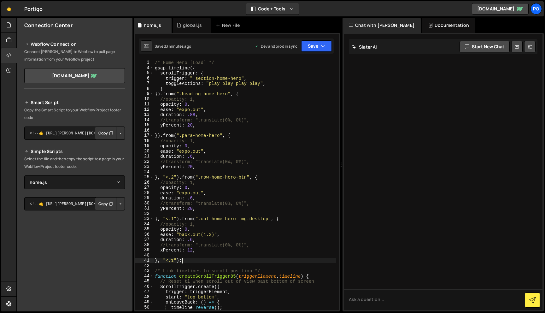
scroll to position [0, 0]
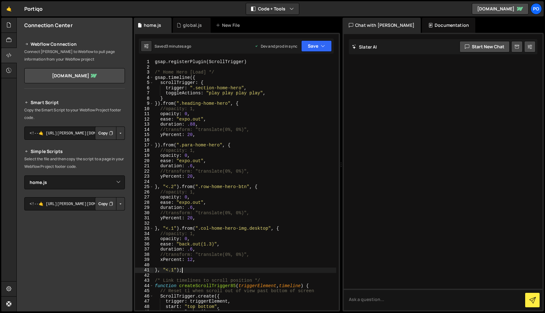
click at [231, 74] on div "gsap . registerPlugin ( ScrollTrigger ) /* Home Hero [Load] */ gsap . timeline …" at bounding box center [245, 189] width 183 height 261
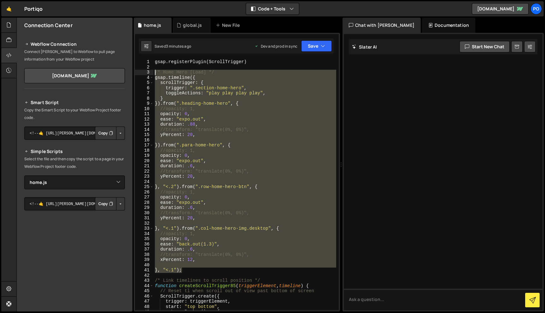
drag, startPoint x: 191, startPoint y: 271, endPoint x: 146, endPoint y: 73, distance: 203.4
click at [146, 73] on div "/* Home Hero [Load] */ 1 2 3 4 5 6 7 8 9 10 11 12 13 14 15 16 17 18 19 20 21 22…" at bounding box center [237, 184] width 204 height 251
click at [215, 269] on div "gsap . registerPlugin ( ScrollTrigger ) /* Home Hero [Load] */ gsap . timeline …" at bounding box center [245, 184] width 183 height 251
type textarea "}, "<.1");"
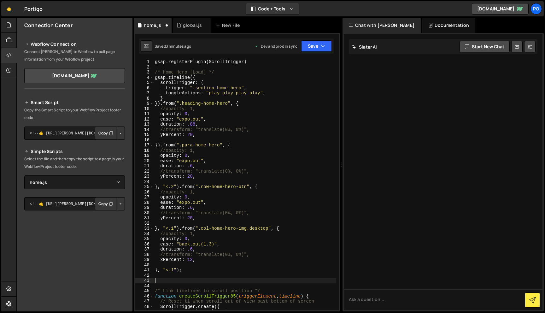
paste textarea "}, "<.1");"
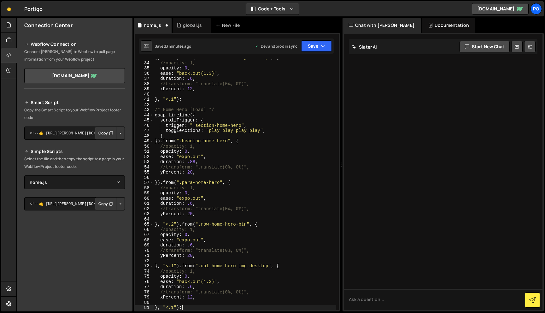
click at [181, 108] on div "} , "<.1" ) . from ( ".col-home-hero-img.desktop" , { //opacity: 1, opacity : 0…" at bounding box center [245, 185] width 183 height 261
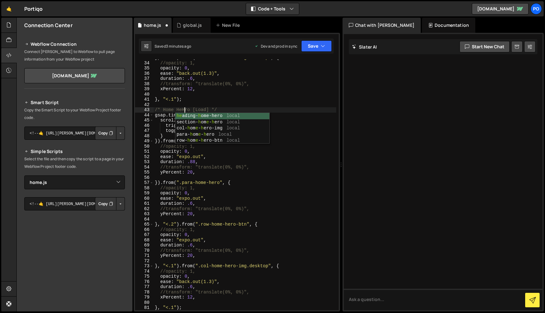
scroll to position [0, 2]
type textarea "/* Home How Screen [Load] */"
click at [243, 107] on div "} , "<.1" ) . from ( ".col-home-hero-img.desktop" , { //opacity: 1, opacity : 0…" at bounding box center [245, 185] width 183 height 261
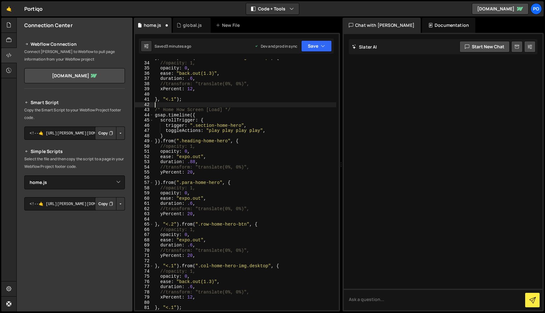
click at [244, 111] on div "} , "<.1" ) . from ( ".col-home-hero-img.desktop" , { //opacity: 1, opacity : 0…" at bounding box center [245, 185] width 183 height 261
drag, startPoint x: 182, startPoint y: 141, endPoint x: 228, endPoint y: 141, distance: 46.0
click at [228, 141] on div "} , "<.1" ) . from ( ".col-home-hero-img.desktop" , { //opacity: 1, opacity : 0…" at bounding box center [245, 185] width 183 height 261
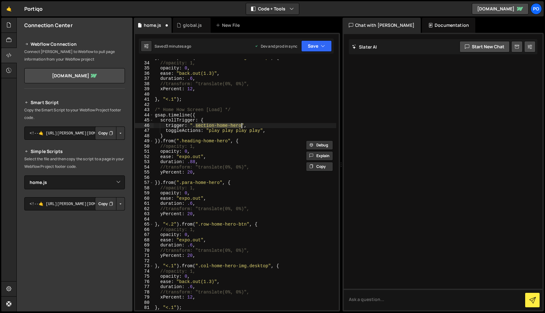
drag, startPoint x: 196, startPoint y: 126, endPoint x: 241, endPoint y: 125, distance: 45.1
click at [241, 125] on div "} , "<.1" ) . from ( ".col-home-hero-img.desktop" , { //opacity: 1, opacity : 0…" at bounding box center [245, 185] width 183 height 261
paste textarea "col-home-how-img"
drag, startPoint x: 187, startPoint y: 140, endPoint x: 228, endPoint y: 140, distance: 40.7
click at [228, 140] on div "} , "<.1" ) . from ( ".col-home-hero-img.desktop" , { //opacity: 1, opacity : 0…" at bounding box center [245, 185] width 183 height 261
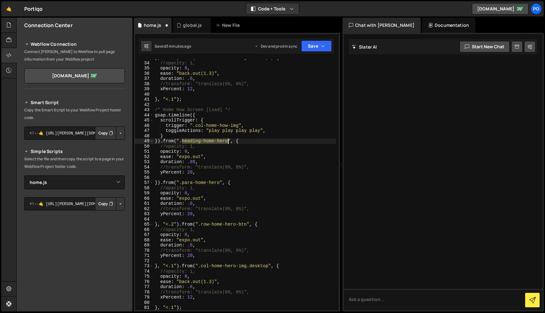
paste textarea "c-home-how-screen-full"
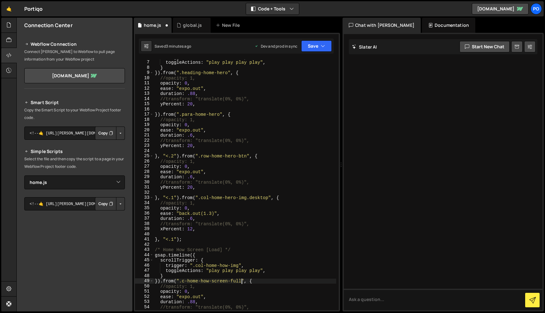
scroll to position [31, 0]
drag, startPoint x: 160, startPoint y: 215, endPoint x: 243, endPoint y: 215, distance: 82.6
click at [243, 215] on div "trigger : ".section-home-hero" , toggleActions : "play play play play" , } }) .…" at bounding box center [245, 185] width 183 height 261
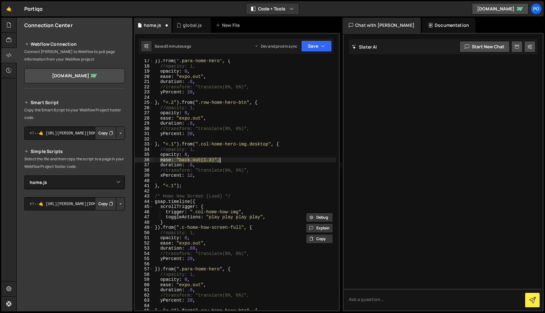
scroll to position [107, 0]
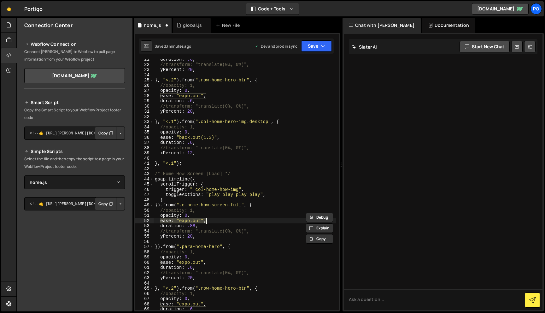
drag, startPoint x: 161, startPoint y: 221, endPoint x: 228, endPoint y: 219, distance: 67.5
click at [228, 219] on div "duration : .6 , //transform: "translate(0%, 0%)", yPercent : 20 , } , "<.2" ) .…" at bounding box center [245, 187] width 183 height 261
paste textarea "back.out(1.3)"
click at [322, 45] on icon "button" at bounding box center [323, 46] width 4 height 6
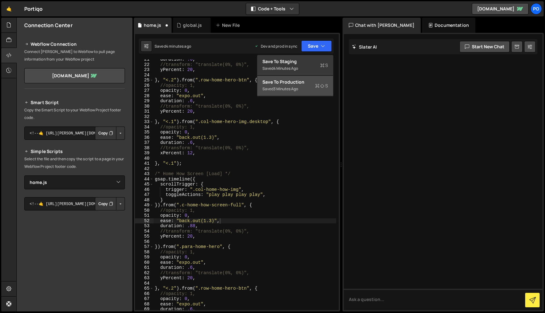
click at [319, 89] on div "Saved 3 minutes ago" at bounding box center [295, 89] width 66 height 8
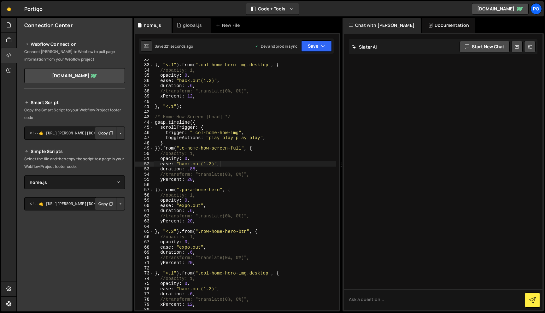
scroll to position [208, 0]
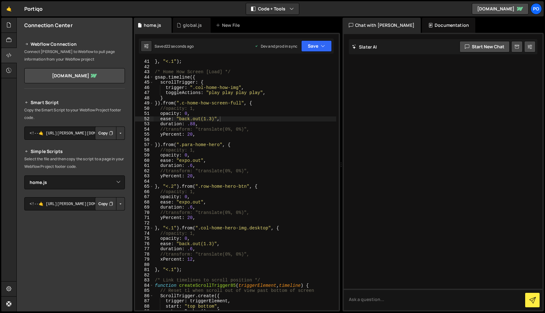
click at [250, 146] on div "} , "<.1" ) ; /* Home How Screen [Load] */ gsap . timeline ({ scrollTrigger : {…" at bounding box center [245, 189] width 183 height 261
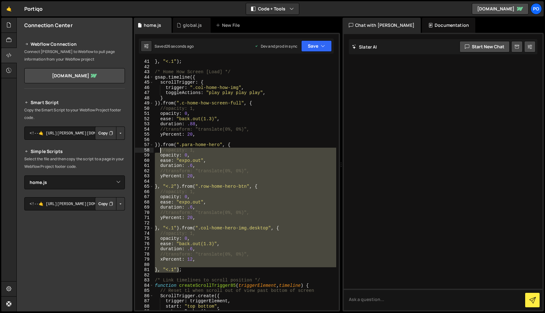
drag, startPoint x: 179, startPoint y: 269, endPoint x: 160, endPoint y: 147, distance: 123.6
click at [160, 147] on div "} , "<.1" ) ; /* Home How Screen [Load] */ gsap . timeline ({ scrollTrigger : {…" at bounding box center [245, 189] width 183 height 261
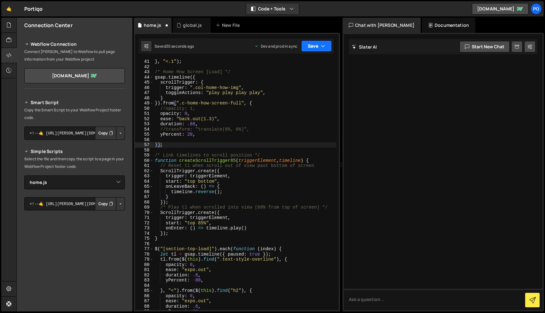
click at [319, 48] on button "Save" at bounding box center [316, 45] width 31 height 11
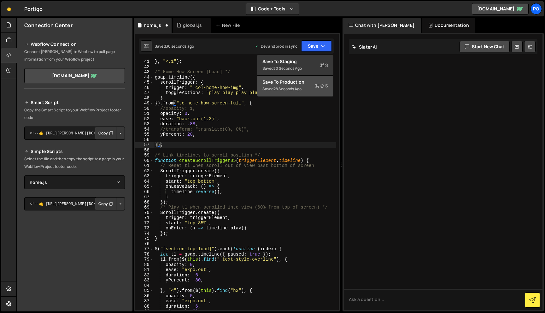
click at [310, 88] on div "Saved 28 seconds ago" at bounding box center [295, 89] width 66 height 8
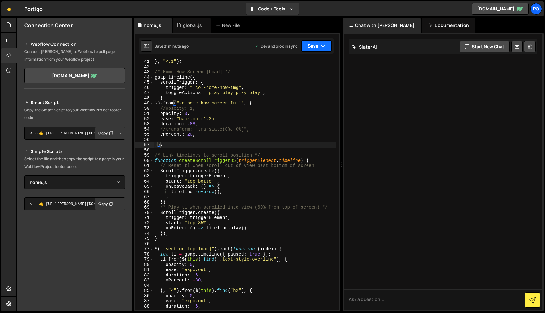
click at [315, 51] on button "Save" at bounding box center [316, 45] width 31 height 11
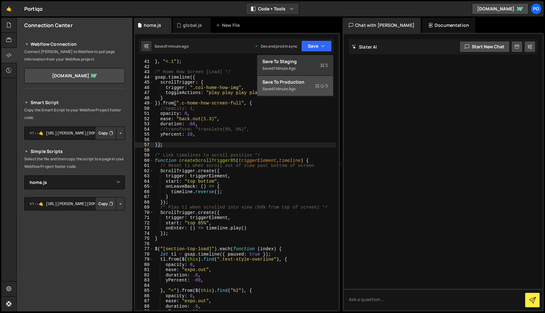
click at [309, 84] on div "Save to Production S" at bounding box center [295, 82] width 66 height 6
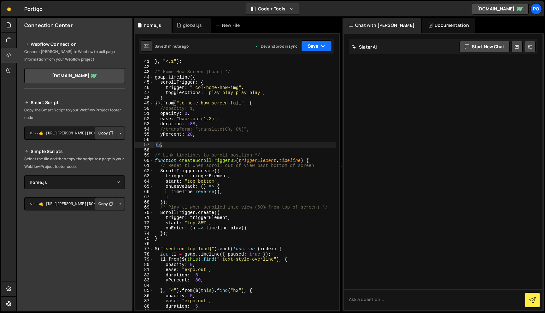
click at [319, 47] on button "Save" at bounding box center [316, 45] width 31 height 11
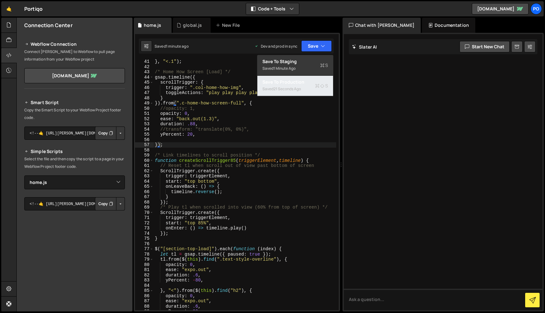
click at [306, 90] on div "Saved 21 seconds ago" at bounding box center [295, 89] width 66 height 8
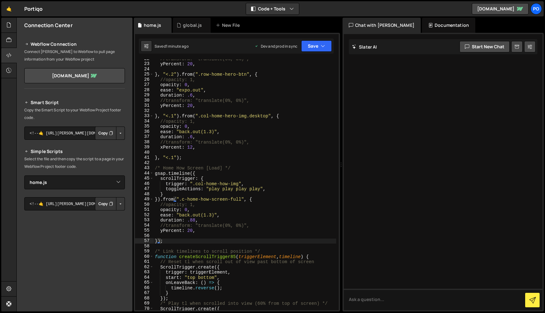
scroll to position [92, 0]
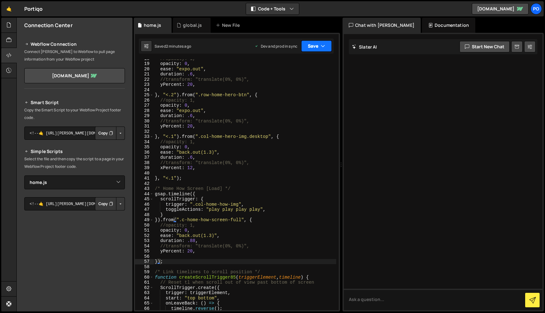
click at [318, 44] on button "Save" at bounding box center [316, 45] width 31 height 11
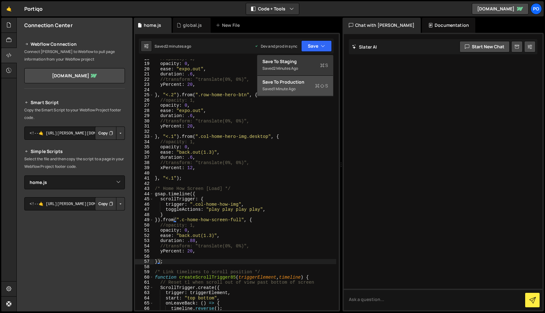
click at [308, 85] on div "Saved 1 minute ago" at bounding box center [295, 89] width 66 height 8
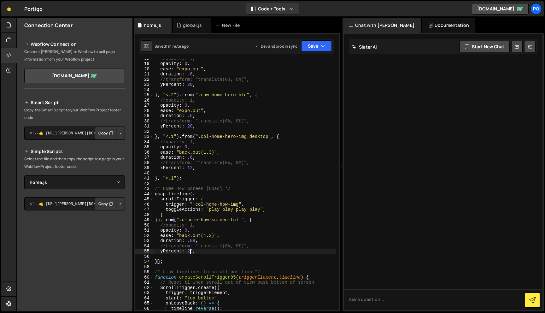
click at [190, 251] on div "//opacity: 1, opacity : 0 , ease : "expo.out" , duration : .6 , //transform: "t…" at bounding box center [245, 186] width 183 height 261
click at [320, 46] on button "Save" at bounding box center [316, 45] width 31 height 11
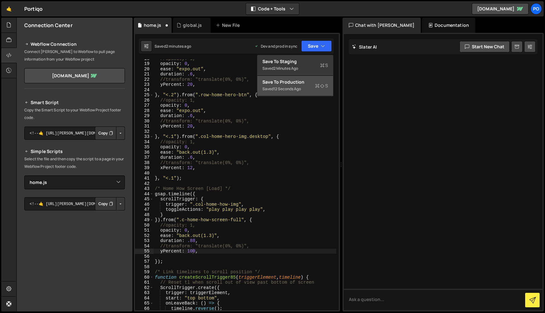
click at [317, 79] on div "Save to Production S" at bounding box center [295, 82] width 66 height 6
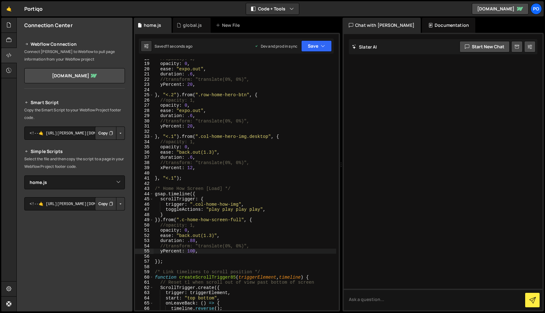
click at [192, 251] on div "//opacity: 1, opacity : 0 , ease : "expo.out" , duration : .6 , //transform: "t…" at bounding box center [245, 186] width 183 height 261
click at [191, 242] on div "//opacity: 1, opacity : 0 , ease : "expo.out" , duration : .6 , //transform: "t…" at bounding box center [245, 186] width 183 height 261
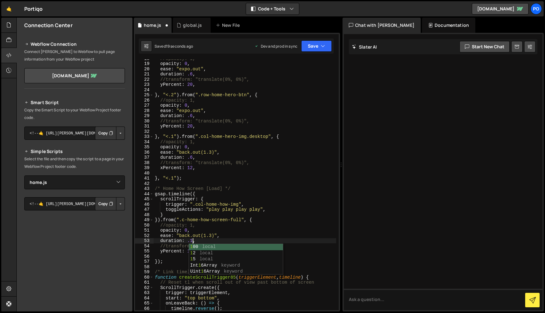
scroll to position [0, 2]
type textarea "duration: 1,"
click at [311, 44] on button "Save" at bounding box center [316, 45] width 31 height 11
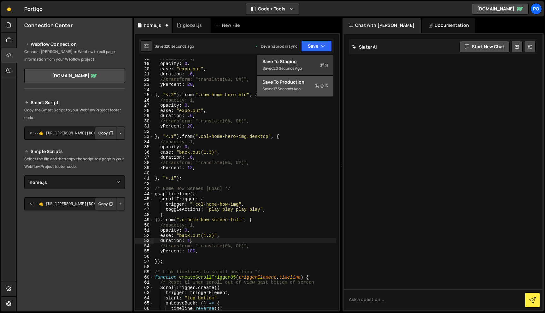
click at [307, 86] on div "Saved 17 seconds ago" at bounding box center [295, 89] width 66 height 8
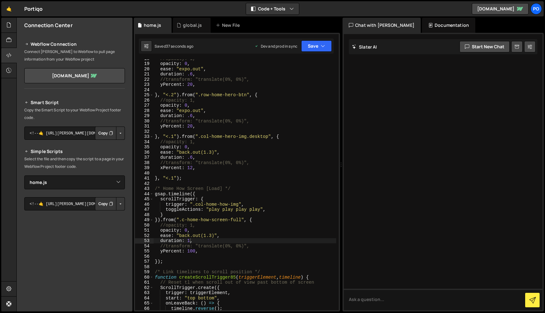
scroll to position [0, 0]
click at [197, 254] on div "//opacity: 1, opacity : 0 , ease : "expo.out" , duration : .6 , //transform: "t…" at bounding box center [245, 186] width 183 height 261
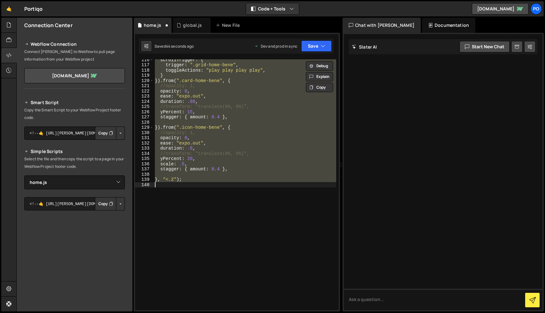
scroll to position [155, 0]
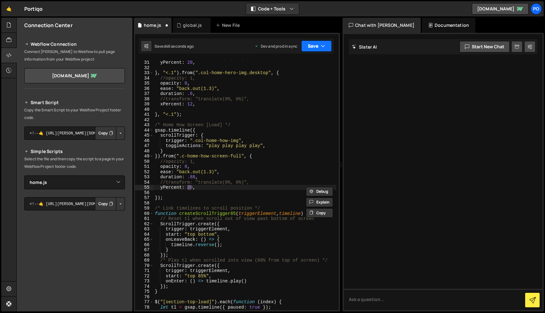
click at [311, 46] on button "Save" at bounding box center [316, 45] width 31 height 11
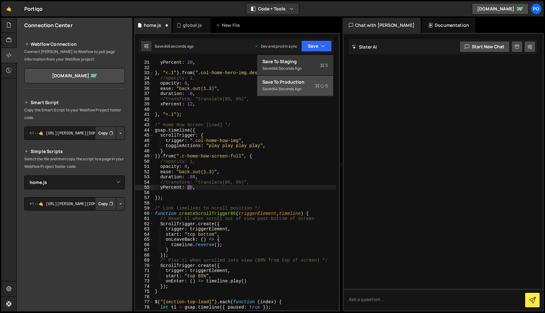
click at [309, 91] on div "Saved 44 seconds ago" at bounding box center [295, 89] width 66 height 8
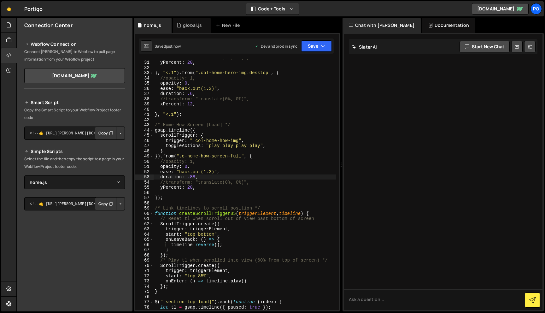
click at [193, 177] on div "//transform: "translate(0%, 0%)", yPercent : 20 , } , "<.1" ) . from ( ".col-ho…" at bounding box center [245, 185] width 183 height 261
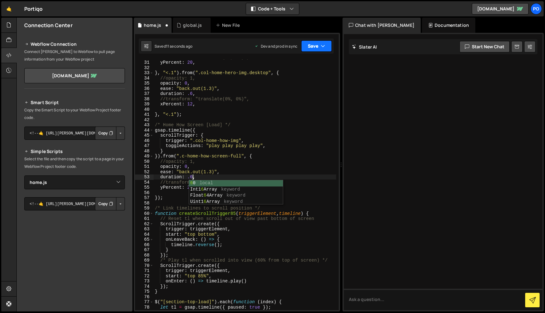
click at [323, 50] on button "Save" at bounding box center [316, 45] width 31 height 11
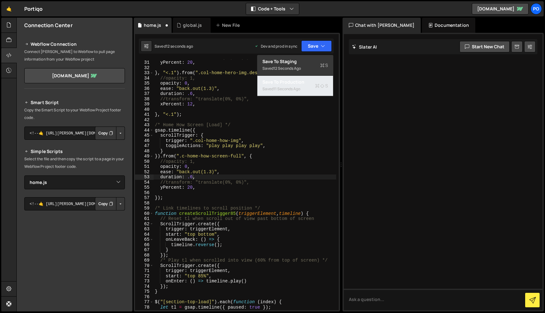
click at [316, 88] on icon at bounding box center [317, 86] width 4 height 6
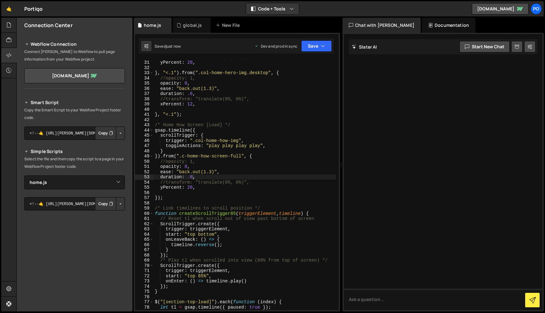
click at [270, 155] on div "//transform: "translate(0%, 0%)", yPercent : 20 , } , "<.1" ) . from ( ".col-ho…" at bounding box center [245, 185] width 183 height 261
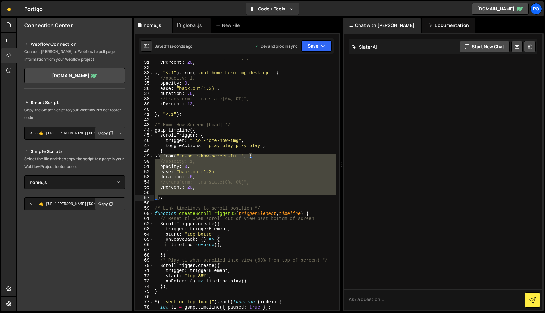
drag, startPoint x: 159, startPoint y: 158, endPoint x: 214, endPoint y: 185, distance: 61.3
click at [157, 197] on div "//transform: "translate(0%, 0%)", yPercent : 20 , } , "<.1" ) . from ( ".col-ho…" at bounding box center [245, 185] width 183 height 261
click at [160, 157] on div "//transform: "translate(0%, 0%)", yPercent : 20 , } , "<.1" ) . from ( ".col-ho…" at bounding box center [245, 184] width 183 height 251
drag, startPoint x: 160, startPoint y: 157, endPoint x: 159, endPoint y: 198, distance: 41.0
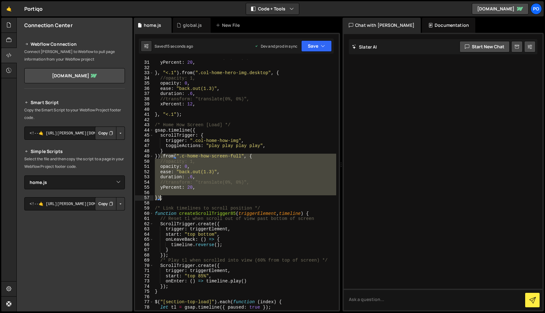
click at [159, 198] on div "//transform: "translate(0%, 0%)", yPercent : 20 , } , "<.1" ) . from ( ".col-ho…" at bounding box center [245, 185] width 183 height 261
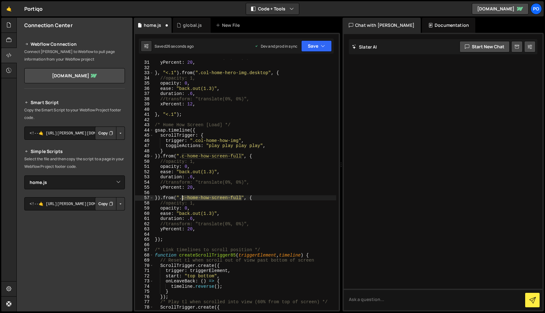
drag, startPoint x: 242, startPoint y: 197, endPoint x: 182, endPoint y: 198, distance: 59.9
click at [182, 198] on div "//transform: "translate(0%, 0%)", yPercent : 20 , } , "<.1" ) . from ( ".col-ho…" at bounding box center [245, 185] width 183 height 261
paste textarea
click at [161, 230] on div "//transform: "translate(0%, 0%)", yPercent : 20 , } , "<.1" ) . from ( ".col-ho…" at bounding box center [245, 185] width 183 height 261
click at [326, 44] on button "Save" at bounding box center [316, 45] width 31 height 11
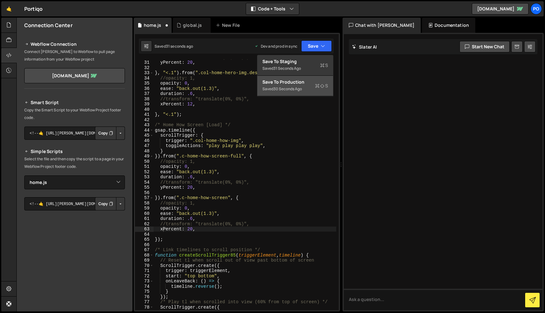
click at [304, 82] on div "Save to Production S" at bounding box center [295, 82] width 66 height 6
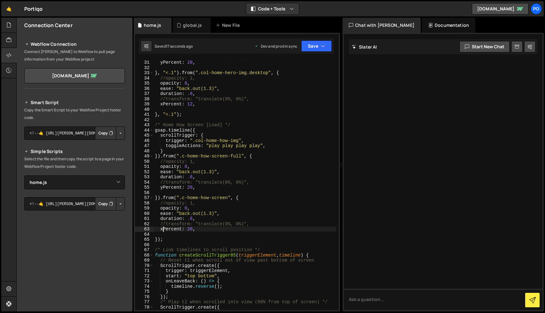
click at [164, 230] on div "//transform: "translate(0%, 0%)", yPercent : 20 , } , "<.1" ) . from ( ".col-ho…" at bounding box center [245, 185] width 183 height 261
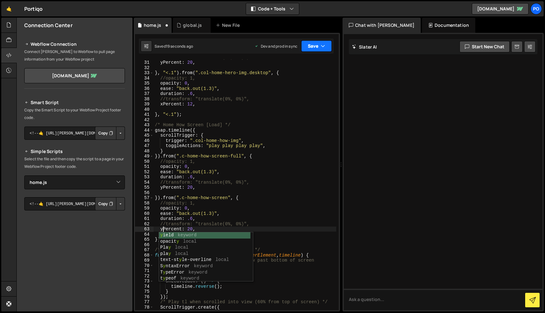
click at [315, 49] on button "Save" at bounding box center [316, 45] width 31 height 11
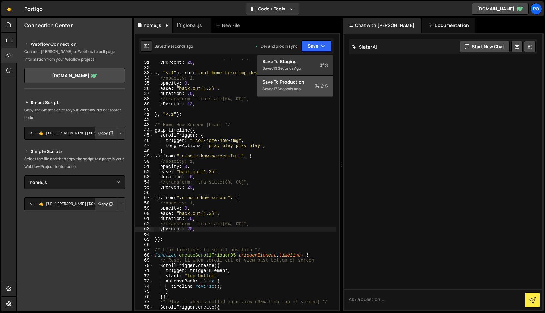
click at [315, 83] on div "Save to Production S" at bounding box center [295, 82] width 66 height 6
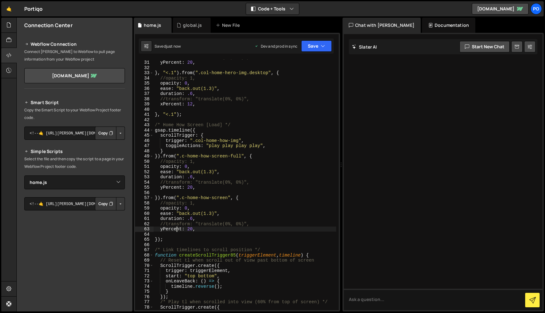
click at [176, 231] on div "//transform: "translate(0%, 0%)", yPercent : 20 , } , "<.1" ) . from ( ".col-ho…" at bounding box center [245, 185] width 183 height 261
click at [316, 48] on button "Save" at bounding box center [316, 45] width 31 height 11
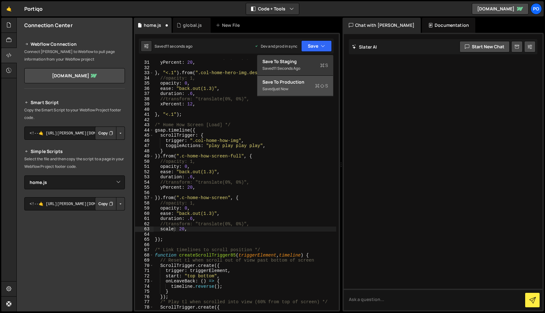
click at [311, 83] on div "Save to Production S" at bounding box center [295, 82] width 66 height 6
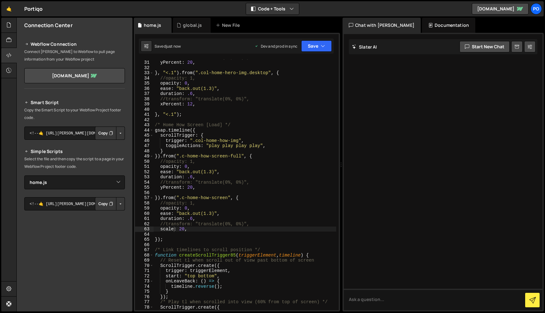
click at [183, 230] on div "//transform: "translate(0%, 0%)", yPercent : 20 , } , "<.1" ) . from ( ".col-ho…" at bounding box center [245, 185] width 183 height 261
click at [324, 47] on icon "button" at bounding box center [323, 46] width 4 height 6
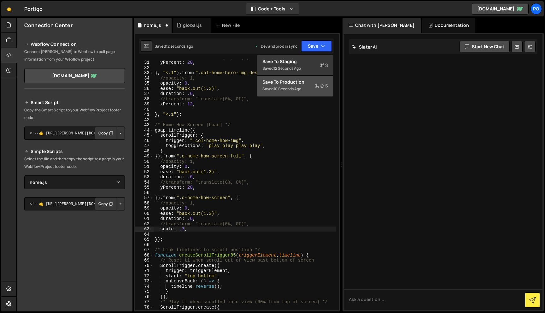
click at [306, 83] on div "Save to Production S" at bounding box center [295, 82] width 66 height 6
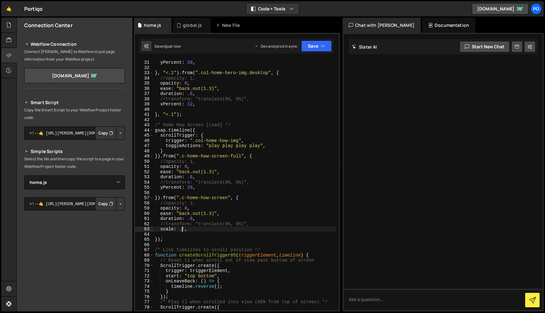
click at [183, 230] on div "//transform: "translate(0%, 0%)", yPercent : 20 , } , "<.1" ) . from ( ".col-ho…" at bounding box center [245, 185] width 183 height 261
click at [190, 219] on div "//transform: "translate(0%, 0%)", yPercent : 20 , } , "<.1" ) . from ( ".col-ho…" at bounding box center [245, 185] width 183 height 261
click at [210, 211] on div "//transform: "translate(0%, 0%)", yPercent : 20 , } , "<.1" ) . from ( ".col-ho…" at bounding box center [245, 185] width 183 height 261
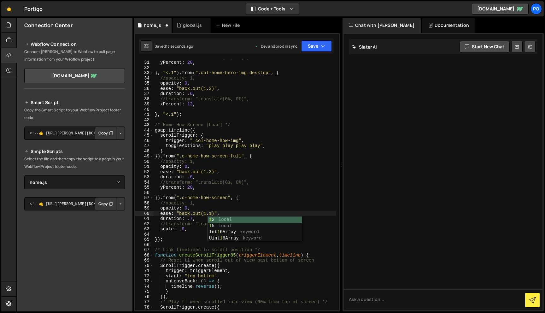
scroll to position [0, 4]
type textarea "ease: "back.out(1.1)","
click at [320, 42] on button "Save" at bounding box center [316, 45] width 31 height 11
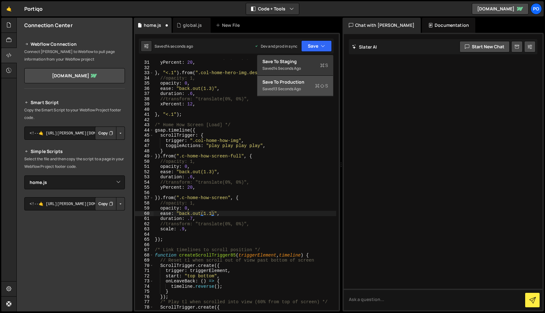
click at [314, 86] on div "Saved 13 seconds ago" at bounding box center [295, 89] width 66 height 8
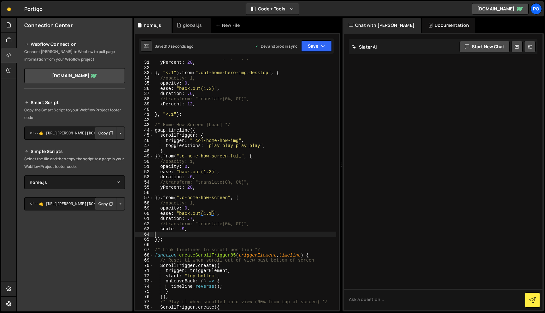
click at [184, 233] on div "//transform: "translate(0%, 0%)", yPercent : 20 , } , "<.1" ) . from ( ".col-ho…" at bounding box center [245, 185] width 183 height 261
click at [184, 229] on div "//transform: "translate(0%, 0%)", yPercent : 20 , } , "<.1" ) . from ( ".col-ho…" at bounding box center [245, 185] width 183 height 261
click at [315, 48] on button "Save" at bounding box center [316, 45] width 31 height 11
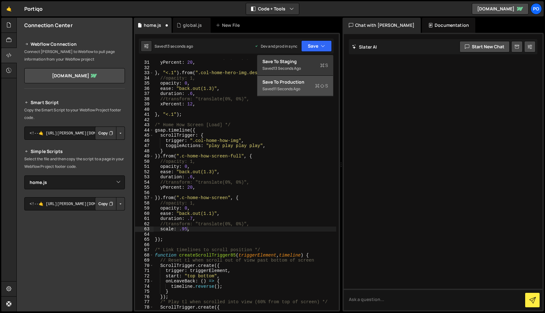
click at [307, 87] on div "Saved 11 seconds ago" at bounding box center [295, 89] width 66 height 8
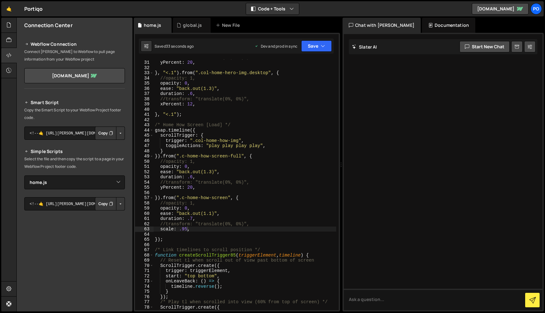
click at [181, 229] on div "//transform: "translate(0%, 0%)", yPercent : 20 , } , "<.1" ) . from ( ".col-ho…" at bounding box center [245, 185] width 183 height 261
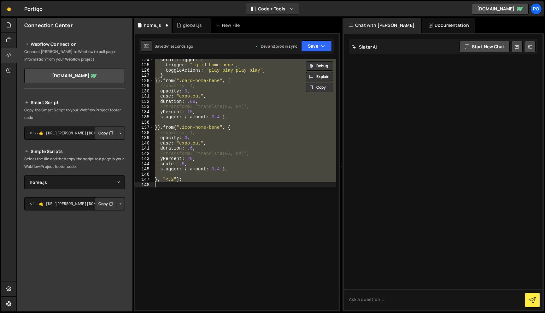
scroll to position [197, 0]
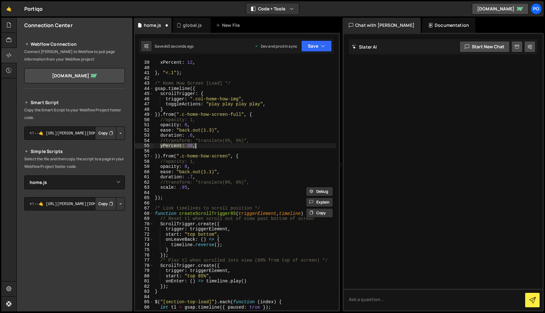
drag, startPoint x: 160, startPoint y: 147, endPoint x: 215, endPoint y: 145, distance: 54.6
click at [215, 145] on div "//transform: "translate(0%, 0%)", xPercent : 12 , } , "<.1" ) ; /* Home How Scr…" at bounding box center [245, 185] width 183 height 261
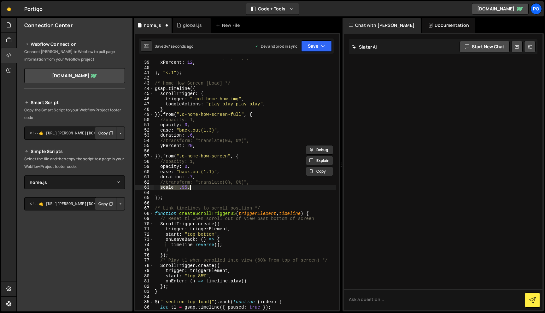
drag, startPoint x: 160, startPoint y: 188, endPoint x: 206, endPoint y: 189, distance: 46.1
click at [206, 189] on div "//transform: "translate(0%, 0%)", xPercent : 12 , } , "<.1" ) ; /* Home How Scr…" at bounding box center [245, 185] width 183 height 261
paste textarea "yPercent: 20"
drag, startPoint x: 161, startPoint y: 187, endPoint x: 169, endPoint y: 190, distance: 8.6
click at [161, 187] on div "//transform: "translate(0%, 0%)", xPercent : 12 , } , "<.1" ) ; /* Home How Scr…" at bounding box center [245, 185] width 183 height 261
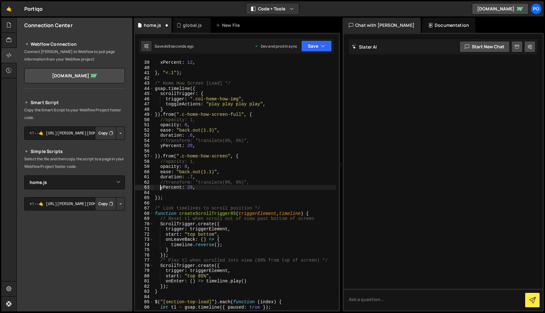
scroll to position [0, 1]
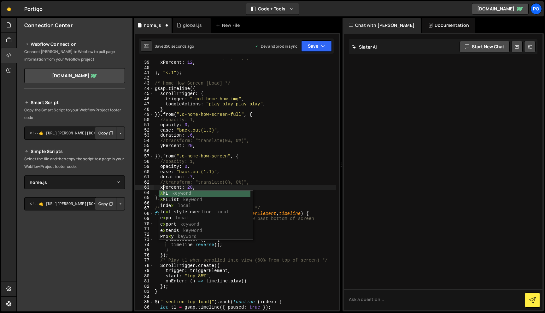
click at [187, 175] on div "//transform: "translate(0%, 0%)", xPercent : 12 , } , "<.1" ) ; /* Home How Scr…" at bounding box center [245, 185] width 183 height 261
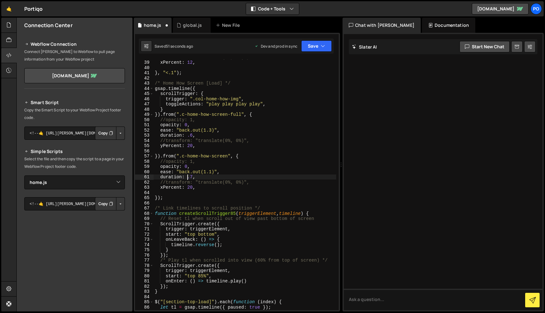
click at [188, 186] on div "//transform: "translate(0%, 0%)", xPercent : 12 , } , "<.1" ) ; /* Home How Scr…" at bounding box center [245, 185] width 183 height 261
click at [315, 47] on button "Save" at bounding box center [316, 45] width 31 height 11
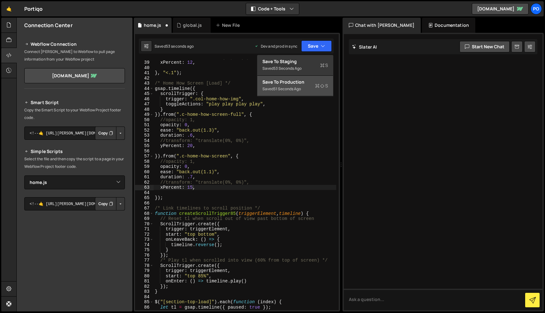
click at [321, 87] on icon at bounding box center [322, 86] width 4 height 6
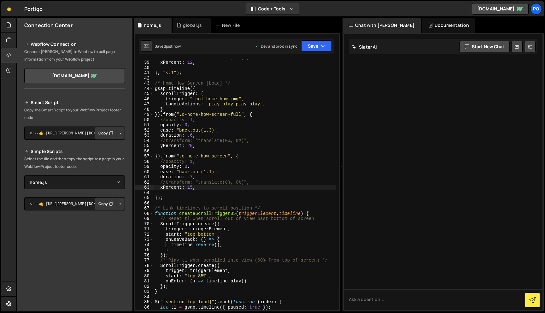
click at [191, 184] on div "//transform: "translate(0%, 0%)", xPercent : 12 , } , "<.1" ) ; /* Home How Scr…" at bounding box center [245, 185] width 183 height 261
click at [193, 188] on div "//transform: "translate(0%, 0%)", xPercent : 12 , } , "<.1" ) ; /* Home How Scr…" at bounding box center [245, 185] width 183 height 261
click at [324, 52] on div "Saved just now Dev and prod in sync Upgrade to Edit Save Save to Staging S Save…" at bounding box center [236, 45] width 195 height 15
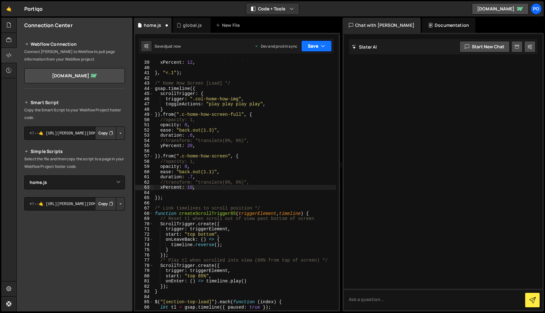
click at [319, 48] on button "Save" at bounding box center [316, 45] width 31 height 11
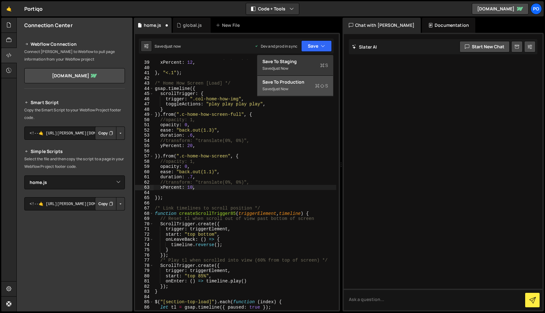
click at [308, 92] on button "Save to Production S Saved just now" at bounding box center [295, 86] width 76 height 20
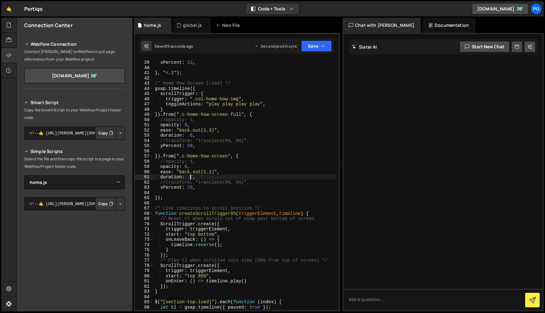
click at [191, 175] on div "//transform: "translate(0%, 0%)", xPercent : 12 , } , "<.1" ) ; /* Home How Scr…" at bounding box center [245, 185] width 183 height 261
click at [185, 167] on div "//transform: "translate(0%, 0%)", xPercent : 12 , } , "<.1" ) ; /* Home How Scr…" at bounding box center [245, 185] width 183 height 261
click at [191, 186] on div "//transform: "translate(0%, 0%)", xPercent : 12 , } , "<.1" ) ; /* Home How Scr…" at bounding box center [245, 185] width 183 height 261
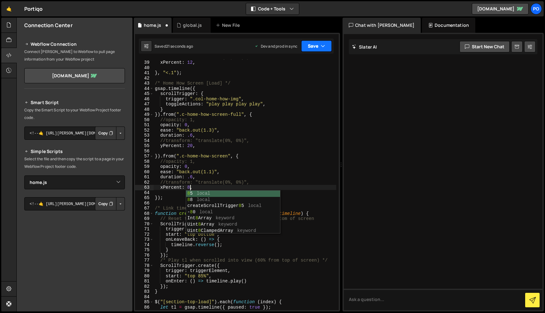
click at [328, 45] on button "Save" at bounding box center [316, 45] width 31 height 11
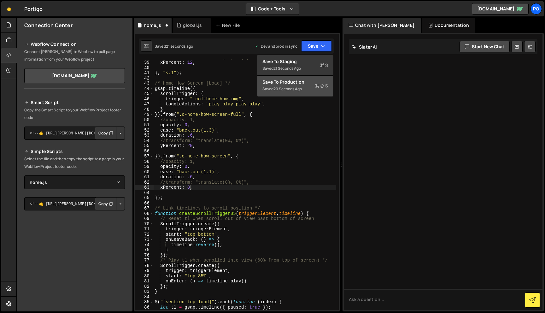
click at [320, 85] on icon at bounding box center [322, 86] width 4 height 6
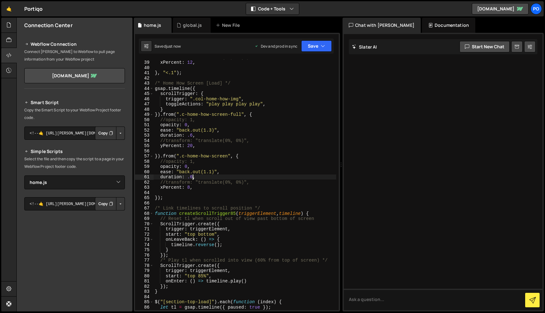
click at [192, 178] on div "//transform: "translate(0%, 0%)", xPercent : 12 , } , "<.1" ) ; /* Home How Scr…" at bounding box center [245, 185] width 183 height 261
click at [316, 46] on button "Save" at bounding box center [316, 45] width 31 height 11
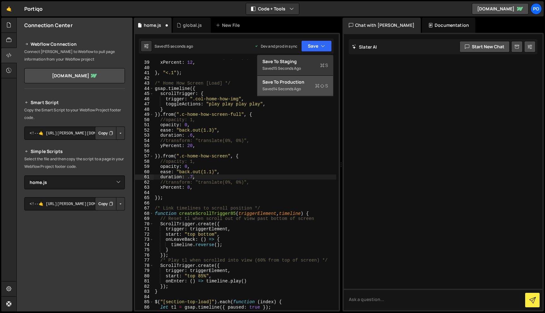
click at [322, 85] on icon at bounding box center [322, 86] width 4 height 6
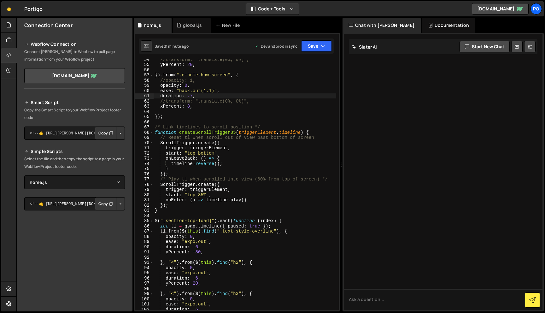
scroll to position [278, 0]
click at [195, 284] on div "//transform: "translate(0%, 0%)", yPercent : 20 , }) . from ( ".c-home-how-scre…" at bounding box center [245, 187] width 183 height 261
drag, startPoint x: 316, startPoint y: 49, endPoint x: 317, endPoint y: 57, distance: 7.6
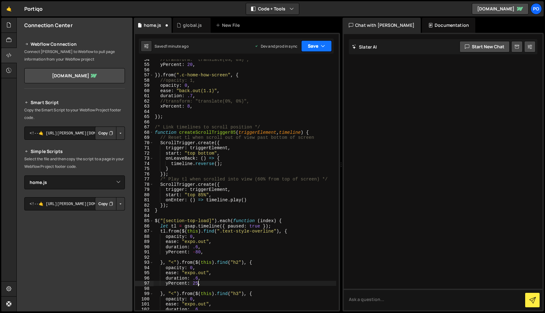
click at [316, 49] on button "Save" at bounding box center [316, 45] width 31 height 11
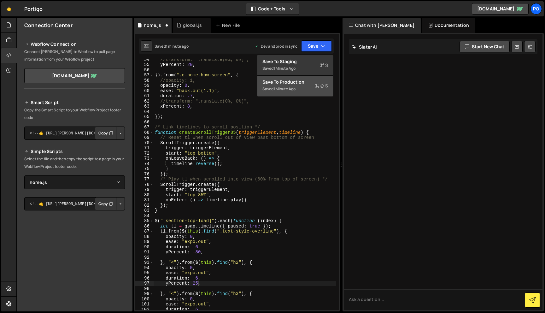
click at [312, 85] on div "Saved 1 minute ago" at bounding box center [295, 89] width 66 height 8
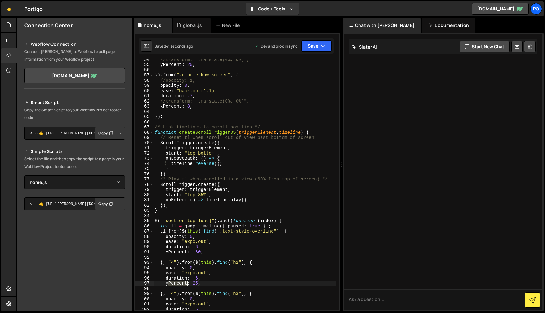
drag, startPoint x: 168, startPoint y: 285, endPoint x: 187, endPoint y: 286, distance: 18.3
click at [187, 286] on div "//transform: "translate(0%, 0%)", yPercent : 20 , }) . from ( ".c-home-how-scre…" at bounding box center [245, 187] width 183 height 261
click at [192, 283] on div "//transform: "translate(0%, 0%)", yPercent : 20 , }) . from ( ".c-home-how-scre…" at bounding box center [245, 187] width 183 height 261
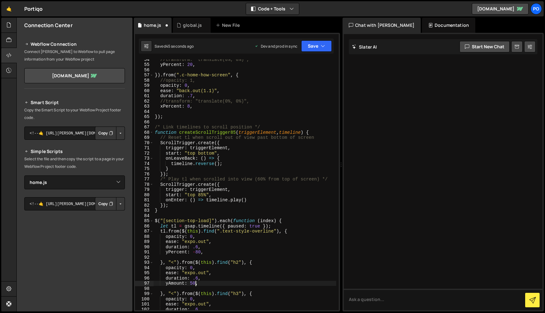
scroll to position [0, 3]
click at [321, 45] on icon "button" at bounding box center [323, 46] width 4 height 6
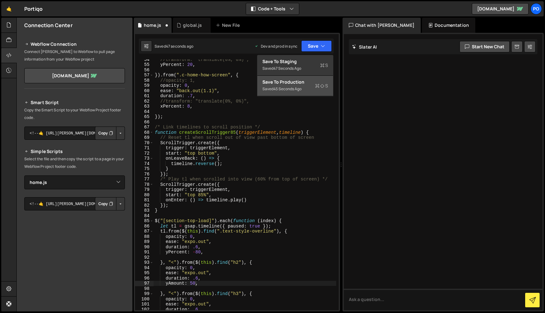
click at [313, 86] on div "Saved 45 seconds ago" at bounding box center [295, 89] width 66 height 8
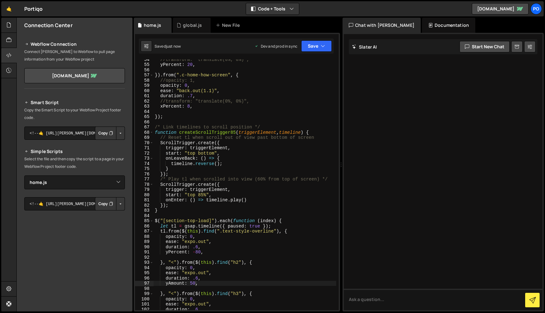
click at [193, 284] on div "//transform: "translate(0%, 0%)", yPercent : 20 , }) . from ( ".c-home-how-scre…" at bounding box center [245, 187] width 183 height 261
drag, startPoint x: 193, startPoint y: 284, endPoint x: 260, endPoint y: 279, distance: 67.0
click at [193, 284] on div "//transform: "translate(0%, 0%)", yPercent : 20 , }) . from ( ".c-home-how-scre…" at bounding box center [245, 187] width 183 height 261
click at [319, 42] on button "Save" at bounding box center [316, 45] width 31 height 11
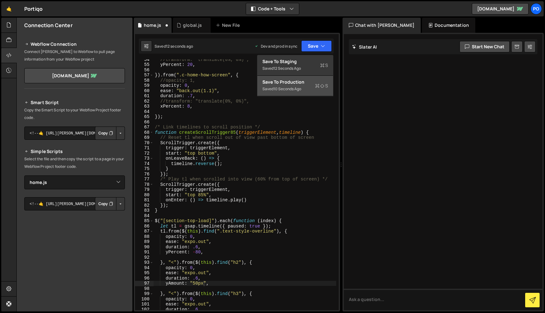
click at [323, 83] on icon at bounding box center [322, 86] width 4 height 6
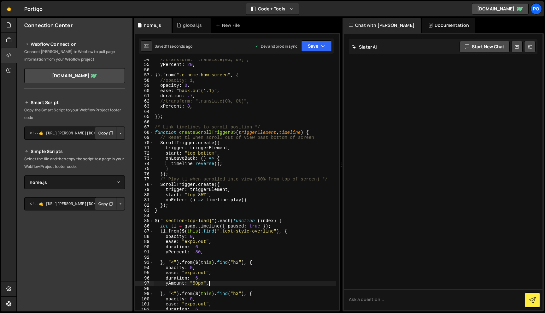
click at [219, 283] on div "//transform: "translate(0%, 0%)", yPercent : 20 , }) . from ( ".c-home-how-scre…" at bounding box center [245, 187] width 183 height 261
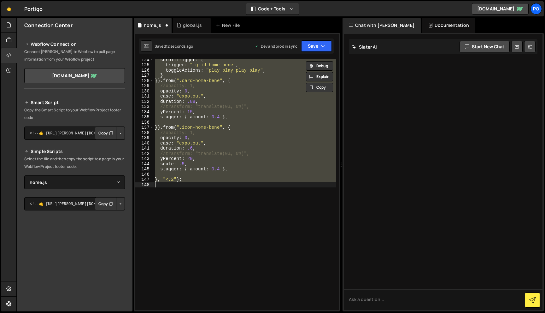
scroll to position [374, 0]
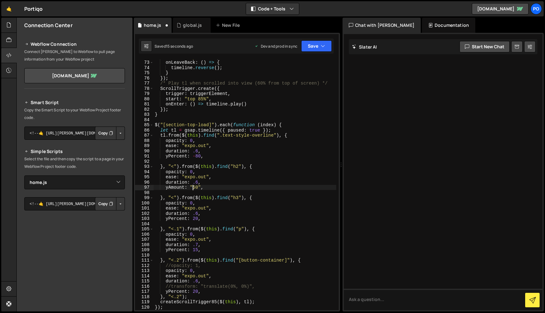
click at [192, 188] on div "start : "top bottom" , onLeaveBack : ( ) => { timeline . reverse ( ) ; } }) ; /…" at bounding box center [245, 185] width 183 height 261
click at [198, 186] on div "start : "top bottom" , onLeaveBack : ( ) => { timeline . reverse ( ) ; } }) ; /…" at bounding box center [245, 185] width 183 height 261
drag, startPoint x: 184, startPoint y: 188, endPoint x: 169, endPoint y: 188, distance: 14.8
click at [169, 188] on div "start : "top bottom" , onLeaveBack : ( ) => { timeline . reverse ( ) ; } }) ; /…" at bounding box center [245, 185] width 183 height 261
click at [177, 187] on div "start : "top bottom" , onLeaveBack : ( ) => { timeline . reverse ( ) ; } }) ; /…" at bounding box center [245, 185] width 183 height 261
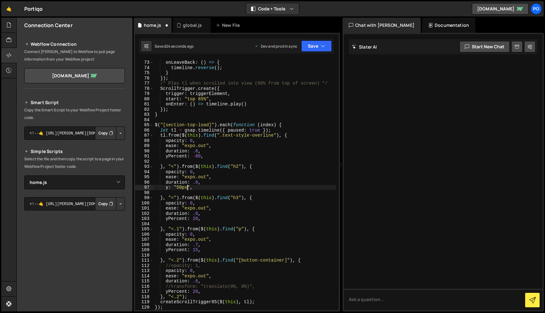
scroll to position [0, 2]
drag, startPoint x: 321, startPoint y: 46, endPoint x: 320, endPoint y: 64, distance: 18.0
click at [321, 46] on icon "button" at bounding box center [323, 46] width 4 height 6
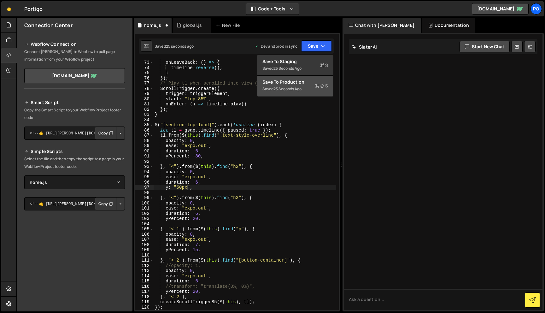
click at [318, 87] on icon at bounding box center [317, 86] width 4 height 6
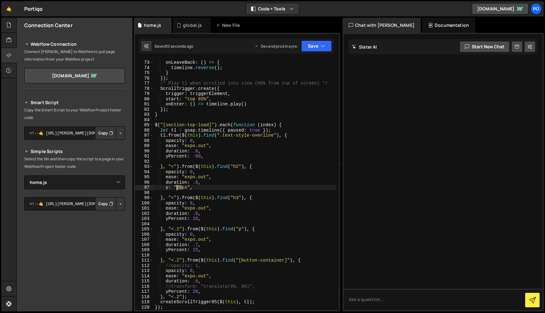
drag, startPoint x: 181, startPoint y: 187, endPoint x: 177, endPoint y: 188, distance: 4.1
click at [177, 188] on div "start : "top bottom" , onLeaveBack : ( ) => { timeline . reverse ( ) ; } }) ; /…" at bounding box center [245, 185] width 183 height 261
click at [316, 44] on button "Save" at bounding box center [316, 45] width 31 height 11
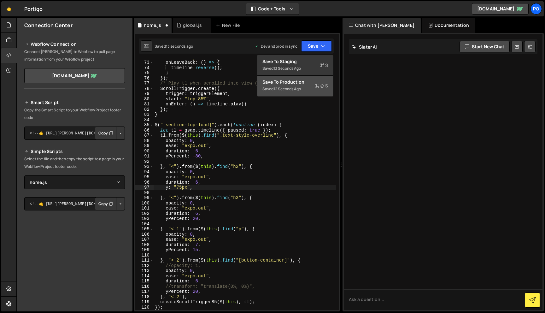
click at [309, 92] on div "Saved 12 seconds ago" at bounding box center [295, 89] width 66 height 8
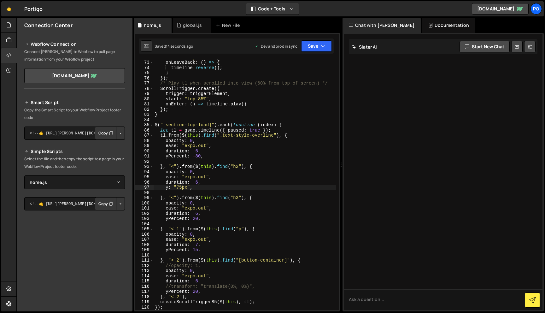
click at [257, 246] on div "start : "top bottom" , onLeaveBack : ( ) => { timeline . reverse ( ) ; } }) ; /…" at bounding box center [245, 185] width 183 height 261
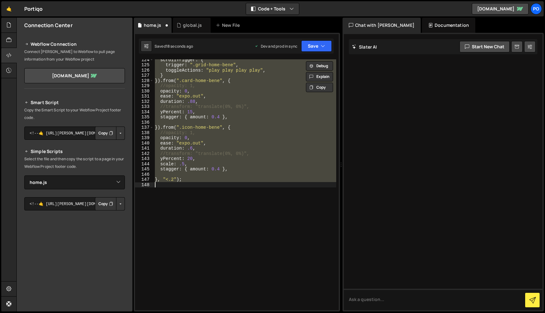
scroll to position [374, 0]
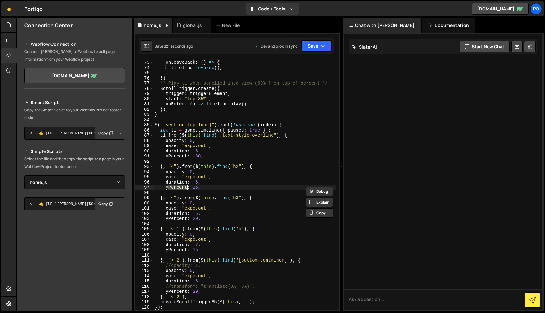
click at [322, 37] on div "1 Type cmd + s to save your Javascript file. הההההההההההההההההההההההההההההההההה…" at bounding box center [237, 172] width 206 height 278
click at [322, 46] on icon "button" at bounding box center [323, 46] width 4 height 6
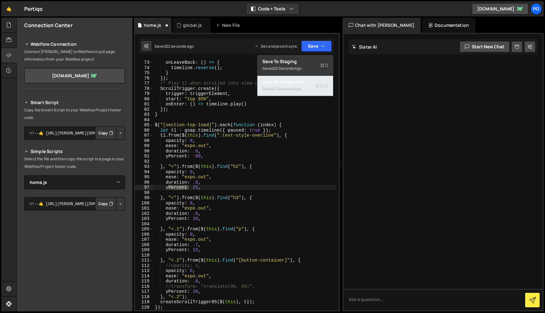
click at [310, 85] on div "Saved 21 seconds ago" at bounding box center [295, 89] width 66 height 8
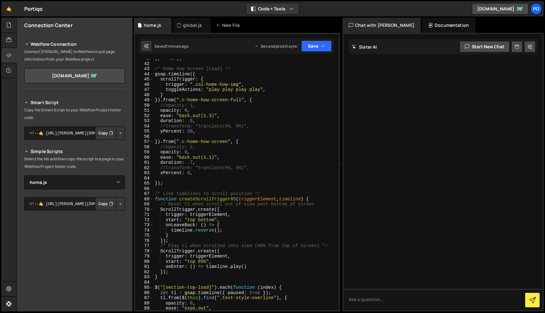
scroll to position [0, 0]
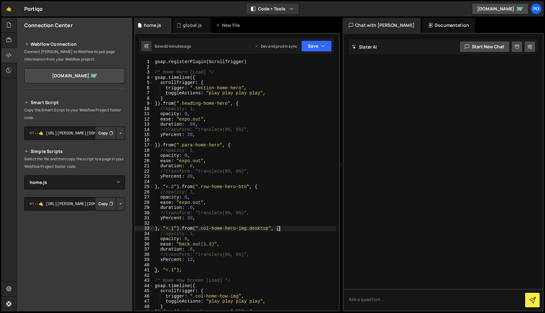
click at [287, 229] on div "gsap . registerPlugin ( ScrollTrigger ) /* Home Hero [Load] */ gsap . timeline …" at bounding box center [245, 189] width 183 height 261
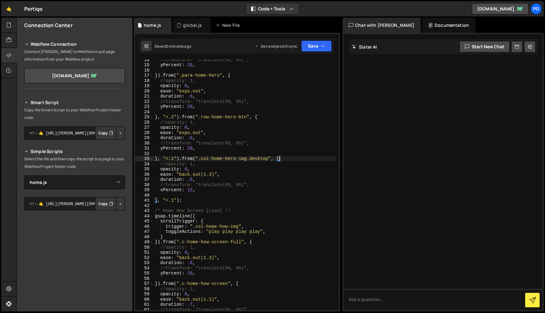
scroll to position [70, 0]
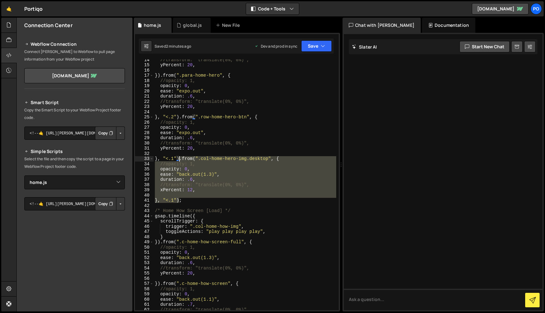
drag, startPoint x: 179, startPoint y: 201, endPoint x: 181, endPoint y: 161, distance: 40.7
click at [180, 160] on div "//transform: "translate(0%, 0%)", yPercent : 20 , }) . from ( ".para-home-hero"…" at bounding box center [245, 187] width 183 height 261
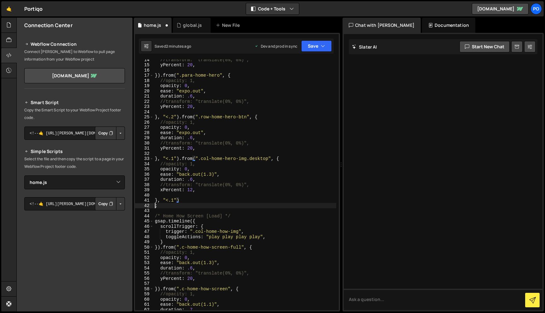
scroll to position [0, 0]
paste textarea "}, "<.1")"
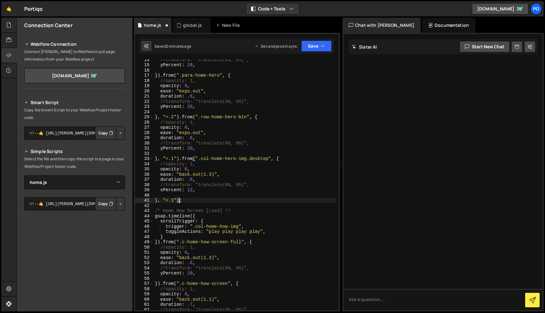
paste textarea ".from(".col-home-hero-img.desktop", {"
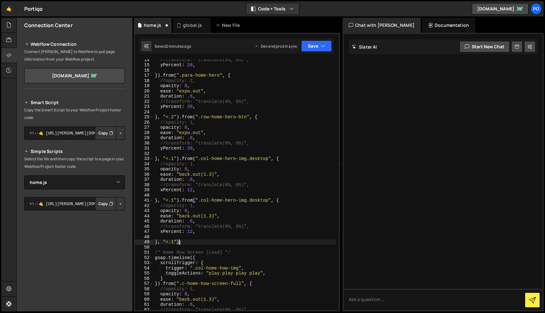
click at [263, 200] on div "//transform: "translate(0%, 0%)", yPercent : 20 , }) . from ( ".para-home-hero"…" at bounding box center [245, 187] width 183 height 261
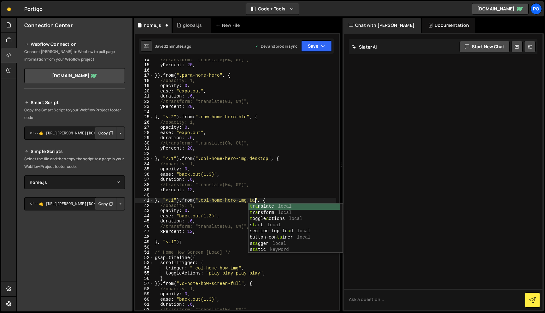
scroll to position [0, 8]
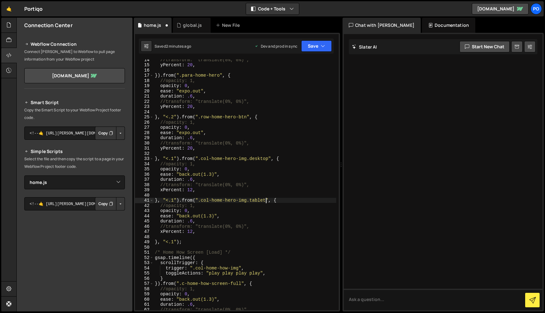
click at [160, 231] on div "//transform: "translate(0%, 0%)", yPercent : 20 , }) . from ( ".para-home-hero"…" at bounding box center [245, 187] width 183 height 261
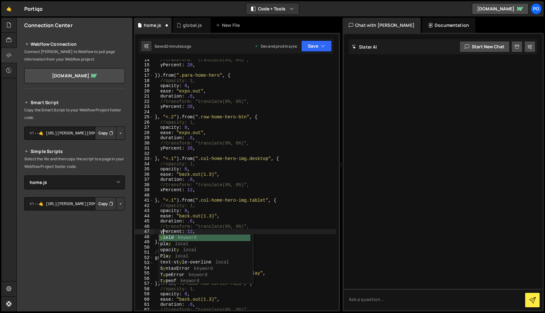
click at [267, 225] on div "//transform: "translate(0%, 0%)", yPercent : 20 , }) . from ( ".para-home-hero"…" at bounding box center [245, 187] width 183 height 261
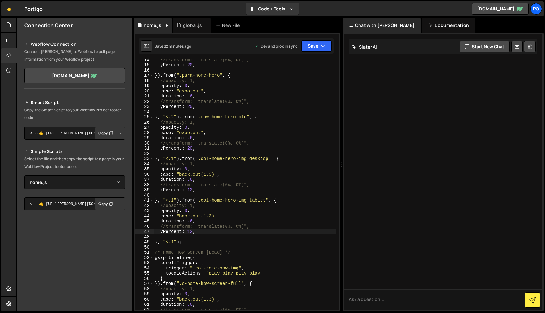
click at [267, 231] on div "//transform: "translate(0%, 0%)", yPercent : 20 , }) . from ( ".para-home-hero"…" at bounding box center [245, 187] width 183 height 261
click at [190, 231] on div "//transform: "translate(0%, 0%)", yPercent : 20 , }) . from ( ".para-home-hero"…" at bounding box center [245, 187] width 183 height 261
click at [311, 47] on button "Save" at bounding box center [316, 45] width 31 height 11
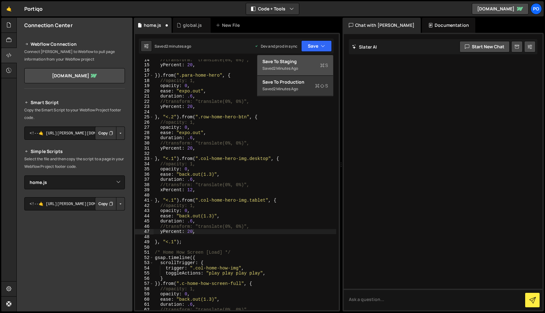
click at [315, 74] on button "Save to Staging S Saved 2 minutes ago" at bounding box center [295, 65] width 76 height 20
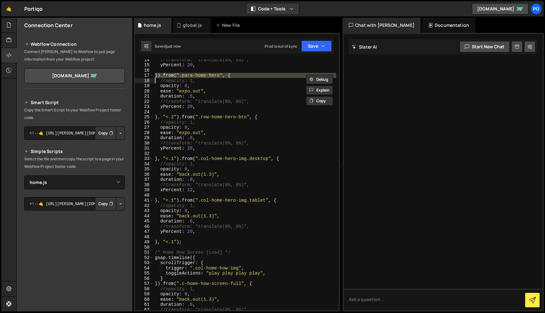
click at [315, 74] on div "Debug Explain Copy home.js global.js New File Saved just now Prod is out of syn…" at bounding box center [237, 165] width 206 height 294
click at [327, 43] on button "Save" at bounding box center [316, 45] width 31 height 11
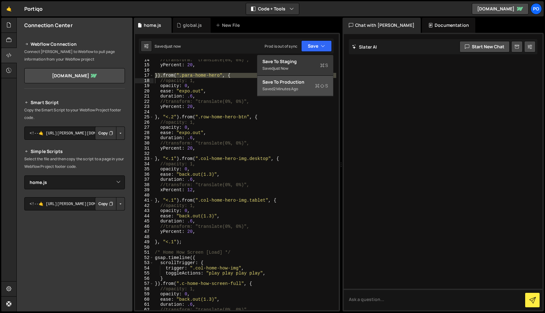
click at [313, 84] on div "Save to Production S" at bounding box center [295, 82] width 66 height 6
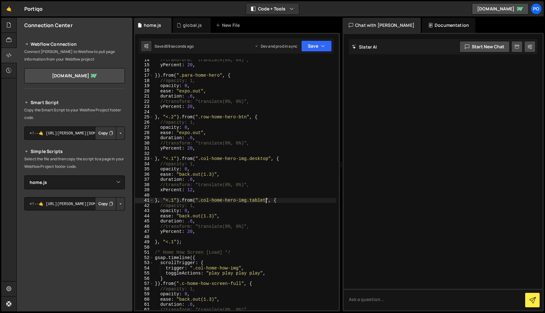
click at [266, 201] on div "//transform: "translate(0%, 0%)", yPercent : 20 , }) . from ( ".para-home-hero"…" at bounding box center [245, 187] width 183 height 261
paste textarea "img-home-hero-screen"
click at [269, 201] on div "//transform: "translate(0%, 0%)", yPercent : 20 , }) . from ( ".para-home-hero"…" at bounding box center [245, 187] width 183 height 261
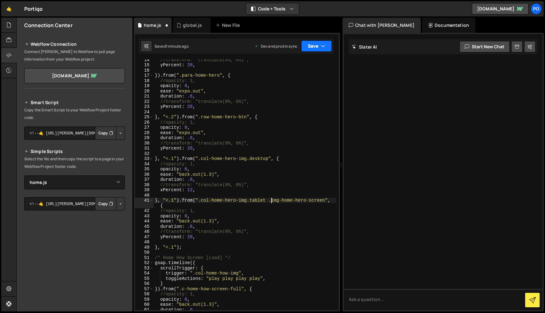
click at [317, 46] on button "Save" at bounding box center [316, 45] width 31 height 11
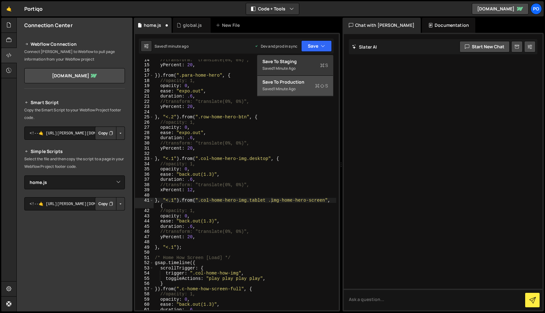
click at [308, 92] on div "Saved 1 minute ago" at bounding box center [295, 89] width 66 height 8
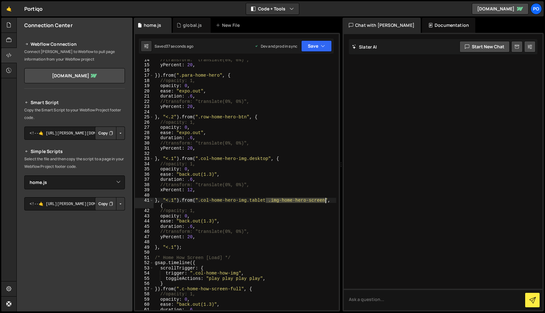
drag, startPoint x: 266, startPoint y: 202, endPoint x: 324, endPoint y: 202, distance: 57.4
click at [325, 202] on div "//transform: "translate(0%, 0%)", yPercent : 20 , }) . from ( ".para-home-hero"…" at bounding box center [245, 187] width 183 height 261
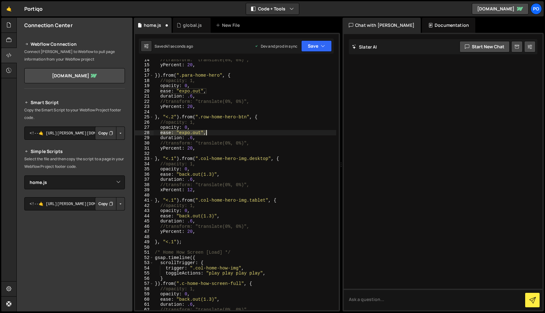
drag, startPoint x: 161, startPoint y: 133, endPoint x: 233, endPoint y: 133, distance: 72.5
click at [233, 133] on div "//transform: "translate(0%, 0%)", yPercent : 20 , }) . from ( ".para-home-hero"…" at bounding box center [245, 187] width 183 height 261
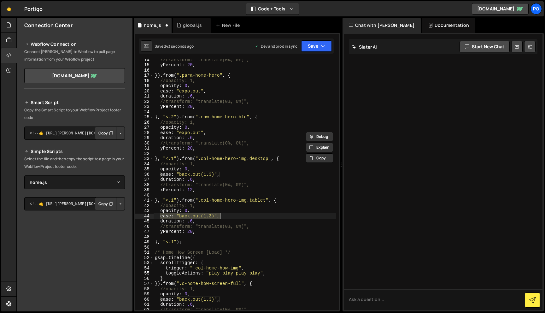
drag, startPoint x: 160, startPoint y: 216, endPoint x: 233, endPoint y: 214, distance: 73.5
click at [233, 214] on div "//transform: "translate(0%, 0%)", yPercent : 20 , }) . from ( ".para-home-hero"…" at bounding box center [245, 187] width 183 height 261
paste textarea "expo.out"
click at [322, 45] on icon "button" at bounding box center [323, 46] width 4 height 6
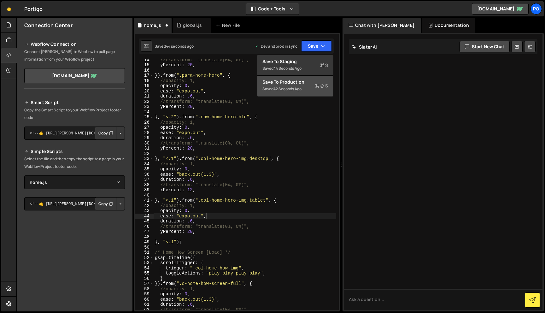
click at [312, 86] on div "Saved 42 seconds ago" at bounding box center [295, 89] width 66 height 8
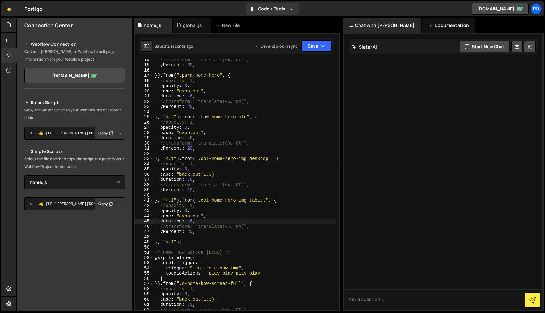
scroll to position [0, 3]
click at [194, 221] on div "//transform: "translate(0%, 0%)", yPercent : 20 , }) . from ( ".para-home-hero"…" at bounding box center [245, 187] width 183 height 261
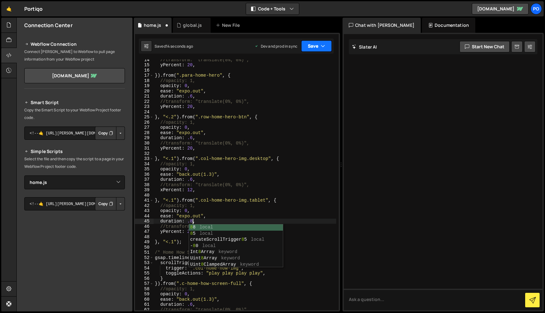
click at [317, 48] on button "Save" at bounding box center [316, 45] width 31 height 11
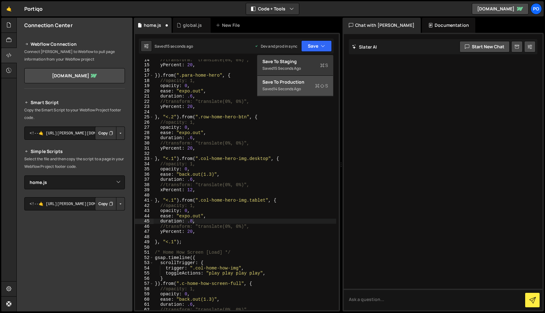
click at [308, 83] on div "Save to Production S" at bounding box center [295, 82] width 66 height 6
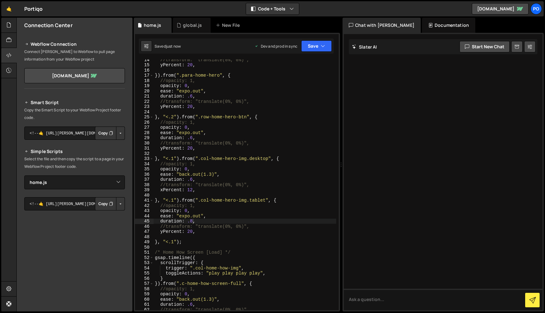
click at [189, 231] on div "//transform: "translate(0%, 0%)", yPercent : 20 , }) . from ( ".para-home-hero"…" at bounding box center [245, 187] width 183 height 261
click at [317, 42] on button "Save" at bounding box center [316, 45] width 31 height 11
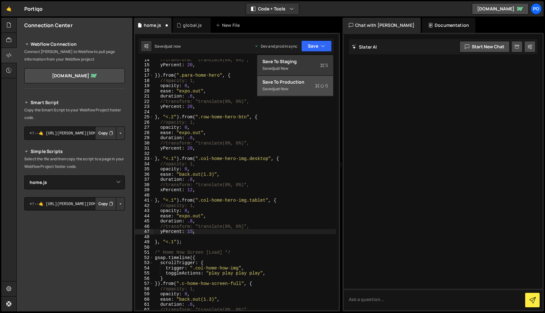
click at [313, 90] on div "Saved just now" at bounding box center [295, 89] width 66 height 8
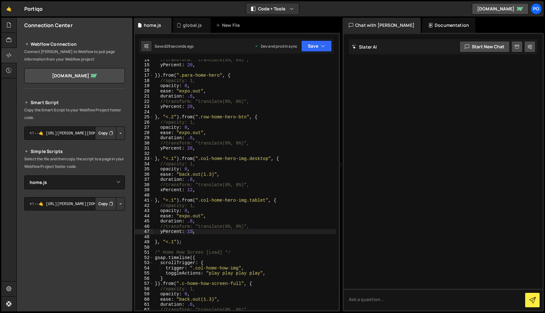
scroll to position [0, 0]
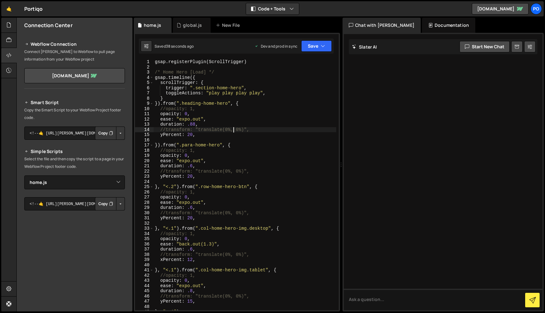
click at [234, 130] on div "gsap . registerPlugin ( ScrollTrigger ) /* Home Hero [Load] */ gsap . timeline …" at bounding box center [245, 189] width 183 height 261
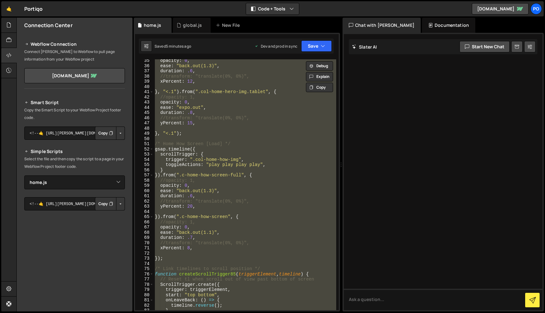
scroll to position [246, 0]
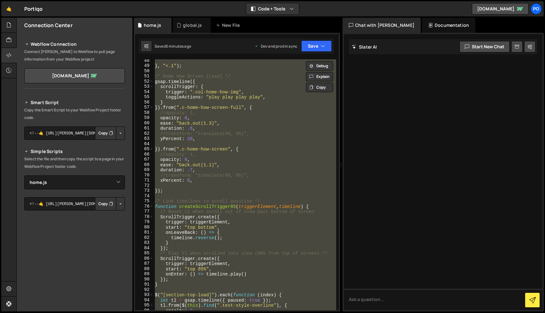
click at [233, 219] on div "} , "<.1" ) ; /* Home How Screen [Load] */ gsap . timeline ({ scrollTrigger : {…" at bounding box center [245, 188] width 183 height 261
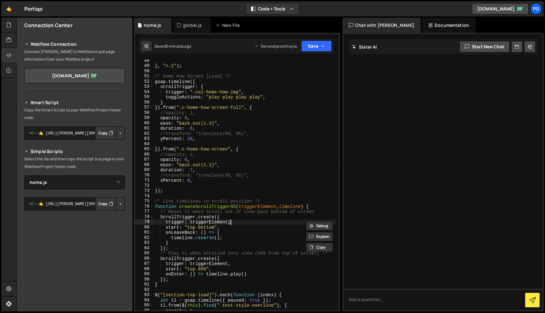
click at [233, 219] on div "} , "<.1" ) ; /* Home How Screen [Load] */ gsap . timeline ({ scrollTrigger : {…" at bounding box center [245, 188] width 183 height 261
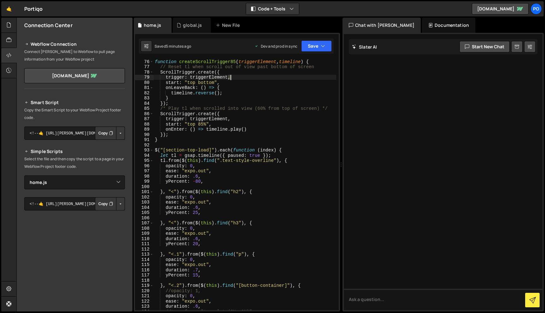
scroll to position [165, 0]
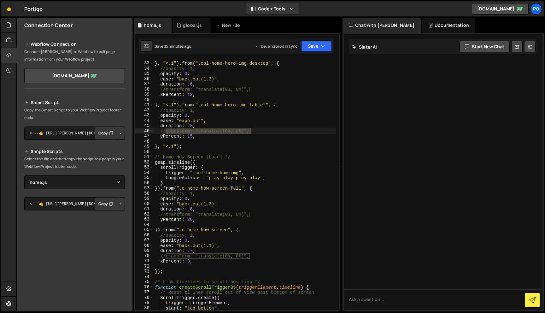
drag, startPoint x: 166, startPoint y: 132, endPoint x: 249, endPoint y: 132, distance: 83.6
click at [249, 132] on div "} , "<.1" ) . from ( ".col-home-hero-img.desktop" , { //opacity: 1, opacity : 0…" at bounding box center [245, 186] width 183 height 261
click at [219, 128] on div "} , "<.1" ) . from ( ".col-home-hero-img.desktop" , { //opacity: 1, opacity : 0…" at bounding box center [245, 186] width 183 height 261
drag, startPoint x: 166, startPoint y: 131, endPoint x: 246, endPoint y: 130, distance: 80.4
click at [246, 130] on div "} , "<.1" ) . from ( ".col-home-hero-img.desktop" , { //opacity: 1, opacity : 0…" at bounding box center [245, 186] width 183 height 261
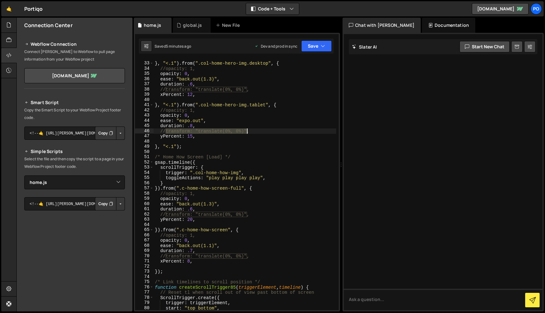
type textarea "//transform: "translate(0%, 0%)","
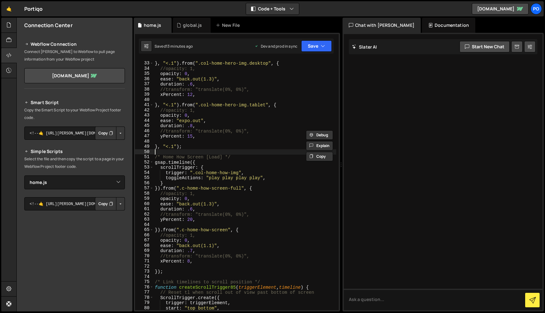
click at [258, 152] on div "} , "<.1" ) . from ( ".col-home-hero-img.desktop" , { //opacity: 1, opacity : 0…" at bounding box center [245, 186] width 183 height 261
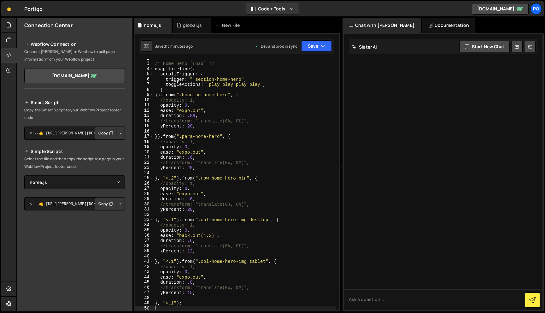
scroll to position [0, 0]
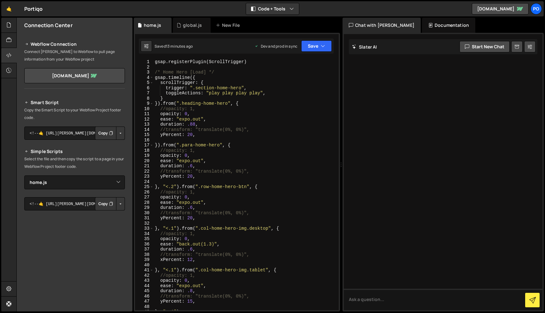
click at [266, 154] on div "gsap . registerPlugin ( ScrollTrigger ) /* Home Hero [Load] */ gsap . timeline …" at bounding box center [245, 189] width 183 height 261
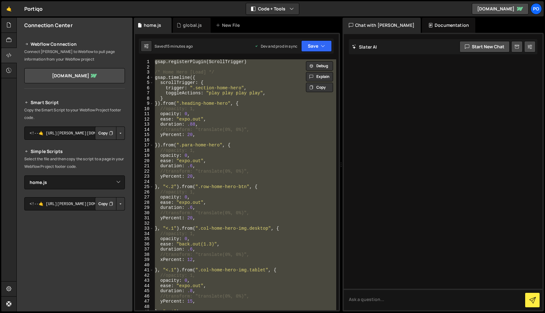
click at [263, 199] on div "gsap . registerPlugin ( ScrollTrigger ) /* Home Hero [Load] */ gsap . timeline …" at bounding box center [245, 184] width 183 height 251
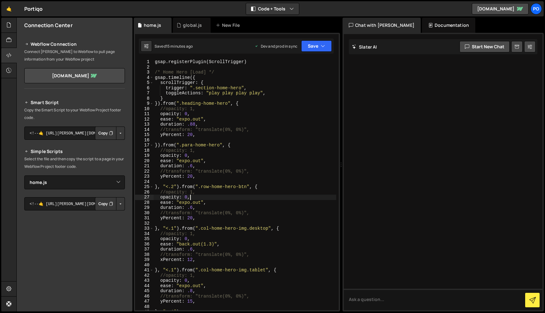
type textarea "}, "<.2");"
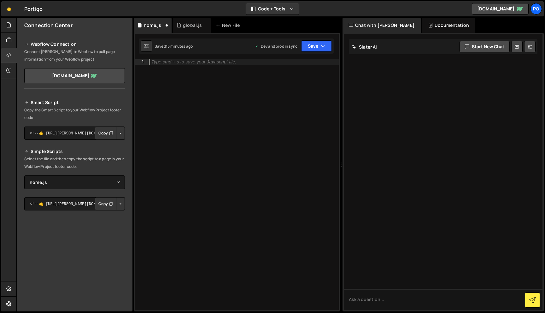
scroll to position [384, 0]
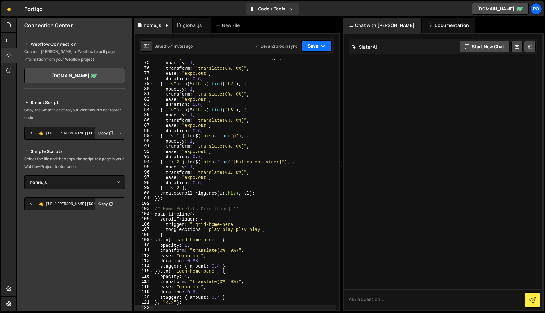
click at [323, 47] on icon "button" at bounding box center [323, 46] width 4 height 6
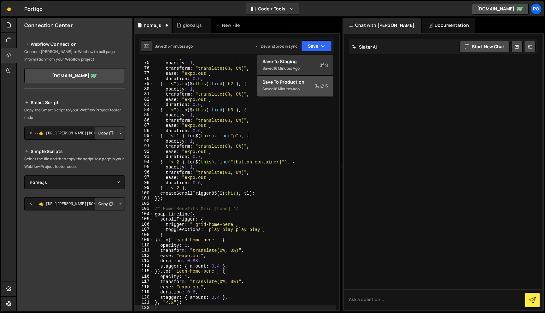
click at [320, 93] on button "Save to Production S Saved 16 minutes ago" at bounding box center [295, 86] width 76 height 20
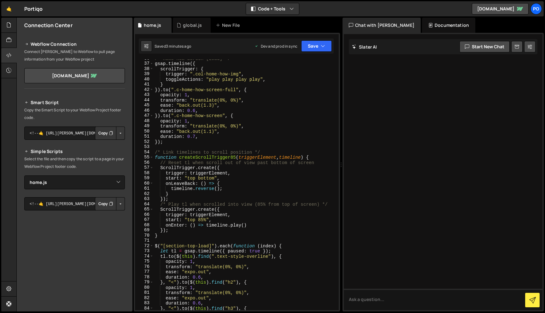
scroll to position [0, 0]
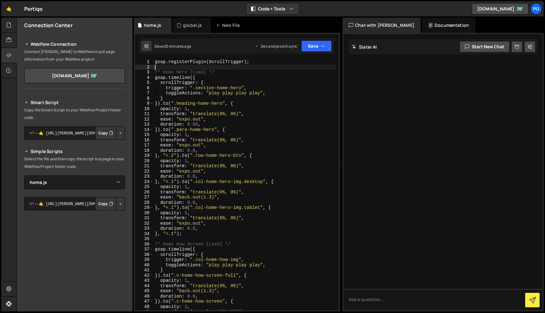
click at [229, 69] on div "gsap . registerPlugin ( ScrollTrigger ) ; /* Home Hero [Load] */ gsap . timelin…" at bounding box center [245, 189] width 183 height 261
click at [267, 63] on div "gsap . registerPlugin ( ScrollTrigger ) ; /* Home Hero [Load] */ gsap . timelin…" at bounding box center [245, 189] width 183 height 261
type textarea "gsap.registerPlugin(ScrollTrigger);"
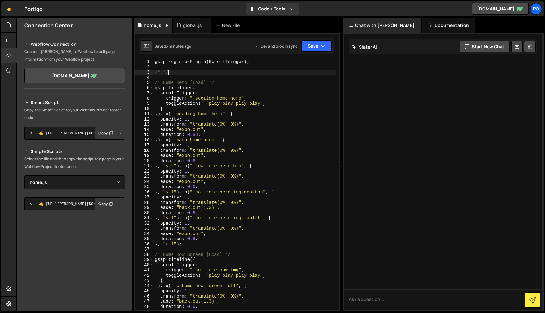
scroll to position [0, 1]
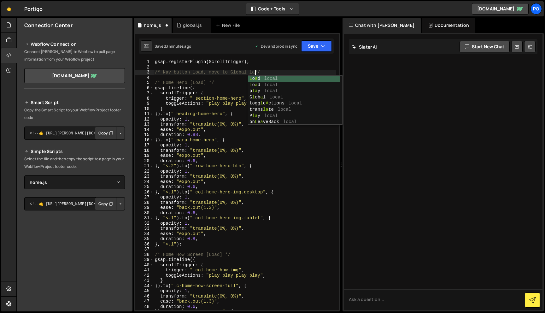
type textarea "/* Nav button load, move to Global later */"
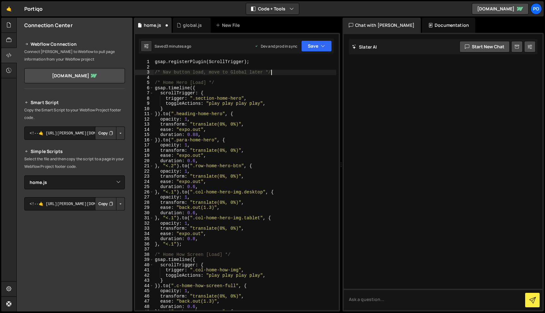
scroll to position [0, 0]
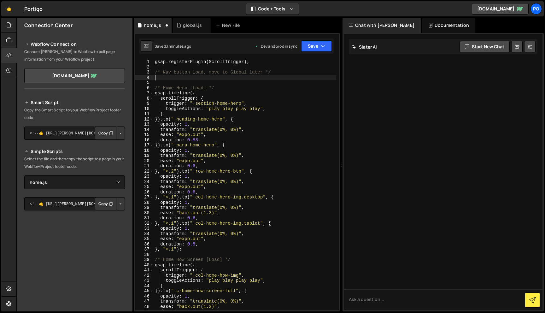
click at [228, 91] on div "gsap . registerPlugin ( ScrollTrigger ) ; /* Nav button load, move to Global la…" at bounding box center [245, 189] width 183 height 261
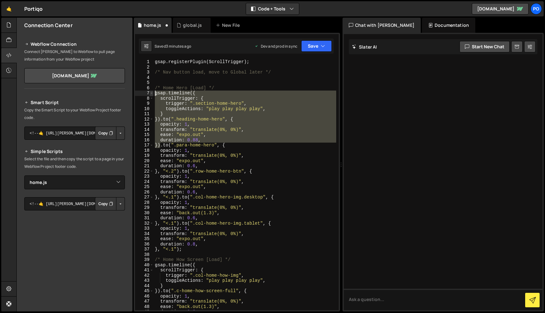
drag, startPoint x: 161, startPoint y: 146, endPoint x: 150, endPoint y: 94, distance: 53.1
click at [150, 94] on div "gsap.timeline({ 1 2 3 4 5 6 7 8 9 10 11 12 13 14 15 16 17 18 19 20 21 22 23 24 …" at bounding box center [237, 184] width 204 height 251
type textarea "gsap.timeline({ scrollTrigger: {"
click at [166, 78] on div "gsap . registerPlugin ( ScrollTrigger ) ; /* Nav button load, move to Global la…" at bounding box center [245, 189] width 183 height 261
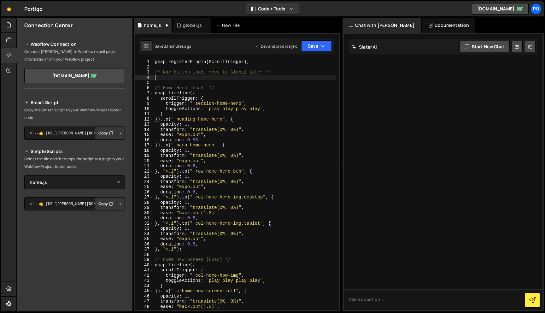
paste textarea "})"
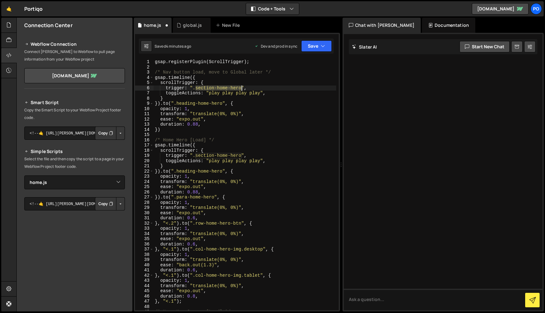
drag, startPoint x: 198, startPoint y: 88, endPoint x: 241, endPoint y: 90, distance: 42.9
click at [241, 90] on div "gsap . registerPlugin ( ScrollTrigger ) ; /* Nav button load, move to Global la…" at bounding box center [245, 189] width 183 height 261
paste textarea "nav_component"
drag, startPoint x: 223, startPoint y: 103, endPoint x: 176, endPoint y: 102, distance: 46.7
click at [176, 102] on div "gsap . registerPlugin ( ScrollTrigger ) ; /* Nav button load, move to Global la…" at bounding box center [245, 189] width 183 height 261
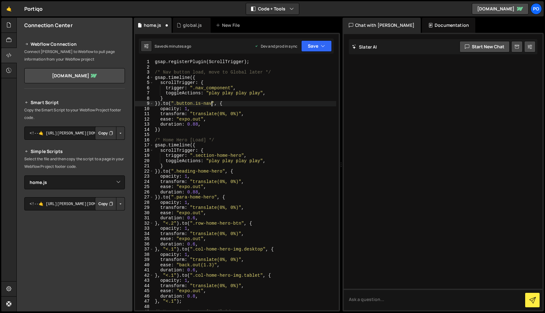
scroll to position [0, 4]
click at [185, 113] on div "gsap . registerPlugin ( ScrollTrigger ) ; /* Nav button load, move to Global la…" at bounding box center [245, 189] width 183 height 261
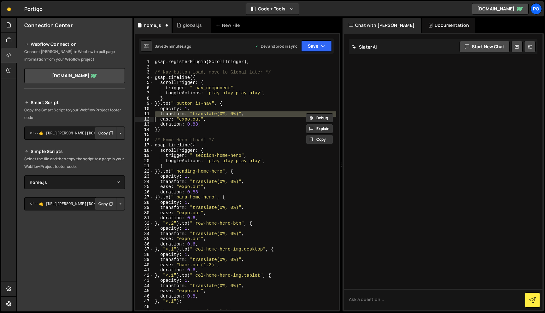
scroll to position [0, 3]
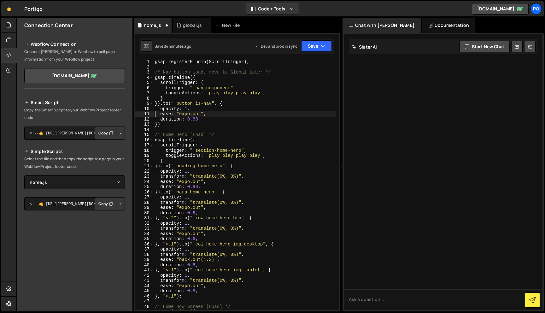
click at [166, 103] on div "gsap . registerPlugin ( ScrollTrigger ) ; /* Nav button load, move to Global la…" at bounding box center [245, 189] width 183 height 261
click at [165, 105] on div "gsap . registerPlugin ( ScrollTrigger ) ; /* Nav button load, move to Global la…" at bounding box center [245, 189] width 183 height 261
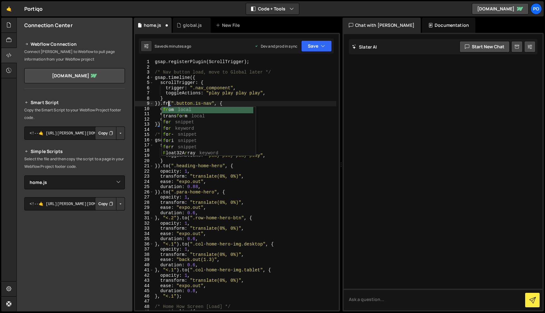
scroll to position [0, 1]
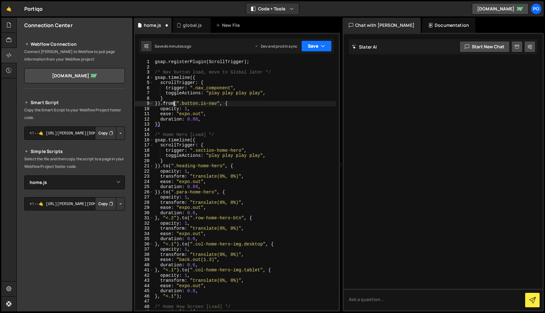
click at [317, 44] on button "Save" at bounding box center [316, 45] width 31 height 11
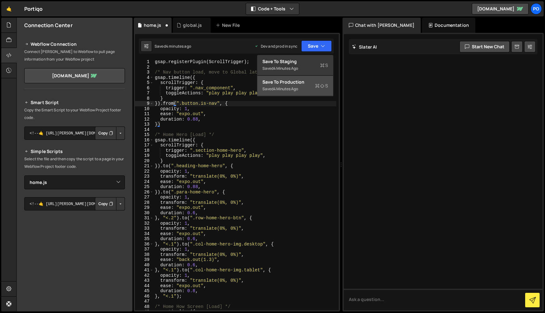
click at [304, 87] on div "Saved 4 minutes ago" at bounding box center [295, 89] width 66 height 8
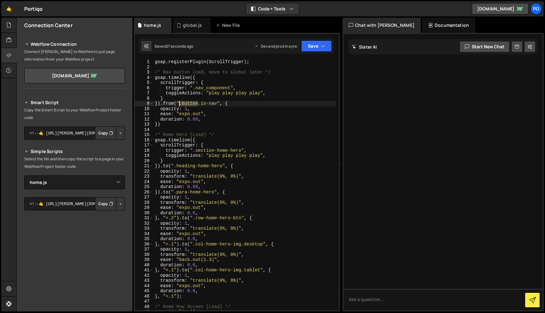
drag, startPoint x: 197, startPoint y: 103, endPoint x: 179, endPoint y: 104, distance: 18.0
click at [179, 104] on div "gsap . registerPlugin ( ScrollTrigger ) ; /* Nav button load, move to Global la…" at bounding box center [245, 189] width 183 height 261
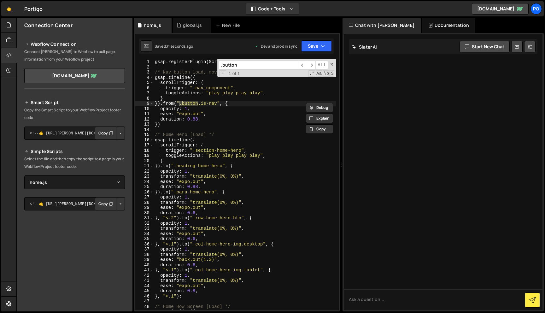
click at [329, 63] on div ".button ​ ​ All Replace All + 1 of 1 .* Aa \b S" at bounding box center [276, 68] width 119 height 18
click at [331, 64] on span at bounding box center [332, 64] width 4 height 4
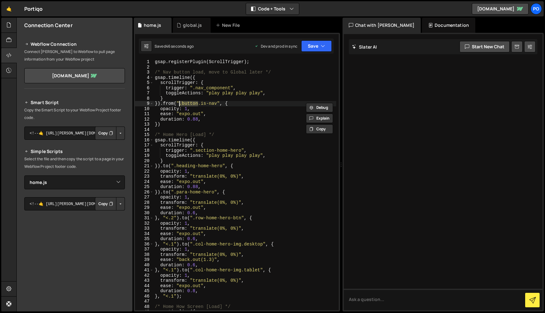
drag, startPoint x: 187, startPoint y: 108, endPoint x: 201, endPoint y: 116, distance: 16.5
click at [187, 108] on div "gsap . registerPlugin ( ScrollTrigger ) ; /* Nav button load, move to Global la…" at bounding box center [245, 189] width 183 height 261
click at [319, 44] on button "Save" at bounding box center [316, 45] width 31 height 11
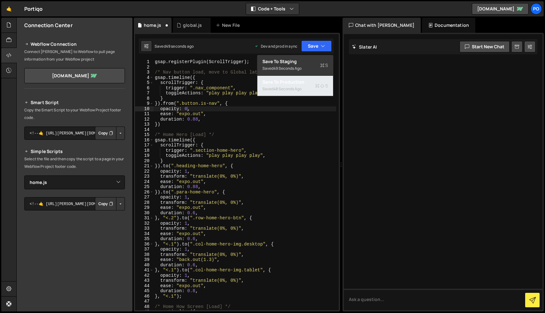
click at [303, 83] on div "Save to Production S" at bounding box center [295, 82] width 66 height 6
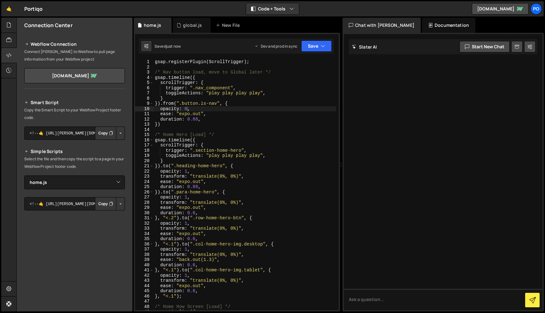
click at [218, 120] on div "gsap . registerPlugin ( ScrollTrigger ) ; /* Nav button load, move to Global la…" at bounding box center [245, 189] width 183 height 261
click at [170, 102] on div "gsap . registerPlugin ( ScrollTrigger ) ; /* Nav button load, move to Global la…" at bounding box center [245, 189] width 183 height 261
click at [197, 104] on div "gsap . registerPlugin ( ScrollTrigger ) ; /* Nav button load, move to Global la…" at bounding box center [245, 189] width 183 height 261
drag, startPoint x: 181, startPoint y: 104, endPoint x: 217, endPoint y: 104, distance: 36.0
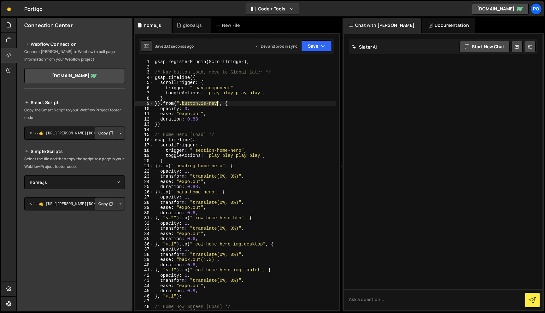
click at [217, 104] on div "gsap . registerPlugin ( ScrollTrigger ) ; /* Nav button load, move to Global la…" at bounding box center [245, 189] width 183 height 261
paste textarea "c-nav-button"
click at [325, 45] on button "Save" at bounding box center [316, 45] width 31 height 11
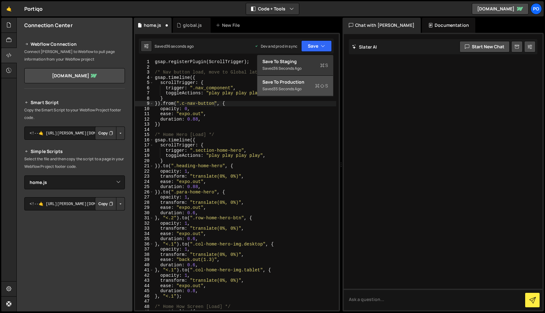
click at [313, 81] on div "Save to Production S" at bounding box center [295, 82] width 66 height 6
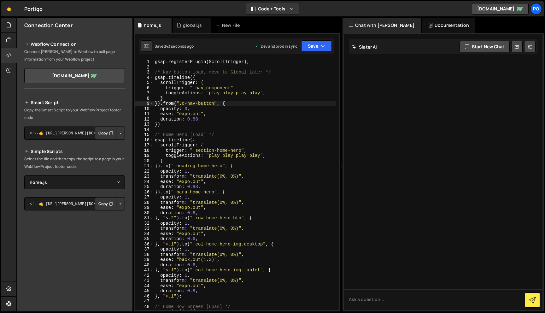
click at [157, 124] on div "gsap . registerPlugin ( ScrollTrigger ) ; /* Nav button load, move to Global la…" at bounding box center [245, 189] width 183 height 261
click at [253, 120] on div "gsap . registerPlugin ( ScrollTrigger ) ; /* Nav button load, move to Global la…" at bounding box center [245, 189] width 183 height 261
drag, startPoint x: 198, startPoint y: 119, endPoint x: 188, endPoint y: 119, distance: 10.4
click at [188, 119] on div "gsap . registerPlugin ( ScrollTrigger ) ; /* Nav button load, move to Global la…" at bounding box center [245, 189] width 183 height 261
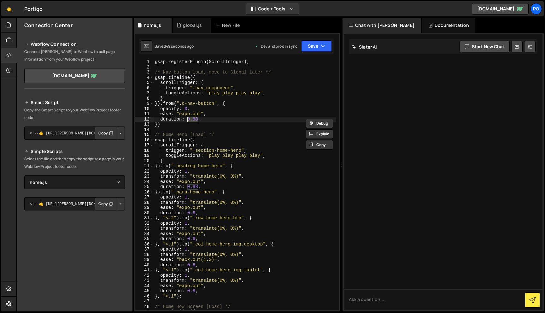
type textarea "duration: 1,"
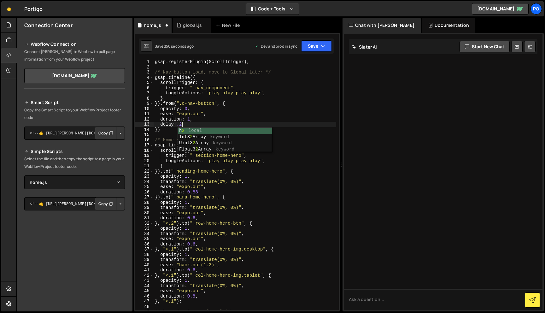
scroll to position [0, 2]
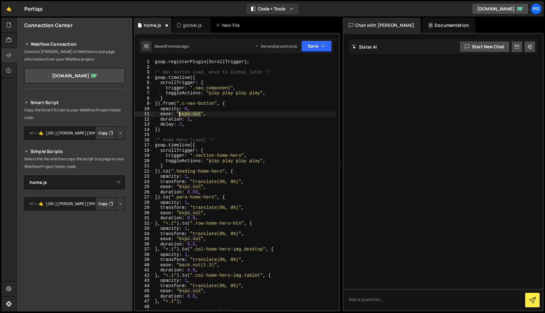
drag, startPoint x: 201, startPoint y: 114, endPoint x: 179, endPoint y: 114, distance: 21.4
click at [179, 114] on div "gsap . registerPlugin ( ScrollTrigger ) ; /* Nav button load, move to Global la…" at bounding box center [245, 189] width 183 height 261
drag, startPoint x: 317, startPoint y: 44, endPoint x: 316, endPoint y: 48, distance: 3.3
click at [316, 44] on button "Save" at bounding box center [316, 45] width 31 height 11
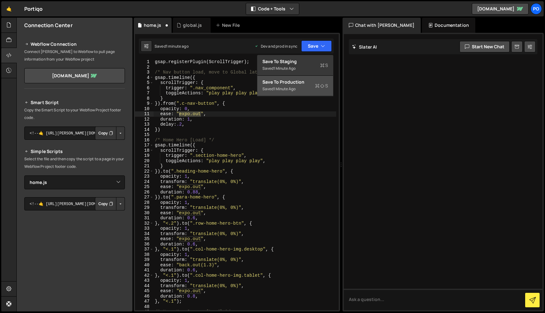
click at [300, 91] on div "Saved 1 minute ago" at bounding box center [295, 89] width 66 height 8
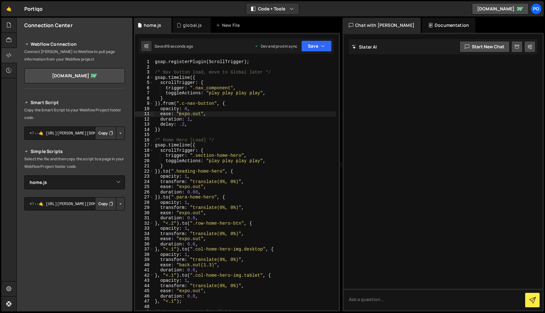
click at [184, 124] on div "gsap . registerPlugin ( ScrollTrigger ) ; /* Nav button load, move to Global la…" at bounding box center [245, 189] width 183 height 261
click at [317, 46] on button "Save" at bounding box center [316, 45] width 31 height 11
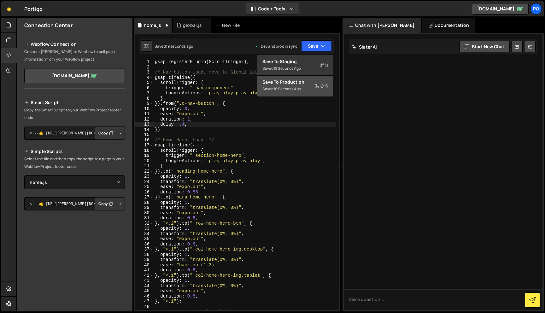
click at [315, 79] on div "Save to Production S" at bounding box center [295, 82] width 66 height 6
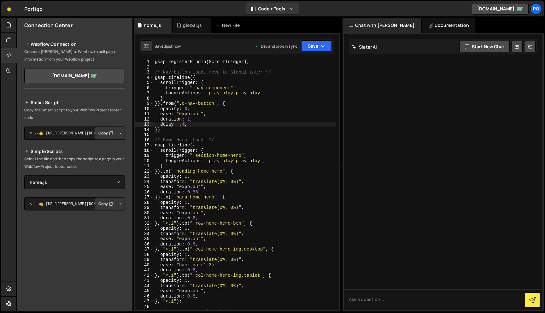
click at [170, 102] on div "gsap . registerPlugin ( ScrollTrigger ) ; /* Nav button load, move to Global la…" at bounding box center [245, 189] width 183 height 261
drag, startPoint x: 170, startPoint y: 102, endPoint x: 173, endPoint y: 102, distance: 3.5
click at [170, 102] on div "gsap . registerPlugin ( ScrollTrigger ) ; /* Nav button load, move to Global la…" at bounding box center [245, 189] width 183 height 261
click at [185, 107] on div "gsap . registerPlugin ( ScrollTrigger ) ; /* Nav button load, move to Global la…" at bounding box center [245, 189] width 183 height 261
click at [316, 45] on button "Save" at bounding box center [316, 45] width 31 height 11
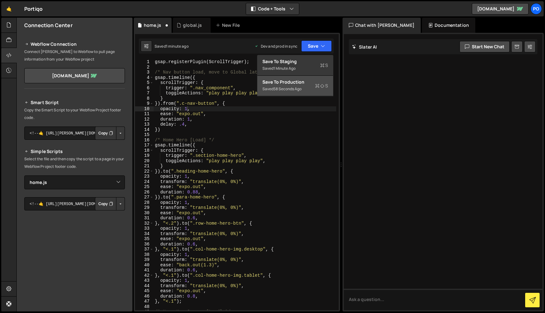
click at [318, 88] on icon at bounding box center [317, 86] width 4 height 6
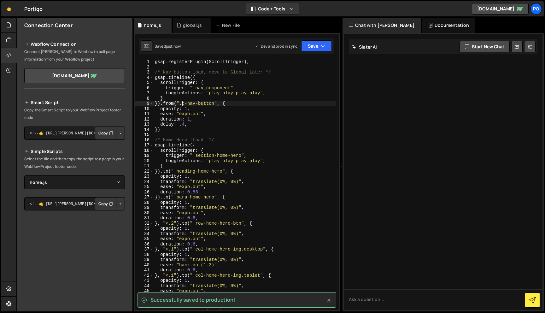
click at [183, 103] on div "gsap . registerPlugin ( ScrollTrigger ) ; /* Nav button load, move to Global la…" at bounding box center [245, 189] width 183 height 261
click at [170, 102] on div "gsap . registerPlugin ( ScrollTrigger ) ; /* Nav button load, move to Global la…" at bounding box center [245, 189] width 183 height 261
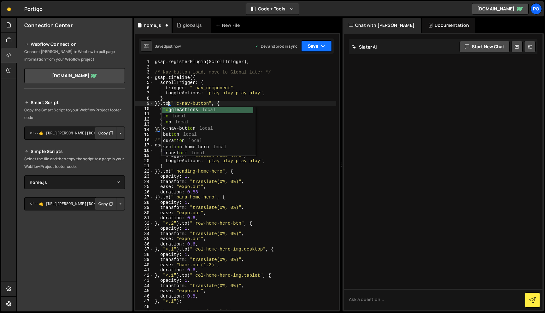
click at [324, 47] on icon "button" at bounding box center [323, 46] width 4 height 6
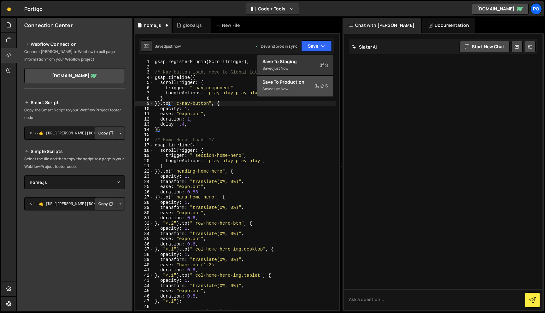
click at [315, 88] on icon at bounding box center [317, 86] width 4 height 6
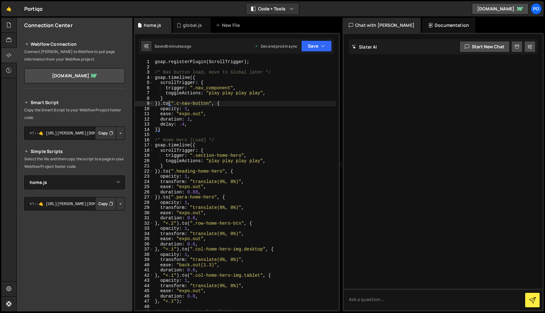
type textarea "})"
click at [203, 131] on div "gsap . registerPlugin ( ScrollTrigger ) ; /* Nav button load, move to Global la…" at bounding box center [245, 189] width 183 height 261
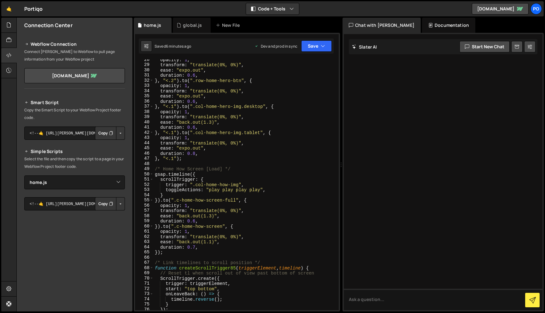
scroll to position [285, 0]
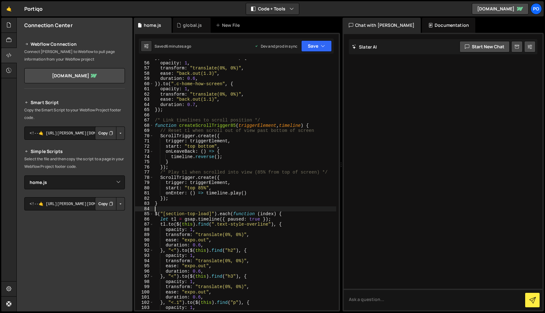
click at [286, 211] on div "}) . to ( ".c-home-how-screen-full" , { opacity : 1 , transform : "translate(0%…" at bounding box center [245, 185] width 183 height 261
click at [306, 215] on div "}) . to ( ".c-home-how-screen-full" , { opacity : 1 , transform : "translate(0%…" at bounding box center [245, 185] width 183 height 261
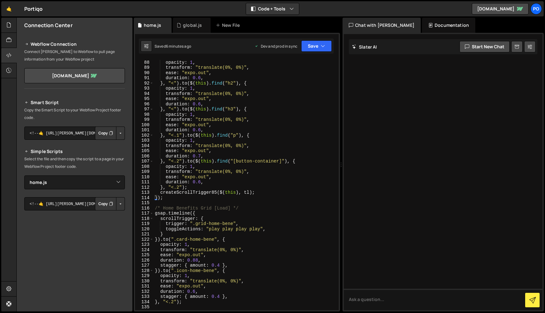
scroll to position [382, 0]
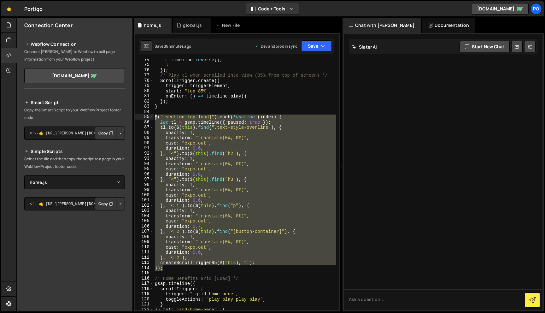
drag, startPoint x: 158, startPoint y: 239, endPoint x: 126, endPoint y: 116, distance: 126.6
click at [126, 116] on div "Files New File Create your first file Get started by starting a Javascript or C…" at bounding box center [280, 165] width 529 height 294
click at [168, 270] on div "timeline . reverse ( ) ; } }) ; /* Play tl when scrolled into view (85% from to…" at bounding box center [245, 184] width 183 height 251
type textarea "});"
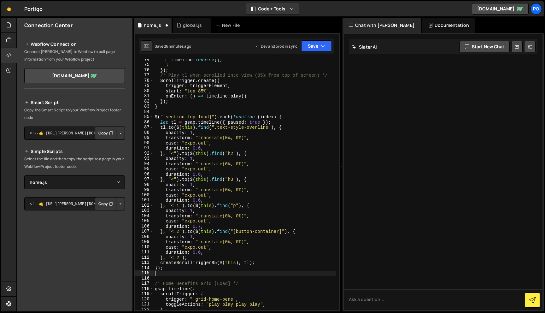
paste textarea "});"
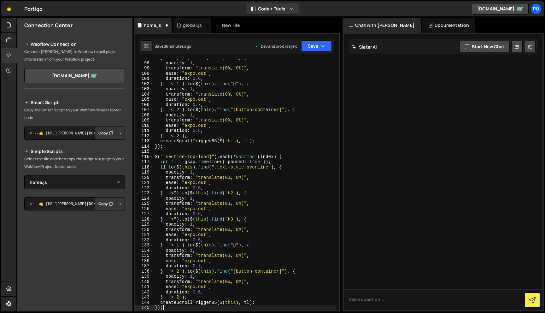
scroll to position [504, 0]
drag, startPoint x: 208, startPoint y: 156, endPoint x: 259, endPoint y: 177, distance: 54.9
click at [166, 155] on div "} , "<" ) . to ( $ ( this ) . find ( "h3" ) , { opacity : 1 , transform : "tran…" at bounding box center [245, 185] width 183 height 261
drag, startPoint x: 196, startPoint y: 167, endPoint x: 274, endPoint y: 167, distance: 77.9
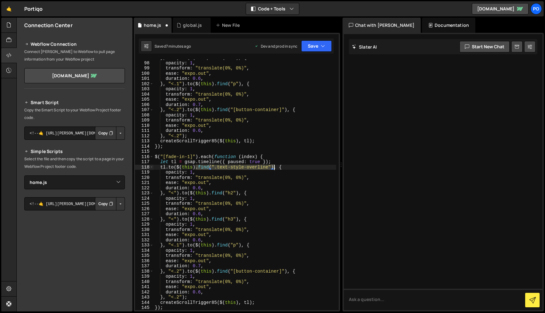
click at [274, 167] on div "} , "<" ) . to ( $ ( this ) . find ( "h3" ) , { opacity : 1 , transform : "tran…" at bounding box center [245, 185] width 183 height 261
click at [220, 167] on div "} , "<" ) . to ( $ ( this ) . find ( "h3" ) , { opacity : 1 , transform : "tran…" at bounding box center [245, 185] width 183 height 261
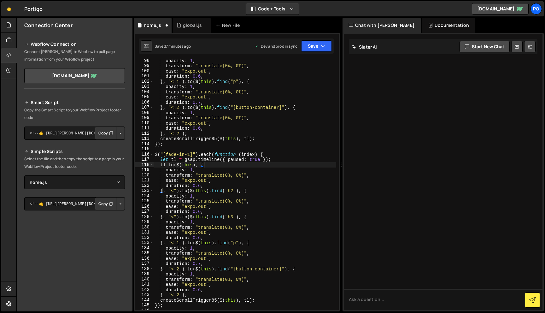
scroll to position [506, 0]
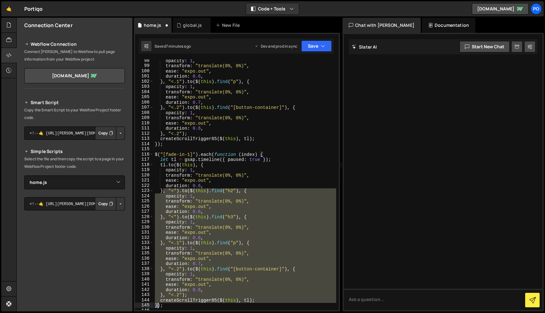
drag, startPoint x: 163, startPoint y: 192, endPoint x: 157, endPoint y: 304, distance: 111.5
click at [157, 304] on div "opacity : 1 , transform : "translate(0%, 0%)" , ease : "expo.out" , duration : …" at bounding box center [245, 188] width 183 height 261
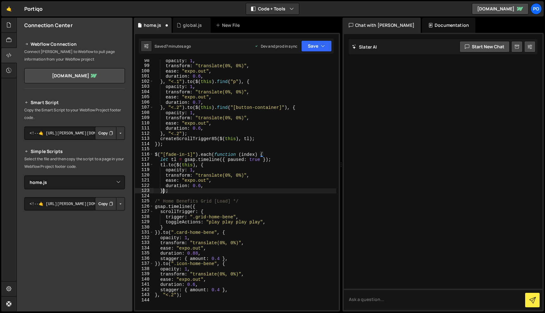
scroll to position [0, 1]
click at [211, 165] on div "opacity : 1 , transform : "translate(0%, 0%)" , ease : "expo.out" , duration : …" at bounding box center [245, 188] width 183 height 261
click at [192, 171] on div "opacity : 1 , transform : "translate(0%, 0%)" , ease : "expo.out" , duration : …" at bounding box center [245, 188] width 183 height 261
drag, startPoint x: 192, startPoint y: 171, endPoint x: 271, endPoint y: 174, distance: 79.5
click at [192, 171] on div "opacity : 1 , transform : "translate(0%, 0%)" , ease : "expo.out" , duration : …" at bounding box center [245, 188] width 183 height 261
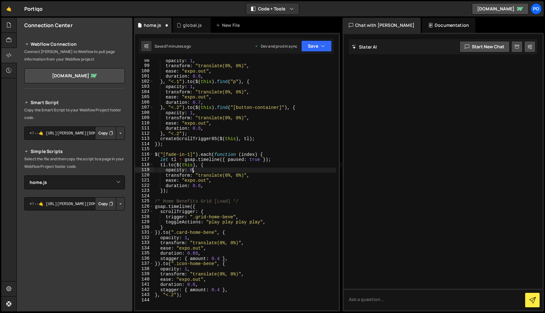
scroll to position [0, 3]
click at [173, 164] on div "opacity : 1 , transform : "translate(0%, 0%)" , ease : "expo.out" , duration : …" at bounding box center [245, 188] width 183 height 261
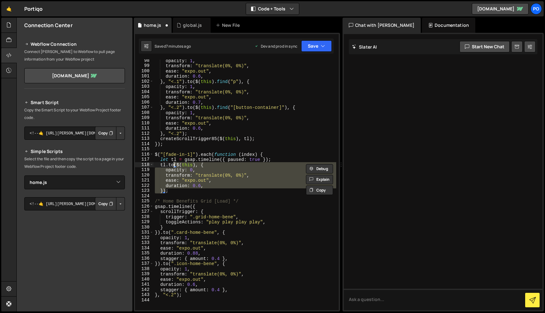
click at [170, 166] on div "opacity : 1 , transform : "translate(0%, 0%)" , ease : "expo.out" , duration : …" at bounding box center [245, 188] width 183 height 261
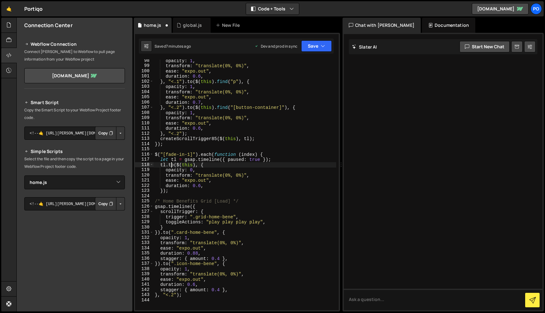
click at [170, 166] on div "opacity : 1 , transform : "translate(0%, 0%)" , ease : "expo.out" , duration : …" at bounding box center [245, 188] width 183 height 261
drag, startPoint x: 200, startPoint y: 184, endPoint x: 194, endPoint y: 184, distance: 6.0
click at [194, 184] on div "opacity : 1 , transform : "translate(0%, 0%)" , ease : "expo.out" , duration : …" at bounding box center [245, 188] width 183 height 261
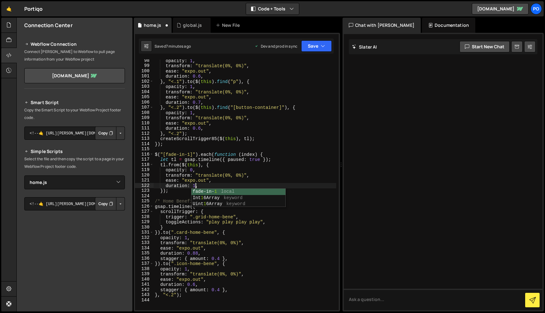
click at [229, 173] on div "opacity : 1 , transform : "translate(0%, 0%)" , ease : "expo.out" , duration : …" at bounding box center [245, 188] width 183 height 261
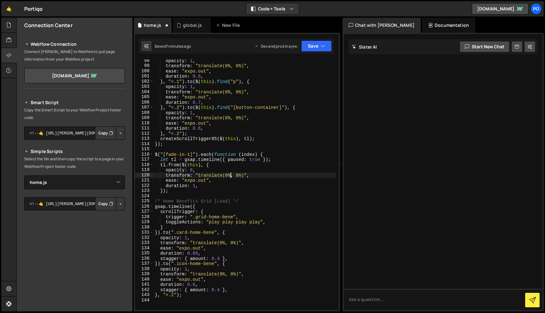
click at [229, 173] on div "opacity : 1 , transform : "translate(0%, 0%)" , ease : "expo.out" , duration : …" at bounding box center [245, 188] width 183 height 261
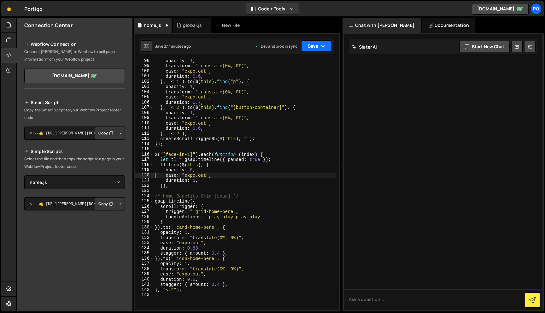
type textarea "ease: "expo.out","
click at [318, 49] on button "Save" at bounding box center [316, 45] width 31 height 11
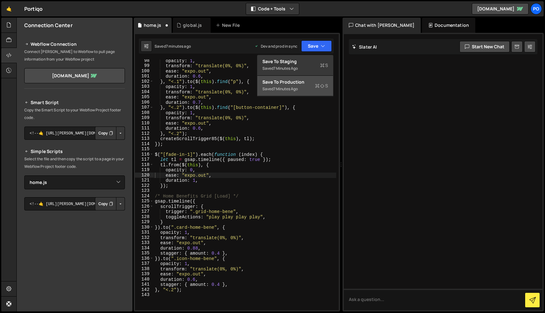
click at [316, 82] on div "Save to Production S" at bounding box center [295, 82] width 66 height 6
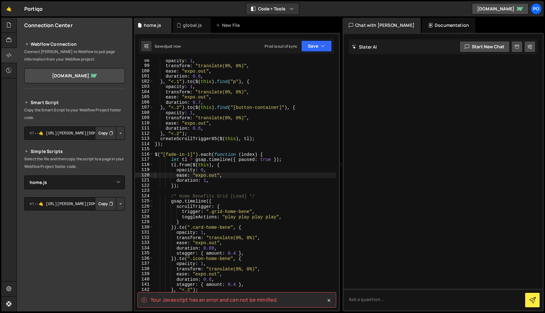
click at [240, 192] on div "opacity : 1 , transform : "translate(0%, 0%)" , ease : "expo.out" , duration : …" at bounding box center [245, 188] width 183 height 261
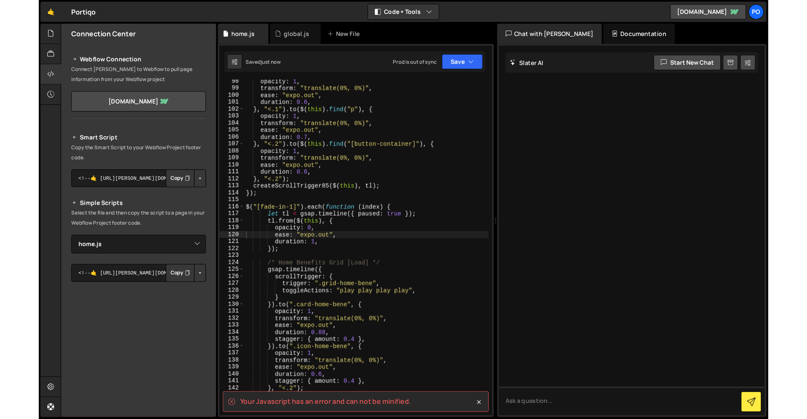
scroll to position [0, 0]
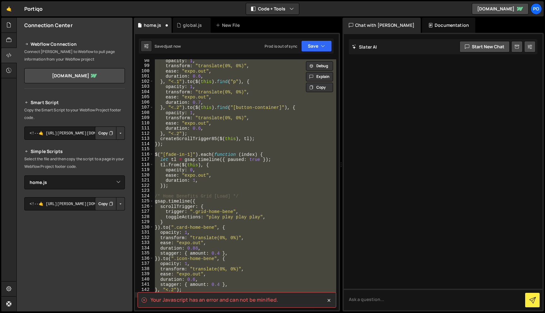
click at [287, 165] on div "opacity : 1 , transform : "translate(0%, 0%)" , ease : "expo.out" , duration : …" at bounding box center [245, 184] width 183 height 251
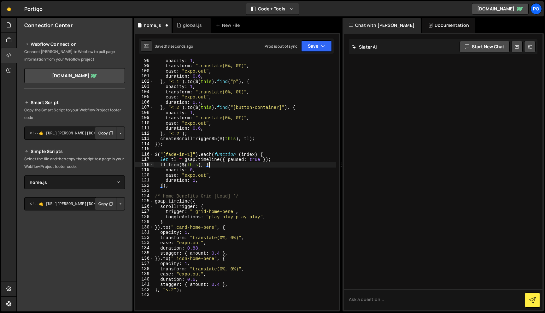
click at [184, 166] on div "opacity : 1 , transform : "translate(0%, 0%)" , ease : "expo.out" , duration : …" at bounding box center [245, 188] width 183 height 261
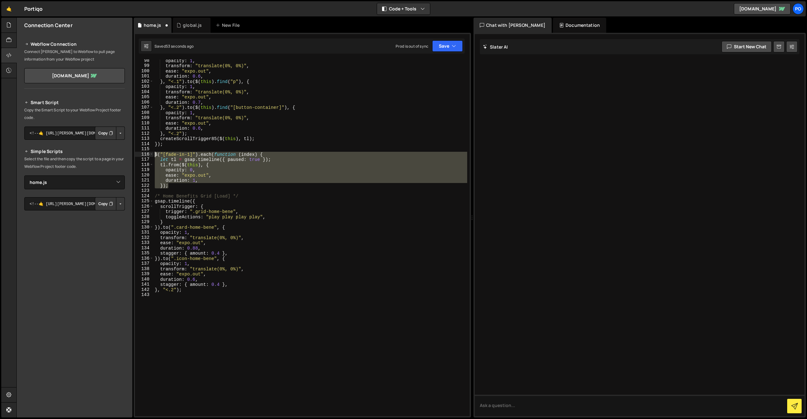
drag, startPoint x: 170, startPoint y: 186, endPoint x: 149, endPoint y: 154, distance: 38.5
click at [149, 154] on div "tl.from($(this), { 98 99 100 101 102 103 104 105 106 107 108 109 110 111 112 11…" at bounding box center [302, 237] width 335 height 357
paste textarea
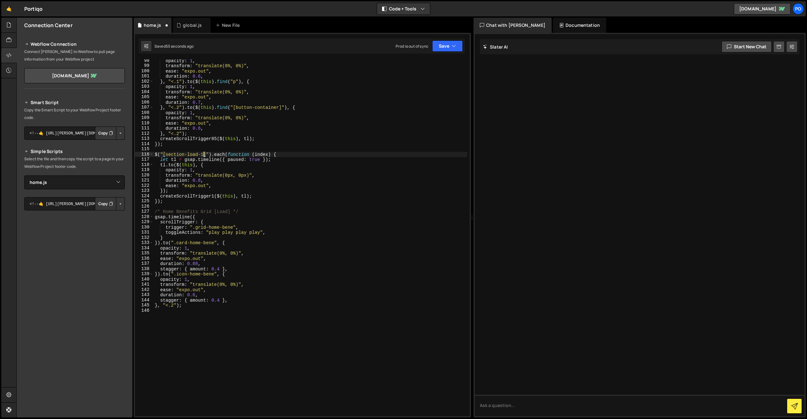
click at [203, 155] on div "opacity : 1 , transform : "translate(0%, 0%)" , ease : "expo.out" , duration : …" at bounding box center [311, 241] width 314 height 367
drag, startPoint x: 198, startPoint y: 155, endPoint x: 167, endPoint y: 156, distance: 30.9
click at [166, 156] on div "opacity : 1 , transform : "translate(0%, 0%)" , ease : "expo.out" , duration : …" at bounding box center [311, 241] width 314 height 367
click at [171, 165] on div "opacity : 1 , transform : "translate(0%, 0%)" , ease : "expo.out" , duration : …" at bounding box center [311, 241] width 314 height 367
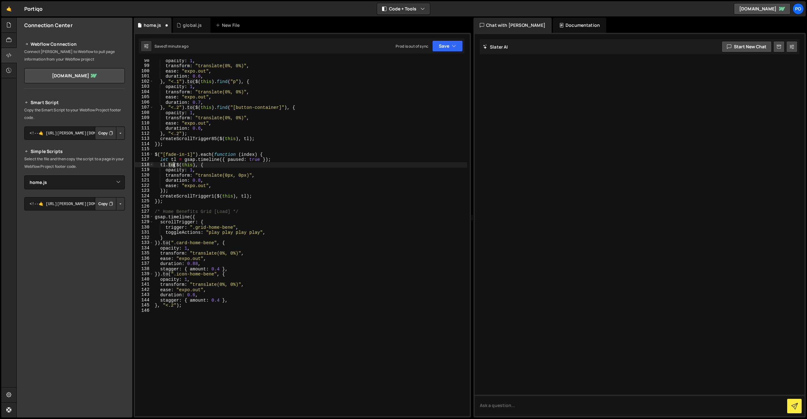
drag, startPoint x: 171, startPoint y: 165, endPoint x: 224, endPoint y: 177, distance: 54.6
click at [171, 165] on div "opacity : 1 , transform : "translate(0%, 0%)" , ease : "expo.out" , duration : …" at bounding box center [311, 241] width 314 height 367
click at [190, 170] on div "opacity : 1 , transform : "translate(0%, 0%)" , ease : "expo.out" , duration : …" at bounding box center [311, 241] width 314 height 367
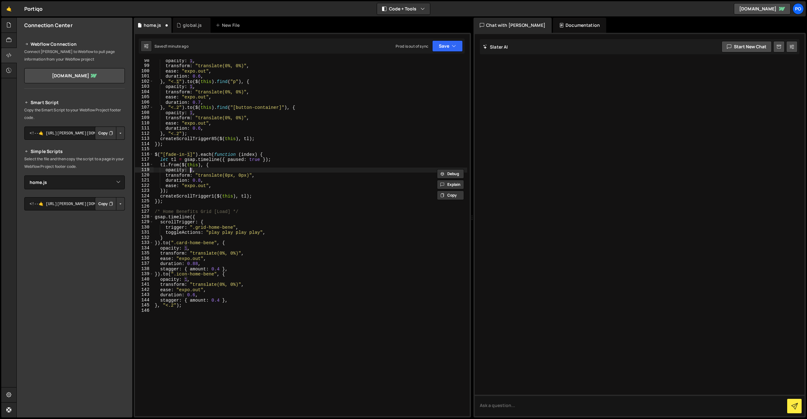
type textarea "opacity: 0,"
click at [226, 149] on div "opacity : 1 , transform : "translate(0%, 0%)" , ease : "expo.out" , duration : …" at bounding box center [311, 241] width 314 height 367
click at [235, 175] on div "opacity : 1 , transform : "translate(0%, 0%)" , ease : "expo.out" , duration : …" at bounding box center [311, 241] width 314 height 367
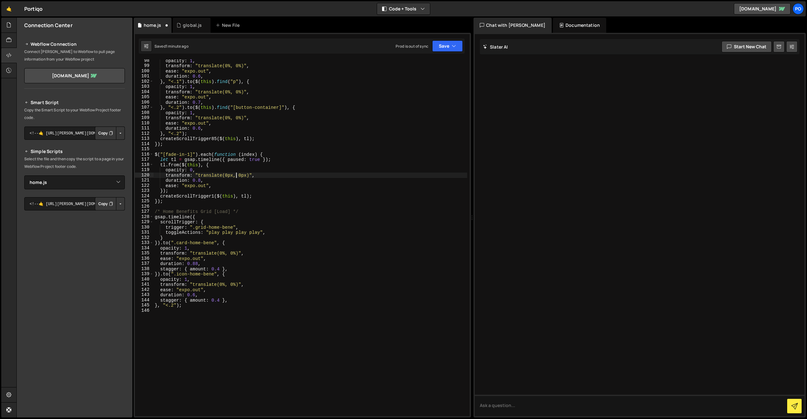
click at [235, 175] on div "opacity : 1 , transform : "translate(0%, 0%)" , ease : "expo.out" , duration : …" at bounding box center [311, 241] width 314 height 367
click at [213, 191] on div "opacity : 1 , transform : "translate(0%, 0%)" , ease : "expo.out" , duration : …" at bounding box center [311, 241] width 314 height 367
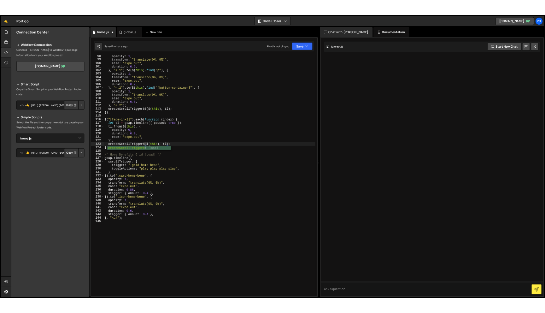
scroll to position [0, 4]
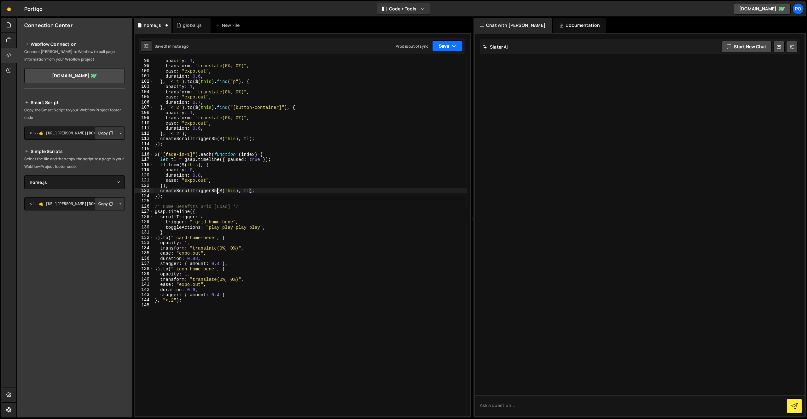
click at [451, 47] on button "Save" at bounding box center [447, 45] width 31 height 11
click at [440, 89] on div "Saved 8 minutes ago" at bounding box center [427, 89] width 66 height 8
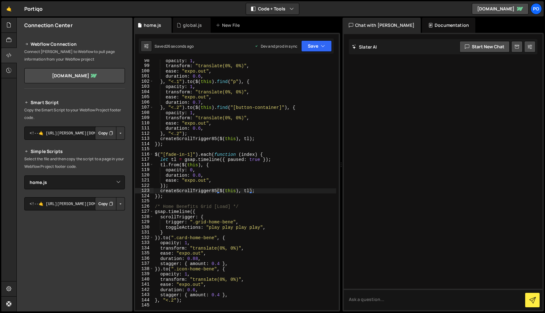
scroll to position [0, 3]
drag, startPoint x: 196, startPoint y: 289, endPoint x: 189, endPoint y: 288, distance: 7.1
click at [189, 288] on div "opacity : 1 , transform : "translate(0%, 0%)" , ease : "expo.out" , duration : …" at bounding box center [245, 188] width 183 height 261
drag, startPoint x: 201, startPoint y: 175, endPoint x: 193, endPoint y: 175, distance: 8.2
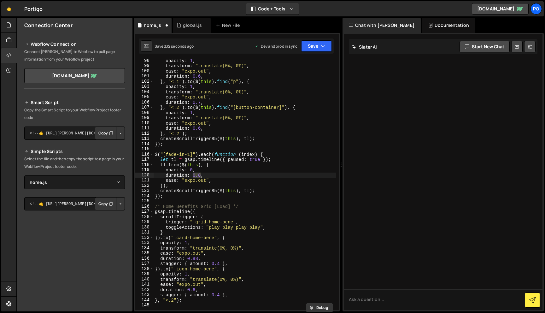
click at [193, 175] on div "opacity : 1 , transform : "translate(0%, 0%)" , ease : "expo.out" , duration : …" at bounding box center [245, 188] width 183 height 261
type textarea "duration: 1.4,"
click at [176, 149] on div "opacity : 1 , transform : "translate(0%, 0%)" , ease : "expo.out" , duration : …" at bounding box center [245, 188] width 183 height 261
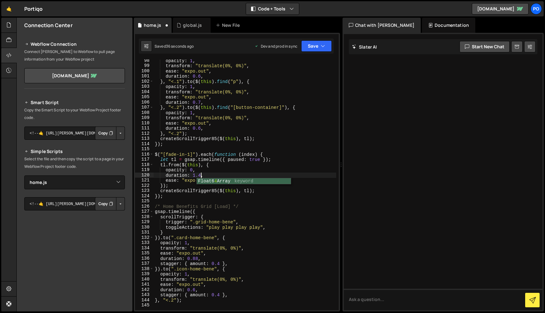
scroll to position [0, 0]
click at [327, 46] on button "Save" at bounding box center [316, 45] width 31 height 11
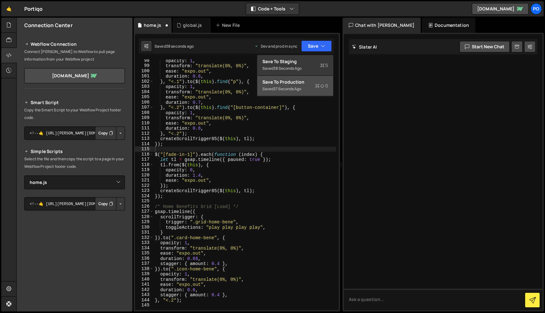
click at [307, 83] on div "Save to Production S" at bounding box center [295, 82] width 66 height 6
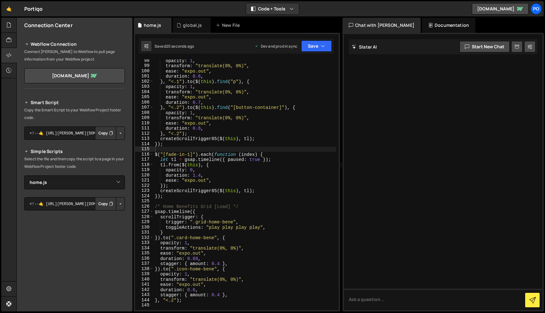
click at [173, 164] on div "opacity : 1 , transform : "translate(0%, 0%)" , ease : "expo.out" , duration : …" at bounding box center [245, 188] width 183 height 261
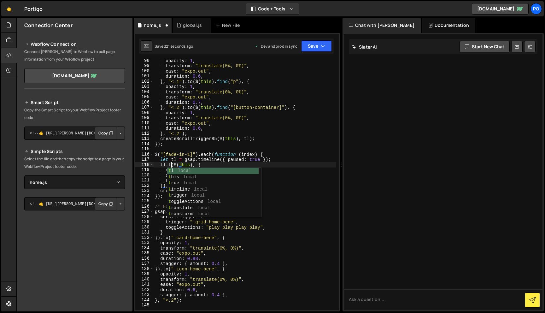
scroll to position [0, 1]
click at [214, 156] on div "opacity : 1 , transform : "translate(0%, 0%)" , ease : "expo.out" , duration : …" at bounding box center [245, 188] width 183 height 261
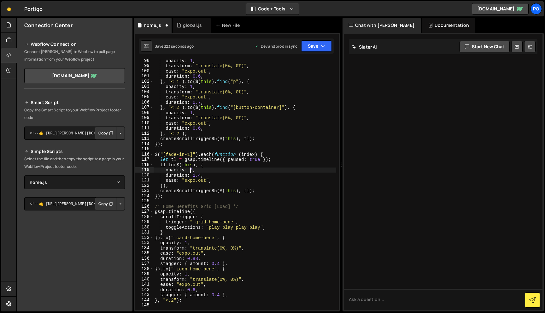
click at [190, 170] on div "opacity : 1 , transform : "translate(0%, 0%)" , ease : "expo.out" , duration : …" at bounding box center [245, 188] width 183 height 261
click at [223, 145] on div "opacity : 1 , transform : "translate(0%, 0%)" , ease : "expo.out" , duration : …" at bounding box center [245, 188] width 183 height 261
click at [321, 47] on icon "button" at bounding box center [323, 46] width 4 height 6
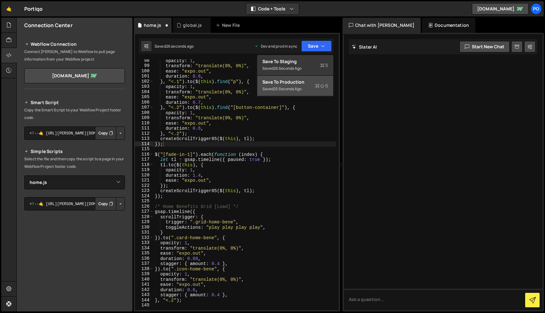
click at [311, 84] on div "Save to Production S" at bounding box center [295, 82] width 66 height 6
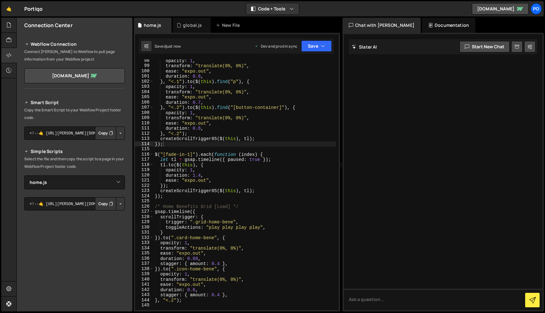
type textarea "$("[fade-in-1]").each(function (index) {"
drag, startPoint x: 192, startPoint y: 154, endPoint x: 164, endPoint y: 156, distance: 28.2
click at [164, 156] on div "opacity : 1 , transform : "translate(0%, 0%)" , ease : "expo.out" , duration : …" at bounding box center [245, 188] width 183 height 261
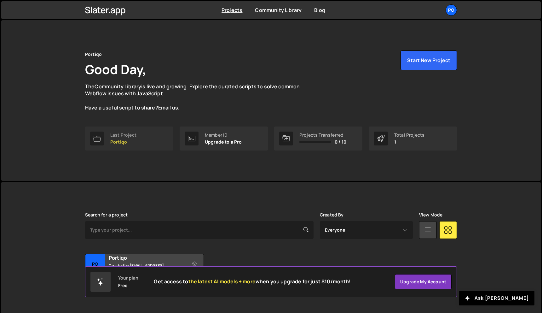
click at [134, 138] on div "Last Project Portiqo" at bounding box center [123, 138] width 26 height 12
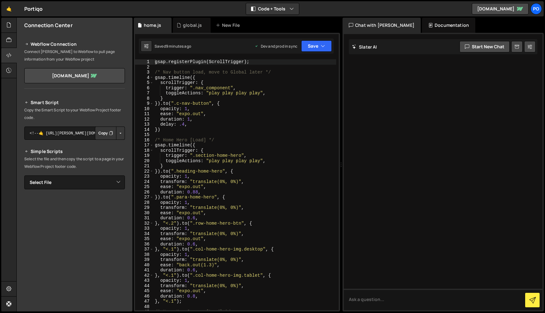
click at [79, 161] on p "Select the file and then copy the script to a page in your Webflow Project foot…" at bounding box center [74, 162] width 101 height 15
click at [73, 184] on select "Select File home.js global.js" at bounding box center [74, 182] width 101 height 14
select select "46810"
click at [24, 175] on select "Select File home.js global.js" at bounding box center [74, 182] width 101 height 14
click at [105, 204] on button "Copy" at bounding box center [105, 203] width 21 height 13
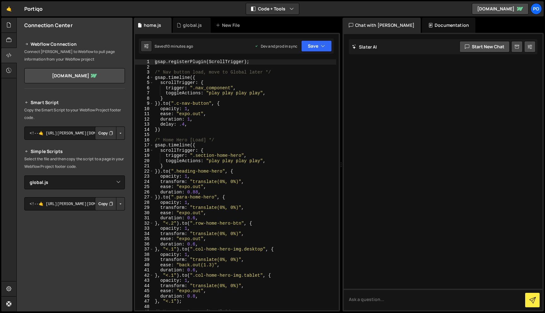
click at [289, 73] on div "gsap . registerPlugin ( ScrollTrigger ) ; /* Nav button load, move to Global la…" at bounding box center [245, 189] width 183 height 261
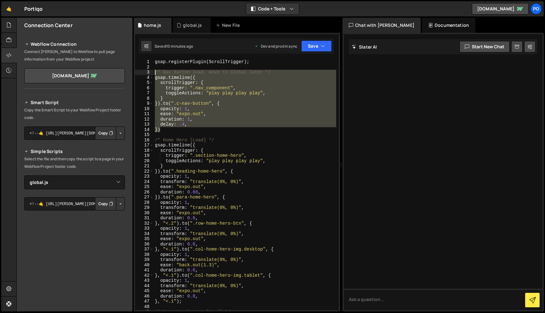
drag, startPoint x: 170, startPoint y: 130, endPoint x: 148, endPoint y: 70, distance: 63.9
click at [148, 70] on div "/* Nav button load, move to Global later */ 1 2 3 4 5 6 7 8 9 10 11 12 13 14 15…" at bounding box center [237, 184] width 204 height 251
click at [168, 117] on div "gsap . registerPlugin ( ScrollTrigger ) ; /* Nav button load, move to Global la…" at bounding box center [245, 184] width 183 height 251
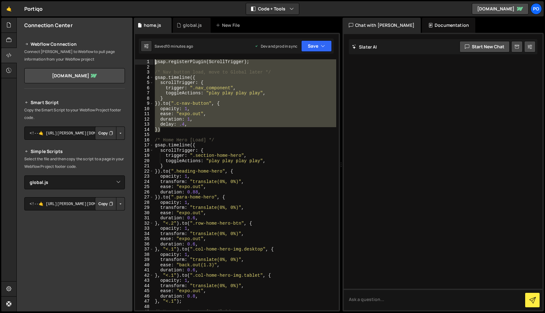
drag, startPoint x: 167, startPoint y: 131, endPoint x: 140, endPoint y: 49, distance: 86.5
click at [140, 49] on div "Debug Explain Copy home.js global.js New File Saved 10 minutes ago Dev and prod…" at bounding box center [237, 165] width 206 height 294
type textarea "gsap.registerPlugin(ScrollTrigger);"
click at [10, 41] on icon at bounding box center [8, 40] width 5 height 7
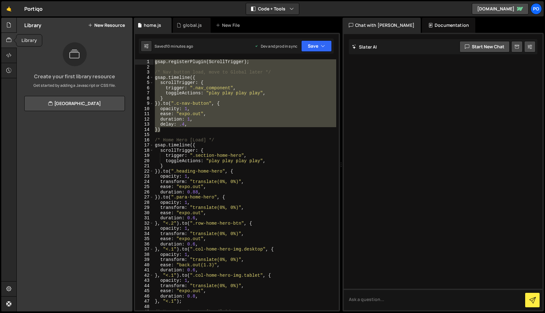
click at [9, 23] on icon at bounding box center [8, 24] width 5 height 7
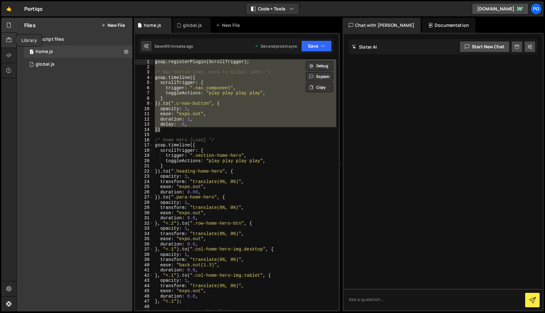
click at [13, 40] on div at bounding box center [8, 40] width 15 height 15
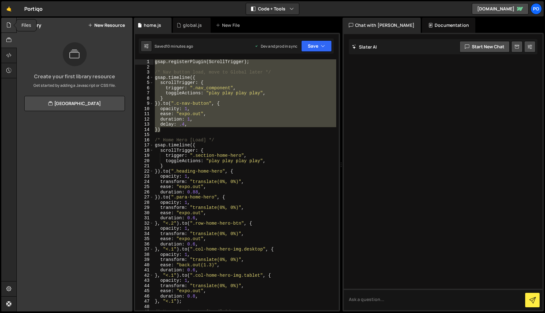
click at [12, 22] on div at bounding box center [8, 25] width 15 height 15
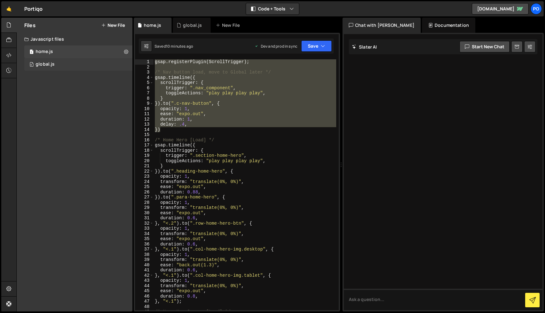
click at [52, 61] on div "global.js" at bounding box center [45, 64] width 19 height 6
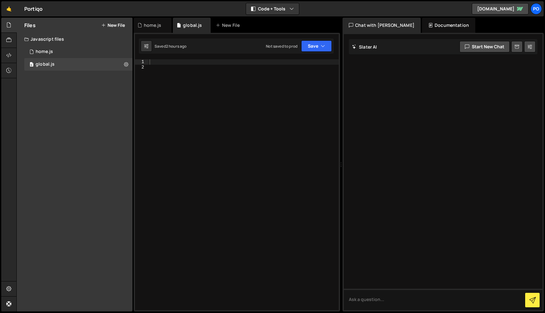
click at [183, 65] on div at bounding box center [243, 189] width 190 height 261
click at [187, 61] on div at bounding box center [243, 189] width 190 height 261
paste textarea "})"
type textarea "})"
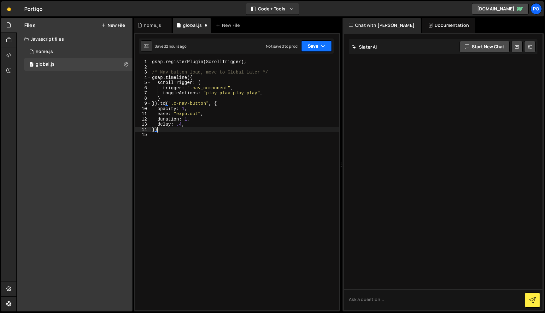
click at [325, 46] on button "Save" at bounding box center [316, 45] width 31 height 11
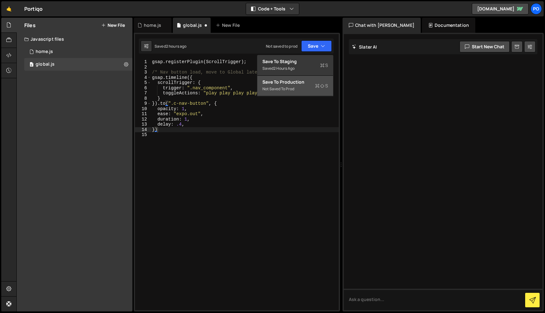
click at [314, 79] on div "Save to Production S" at bounding box center [295, 82] width 66 height 6
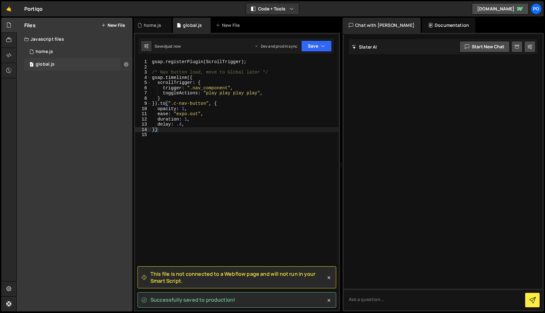
click at [126, 62] on icon at bounding box center [126, 64] width 4 height 6
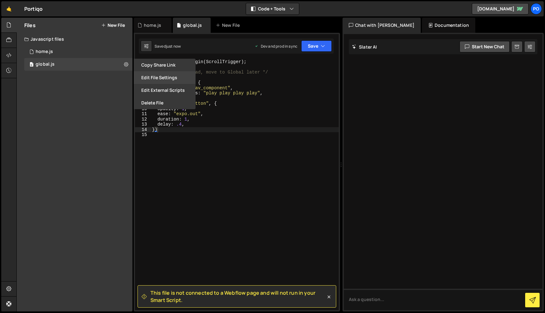
click at [172, 77] on button "Edit File Settings" at bounding box center [165, 77] width 62 height 13
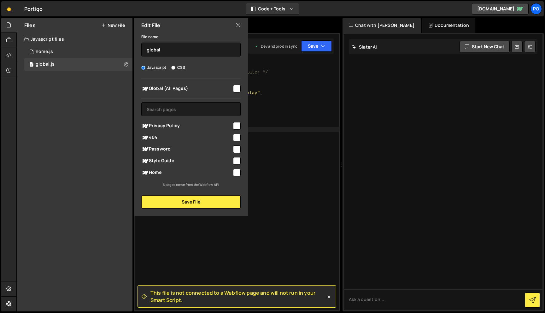
click at [171, 88] on span "Global (All Pages)" at bounding box center [186, 89] width 91 height 8
checkbox input "true"
click at [209, 200] on button "Save File" at bounding box center [190, 201] width 99 height 13
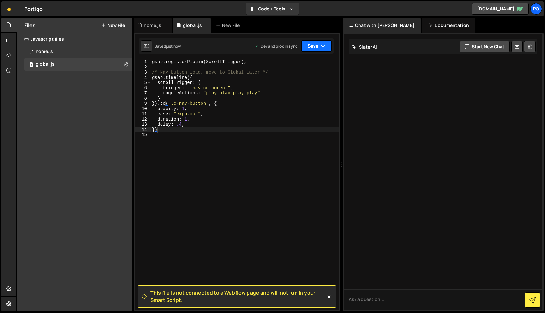
click at [322, 44] on icon "button" at bounding box center [323, 46] width 4 height 6
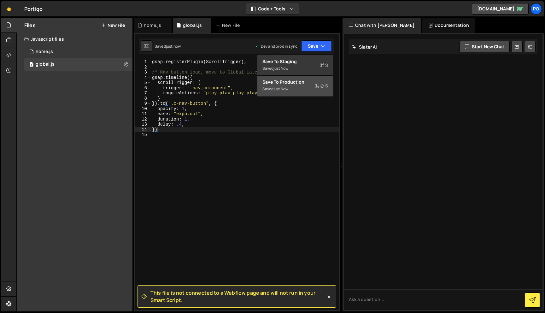
click at [308, 86] on div "Saved just now" at bounding box center [295, 89] width 66 height 8
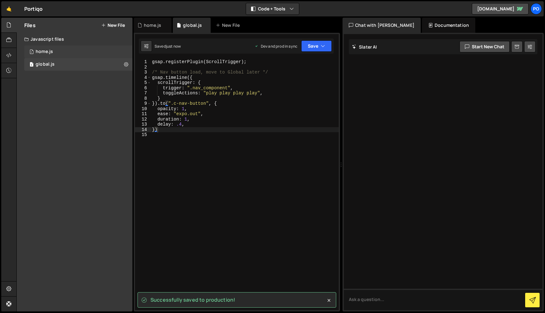
click at [53, 52] on div "1 home.js 0" at bounding box center [78, 51] width 108 height 13
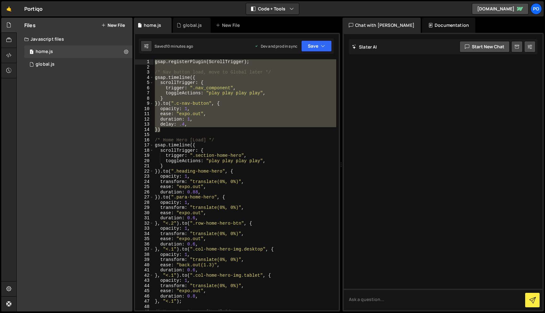
click at [189, 127] on div "gsap . registerPlugin ( ScrollTrigger ) ; /* Nav button load, move to Global la…" at bounding box center [245, 184] width 183 height 251
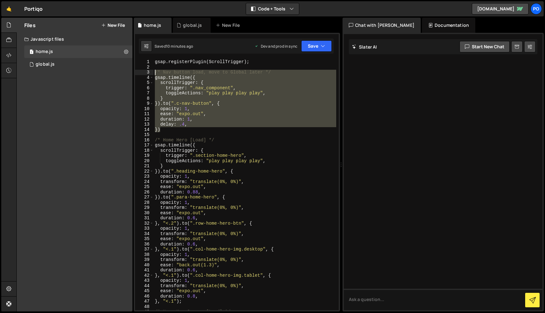
drag, startPoint x: 167, startPoint y: 129, endPoint x: 149, endPoint y: 73, distance: 59.0
click at [149, 73] on div "}) 1 2 3 4 5 6 7 8 9 10 11 12 13 14 15 16 17 18 19 20 21 22 23 24 25 26 27 28 2…" at bounding box center [237, 184] width 204 height 251
type textarea "/* Nav button load, move to Global later */ gsap.timeline({"
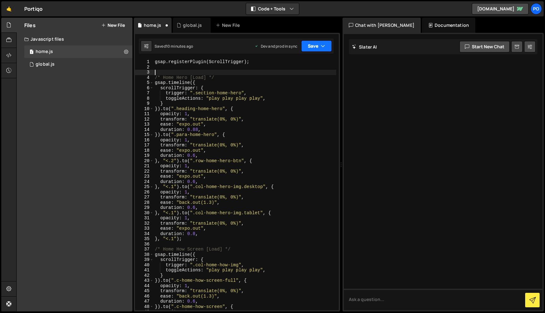
click at [321, 46] on icon "button" at bounding box center [323, 46] width 4 height 6
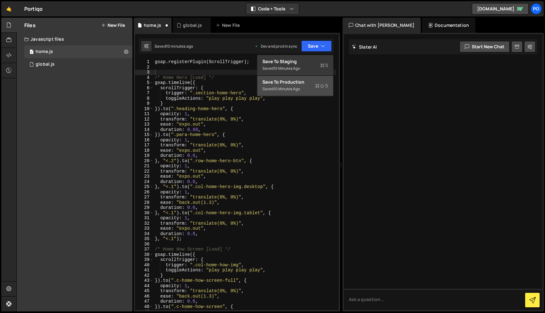
click at [310, 88] on div "Saved 10 minutes ago" at bounding box center [295, 89] width 66 height 8
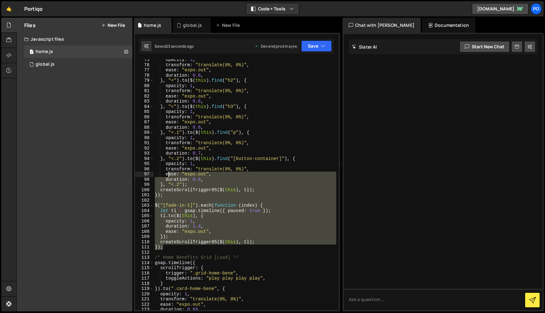
scroll to position [316, 0]
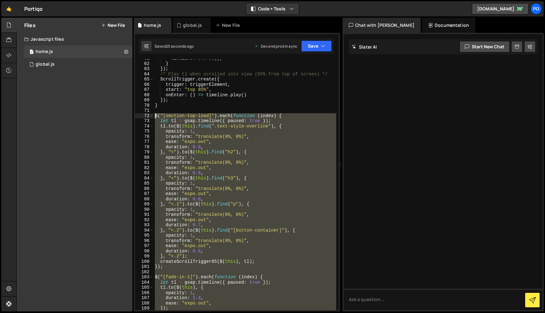
drag, startPoint x: 170, startPoint y: 244, endPoint x: 180, endPoint y: 127, distance: 117.8
click at [148, 116] on div "}); 61 62 63 64 65 66 67 68 69 70 71 72 73 74 75 76 77 78 79 80 81 82 83 84 85 …" at bounding box center [237, 184] width 204 height 251
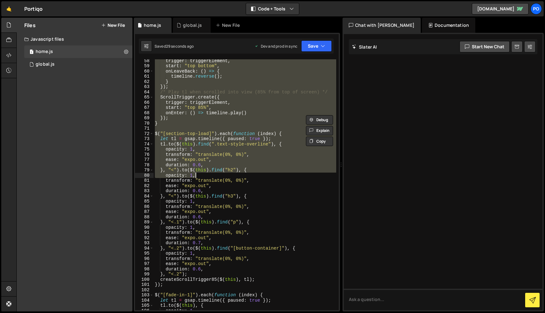
scroll to position [365, 0]
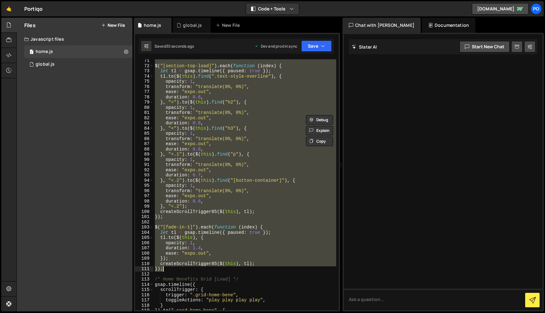
drag, startPoint x: 154, startPoint y: 95, endPoint x: 208, endPoint y: 268, distance: 181.5
click at [208, 268] on div "$ ( "[section-top-load]" ) . each ( function ( index ) { let tl = gsap . timeli…" at bounding box center [245, 188] width 183 height 261
type textarea "createScrollTrigger85($(this), tl); });"
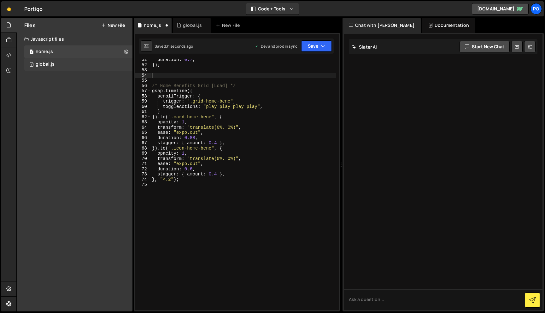
click at [64, 61] on div "1 global.js 0" at bounding box center [78, 64] width 108 height 13
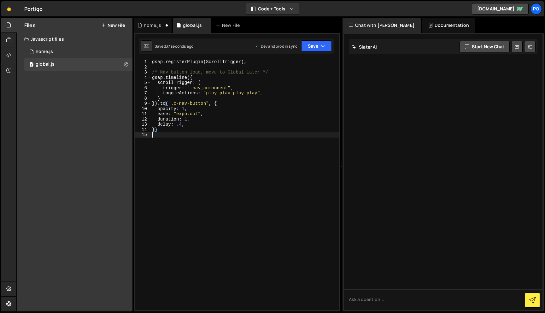
click at [195, 146] on div "gsap . registerPlugin ( ScrollTrigger ) ; /* Nav button load, move to Global la…" at bounding box center [245, 189] width 188 height 261
paste textarea "});"
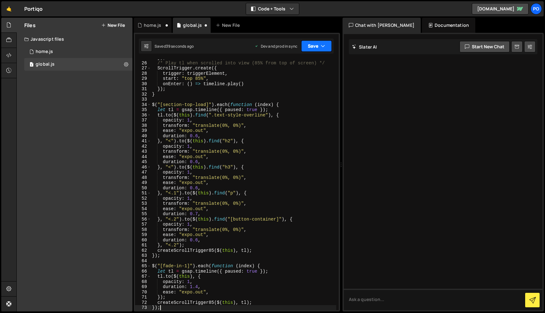
type textarea "});"
click at [324, 47] on icon "button" at bounding box center [323, 46] width 4 height 6
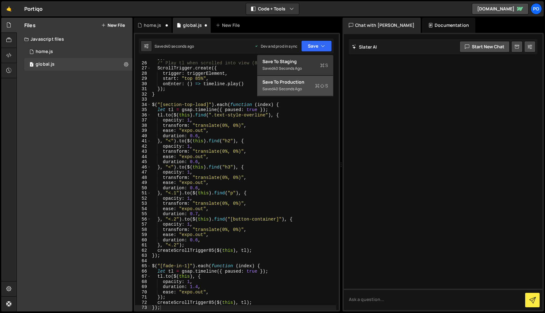
click at [311, 87] on div "Saved 40 seconds ago" at bounding box center [295, 89] width 66 height 8
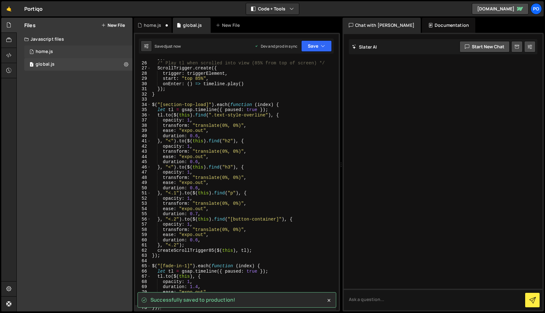
click at [58, 53] on div "1 home.js 0" at bounding box center [78, 51] width 108 height 13
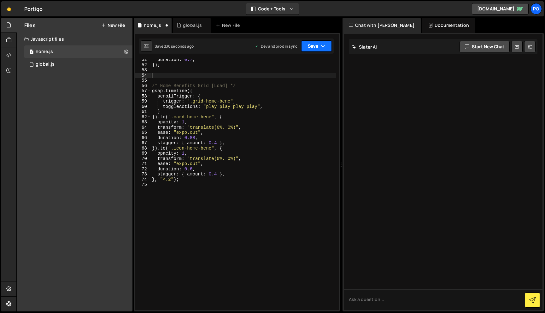
click at [319, 43] on button "Save" at bounding box center [316, 45] width 31 height 11
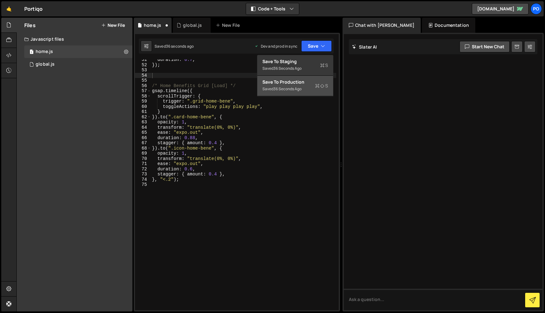
click at [320, 84] on icon at bounding box center [322, 86] width 4 height 6
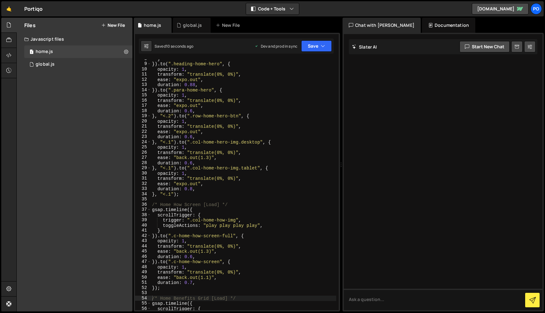
scroll to position [0, 0]
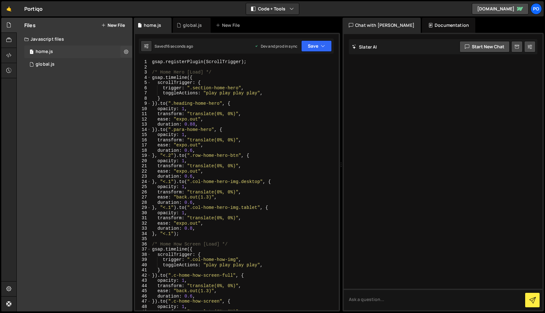
click at [60, 53] on div "1 home.js 0" at bounding box center [78, 51] width 108 height 13
click at [59, 63] on div "1 global.js 0" at bounding box center [78, 64] width 108 height 13
